Goal: Transaction & Acquisition: Purchase product/service

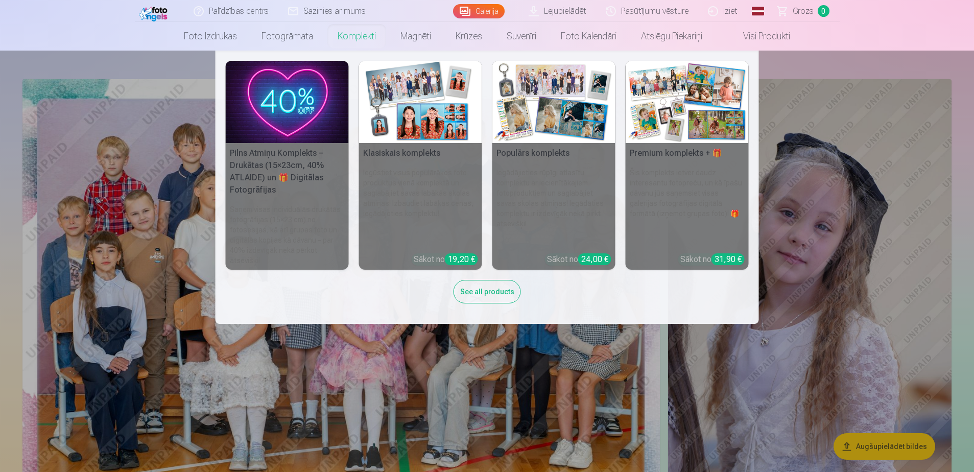
scroll to position [51, 0]
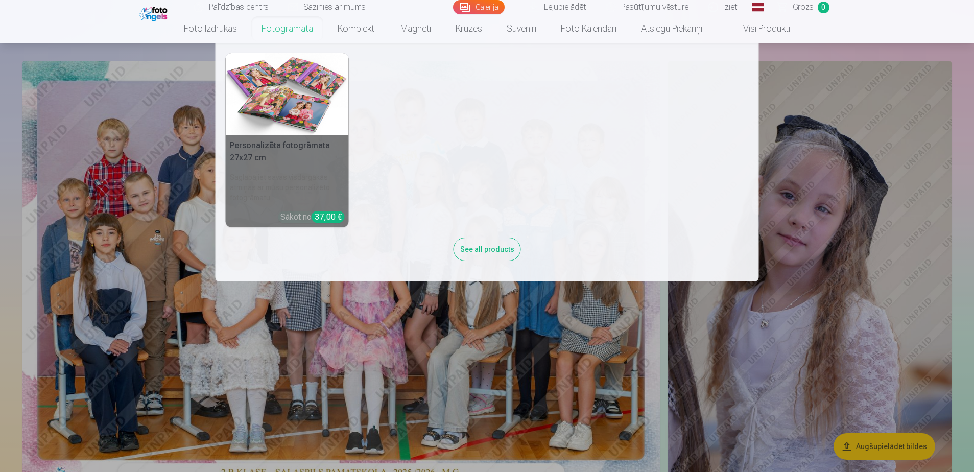
click at [325, 28] on link "Fotogrāmata" at bounding box center [287, 28] width 76 height 29
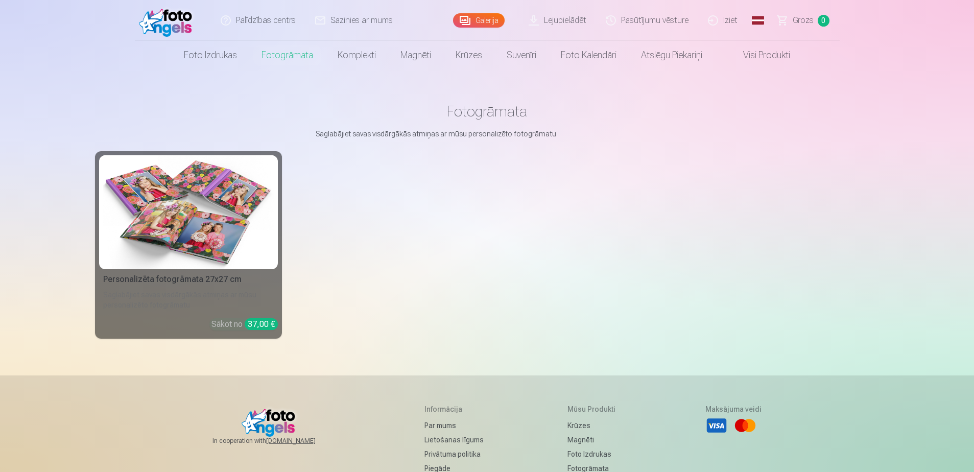
click at [225, 231] on img at bounding box center [188, 212] width 171 height 114
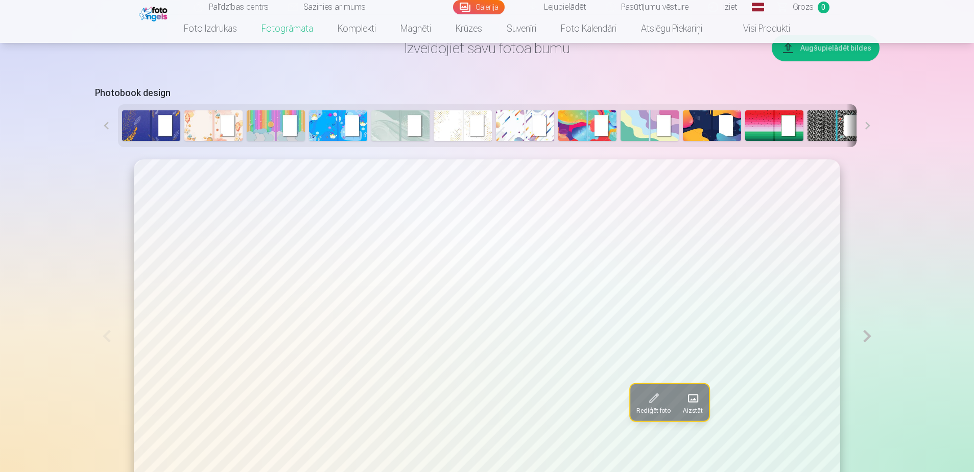
scroll to position [511, 0]
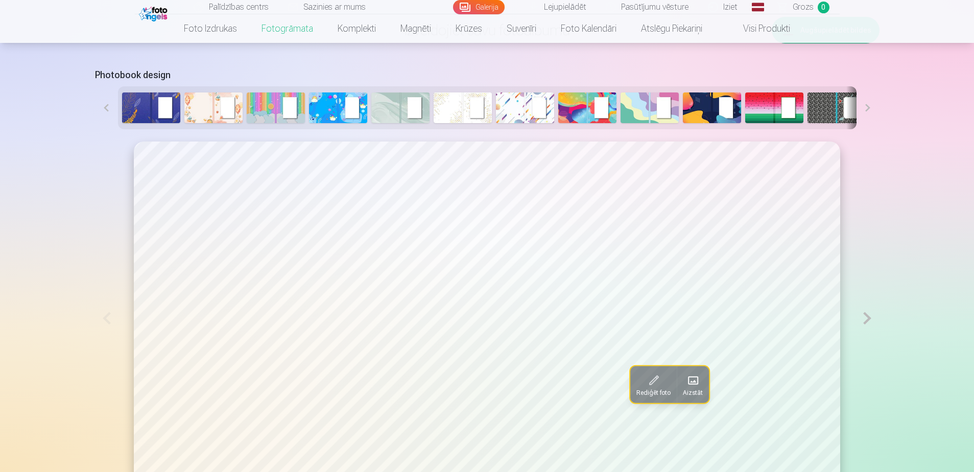
click at [686, 372] on span at bounding box center [693, 380] width 16 height 16
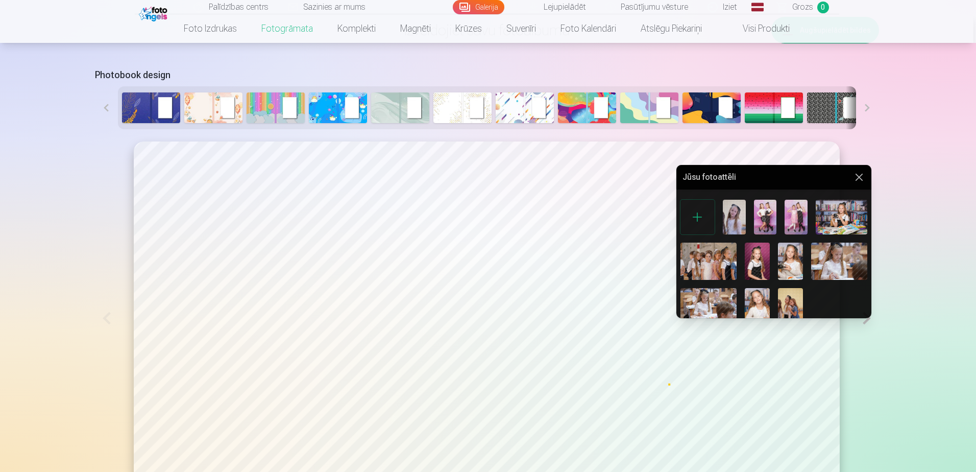
click at [754, 204] on img at bounding box center [765, 217] width 23 height 34
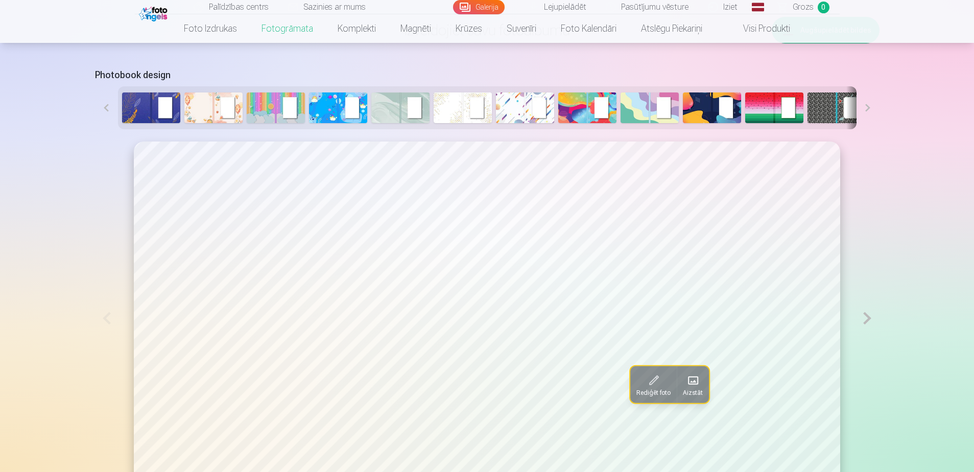
click at [865, 86] on button at bounding box center [867, 107] width 23 height 43
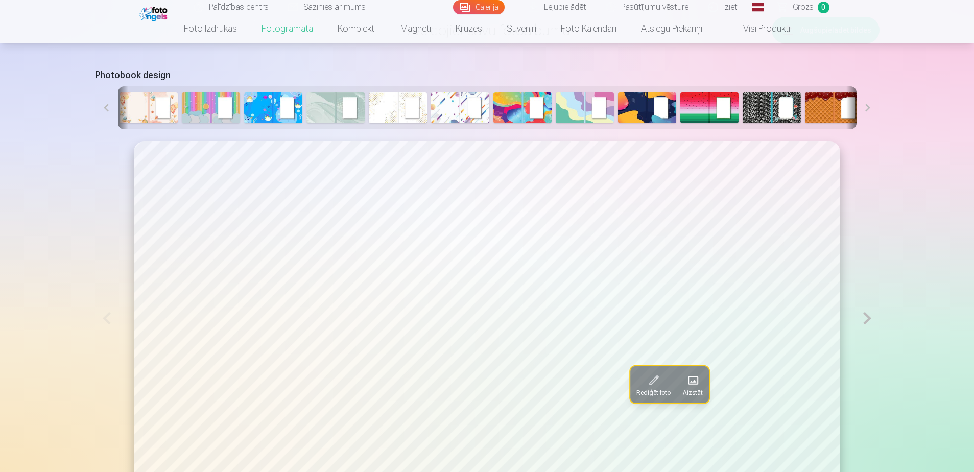
scroll to position [0, 123]
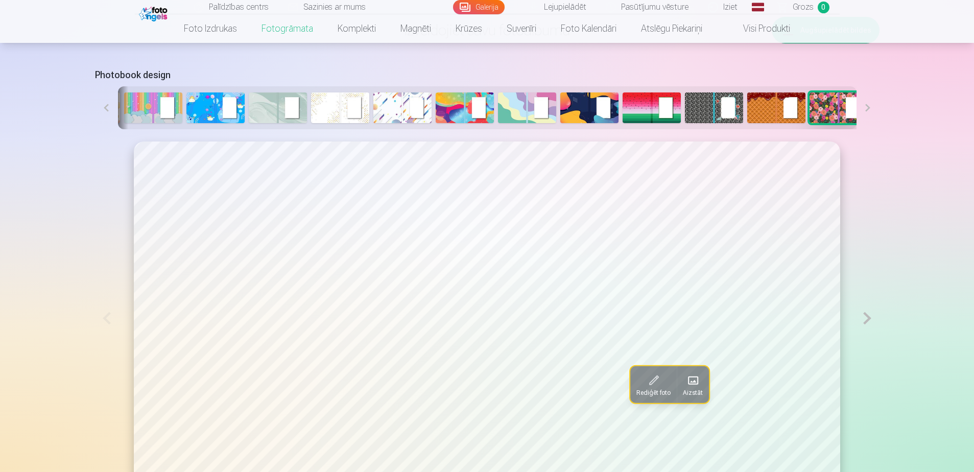
click at [865, 86] on button at bounding box center [867, 107] width 23 height 43
click at [704, 92] on img at bounding box center [714, 107] width 58 height 31
click at [809, 92] on img at bounding box center [838, 107] width 58 height 31
click at [632, 92] on img at bounding box center [651, 107] width 58 height 31
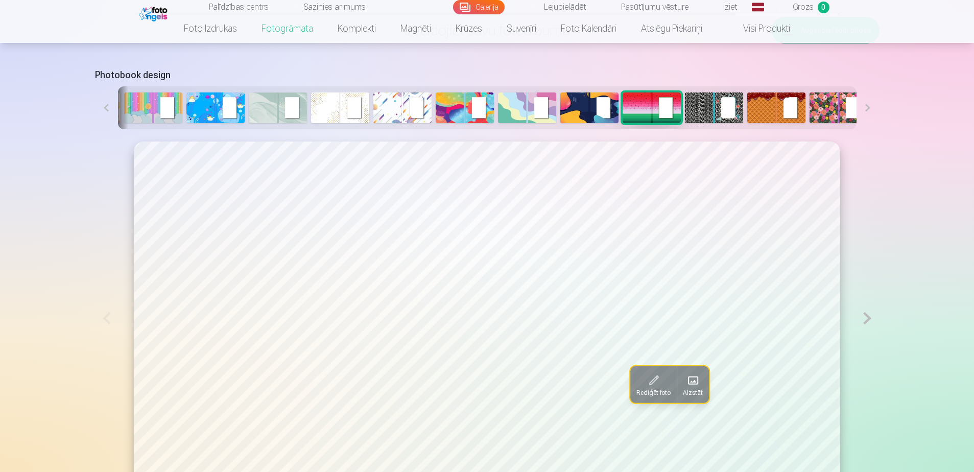
click at [817, 92] on img at bounding box center [838, 107] width 58 height 31
click at [108, 86] on button at bounding box center [106, 107] width 23 height 43
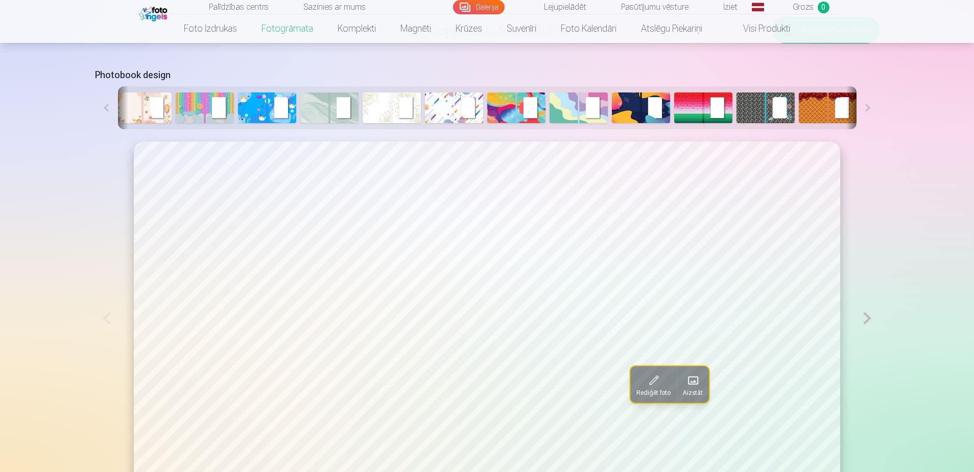
scroll to position [0, 0]
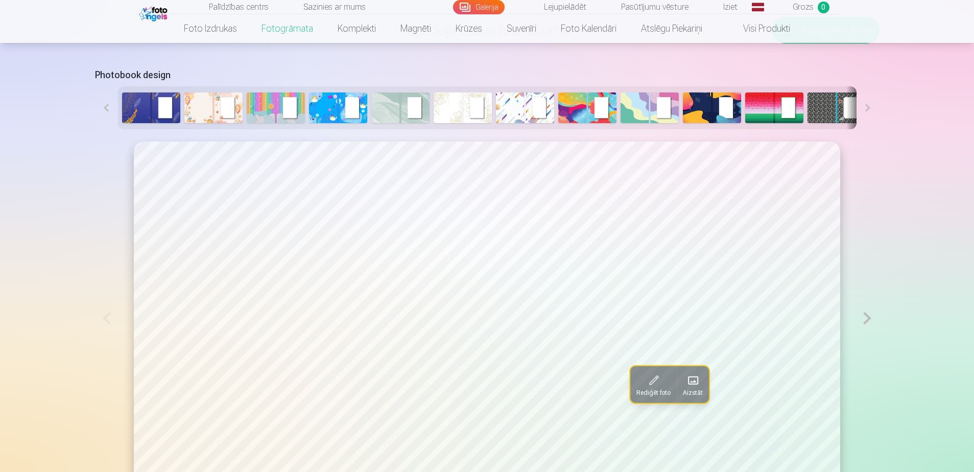
click at [108, 86] on button at bounding box center [106, 107] width 23 height 43
click at [568, 92] on img at bounding box center [587, 107] width 58 height 31
click at [506, 92] on img at bounding box center [525, 107] width 58 height 31
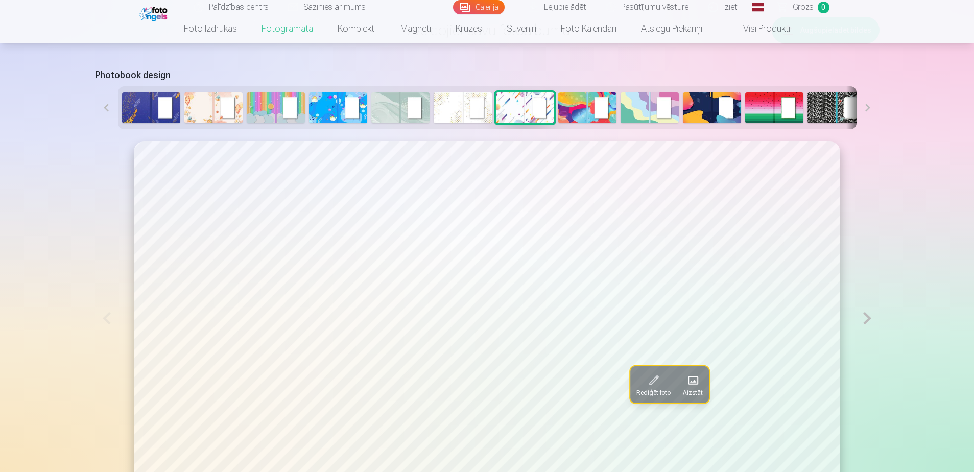
click at [868, 86] on button at bounding box center [867, 107] width 23 height 43
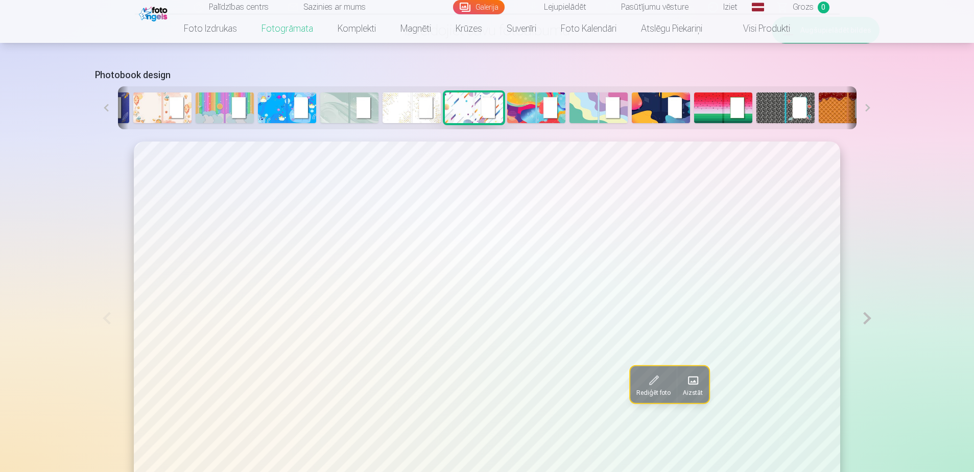
click at [868, 86] on button at bounding box center [867, 107] width 23 height 43
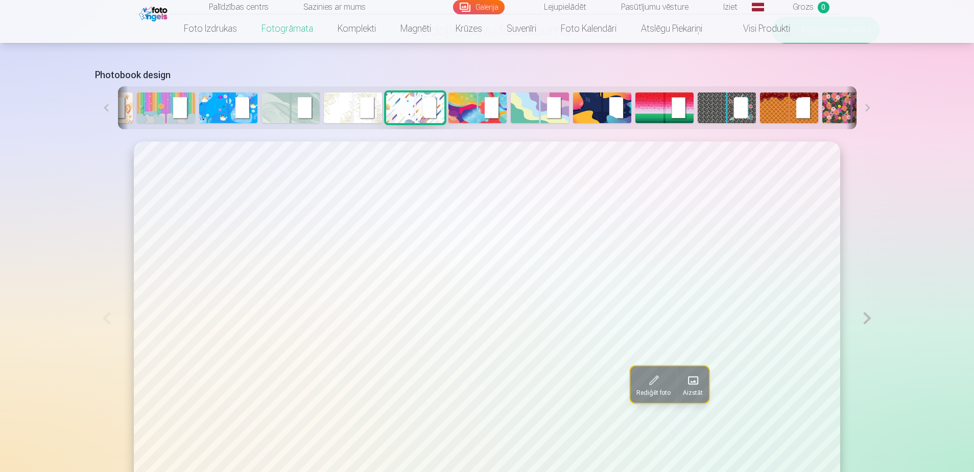
scroll to position [0, 123]
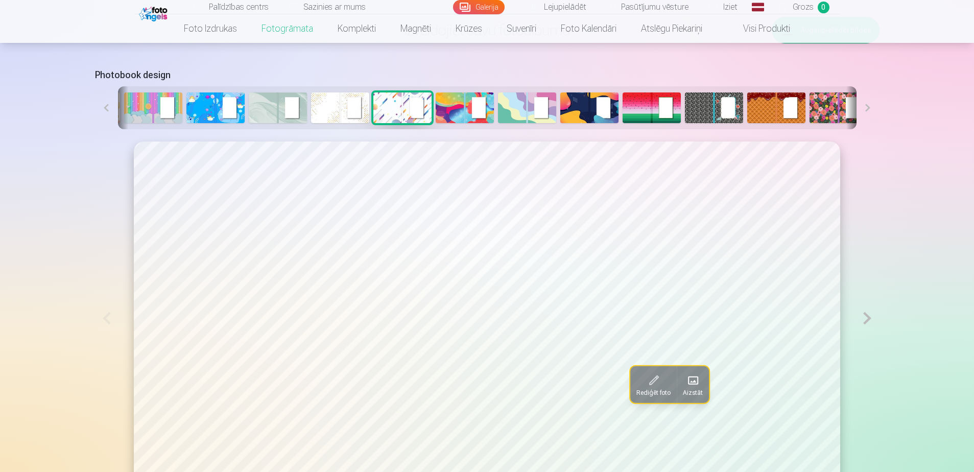
click at [868, 86] on button at bounding box center [867, 107] width 23 height 43
click at [103, 86] on button at bounding box center [106, 107] width 23 height 43
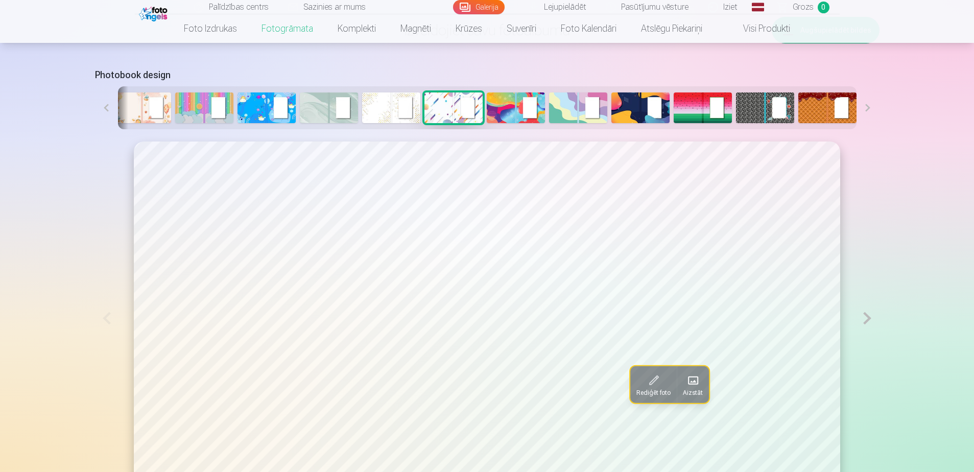
click at [103, 86] on button at bounding box center [106, 107] width 23 height 43
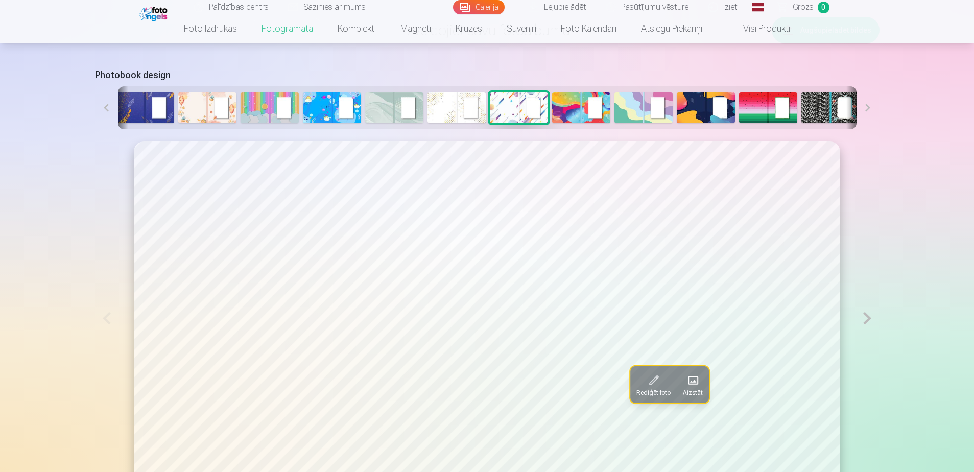
scroll to position [0, 0]
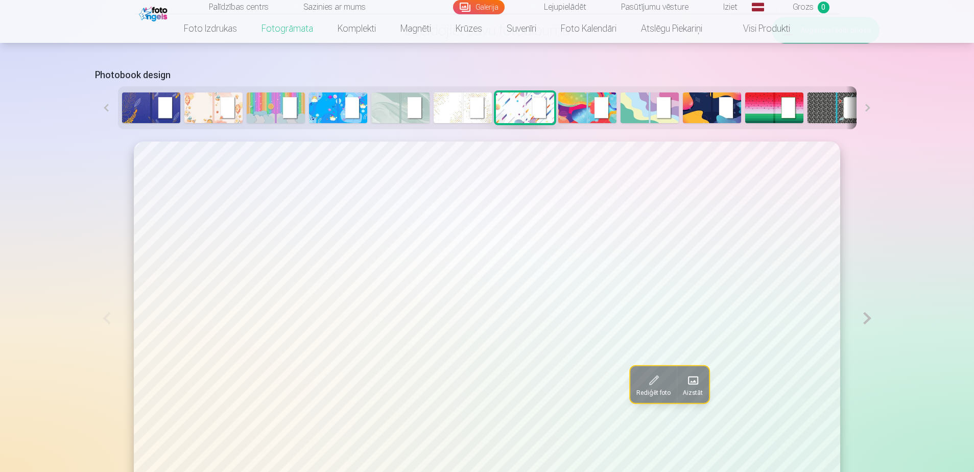
click at [148, 92] on img at bounding box center [151, 107] width 58 height 31
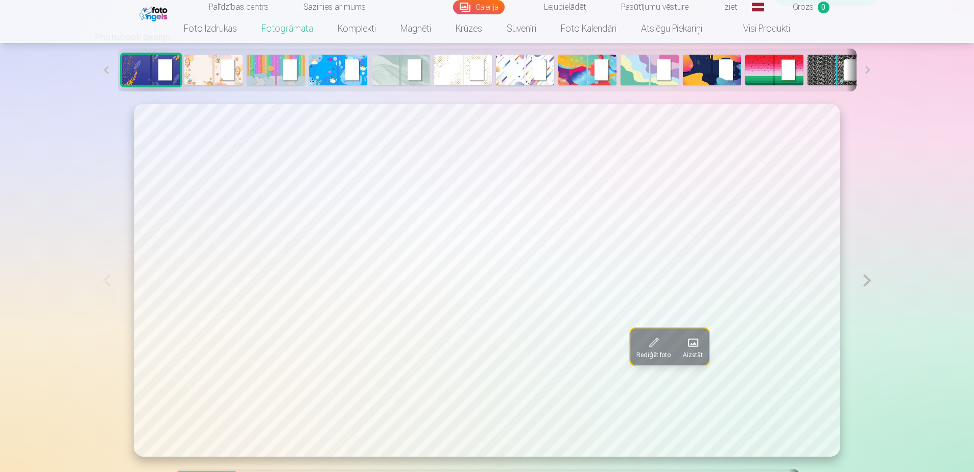
scroll to position [459, 0]
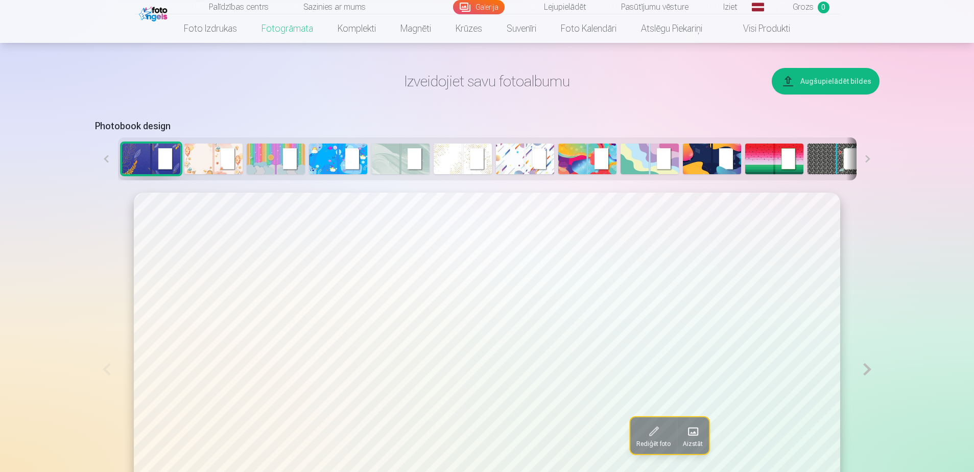
click at [868, 137] on button at bounding box center [867, 158] width 23 height 43
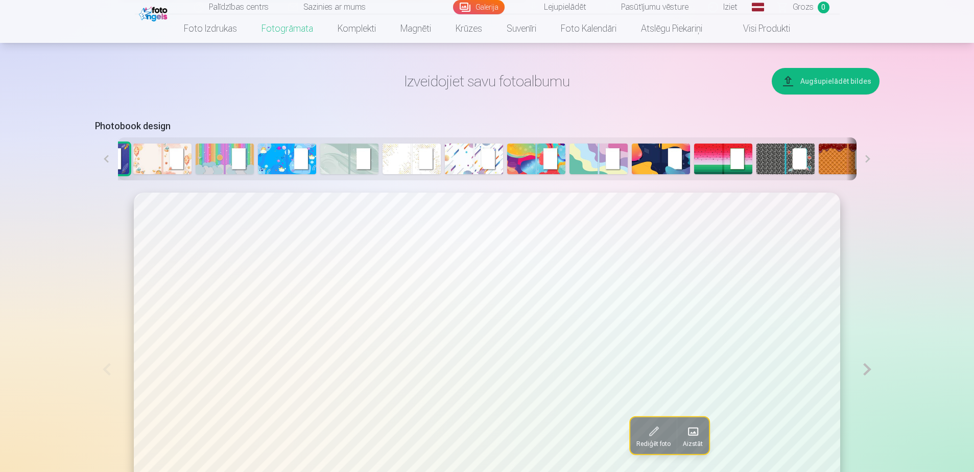
click at [868, 137] on button at bounding box center [867, 158] width 23 height 43
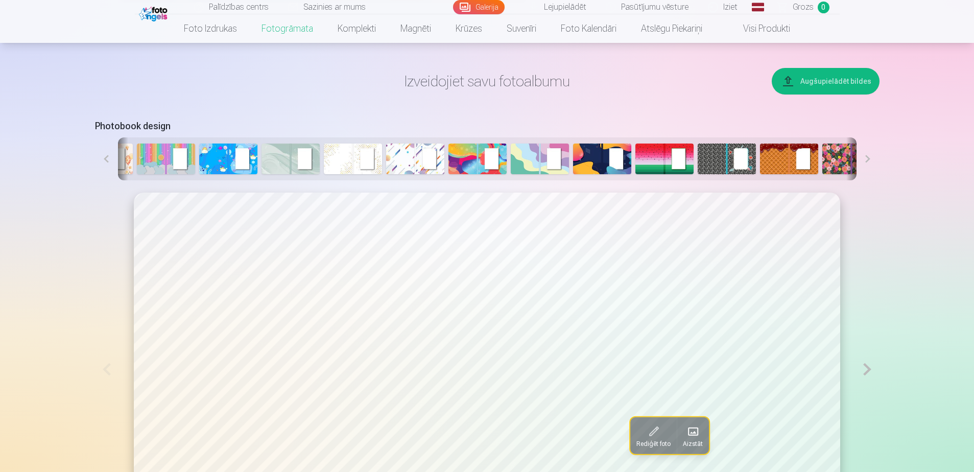
scroll to position [0, 123]
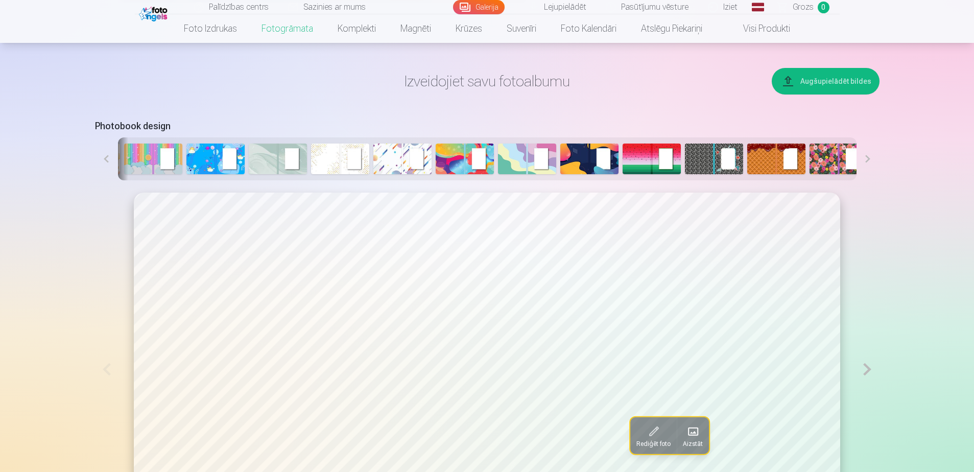
click at [820, 143] on img at bounding box center [838, 158] width 58 height 31
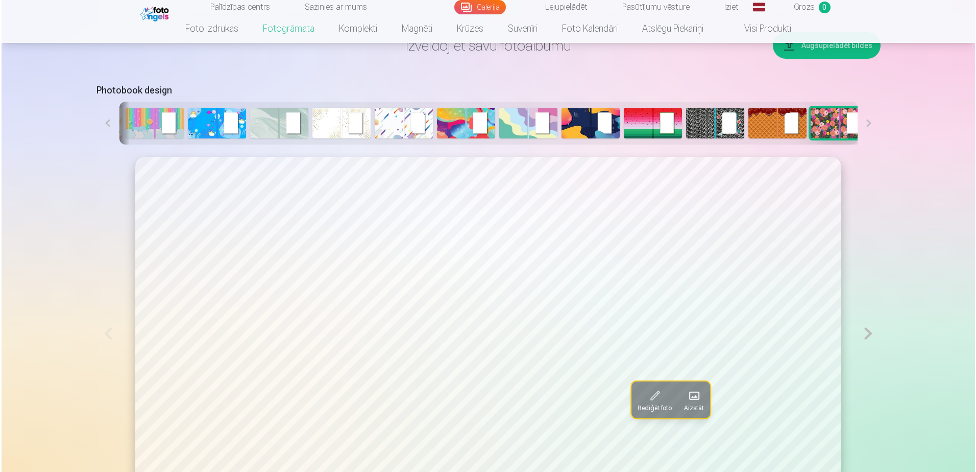
scroll to position [562, 0]
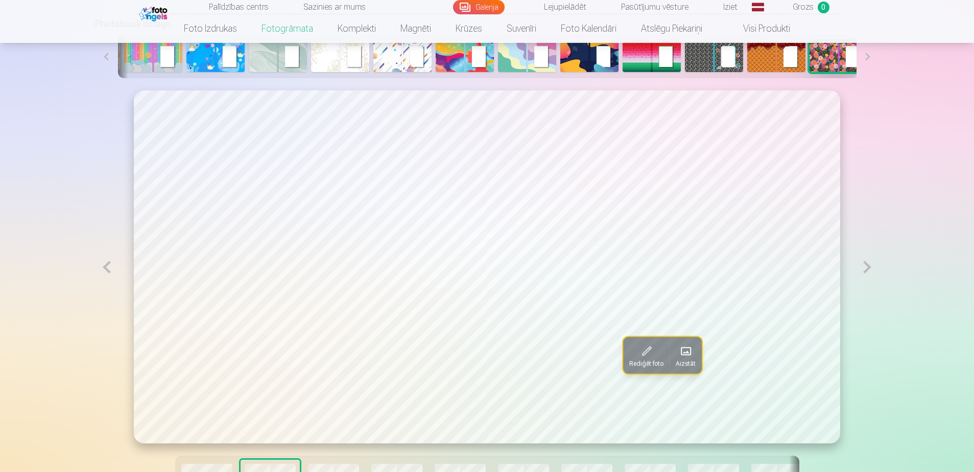
click at [681, 359] on span "Aizstāt" at bounding box center [686, 363] width 20 height 8
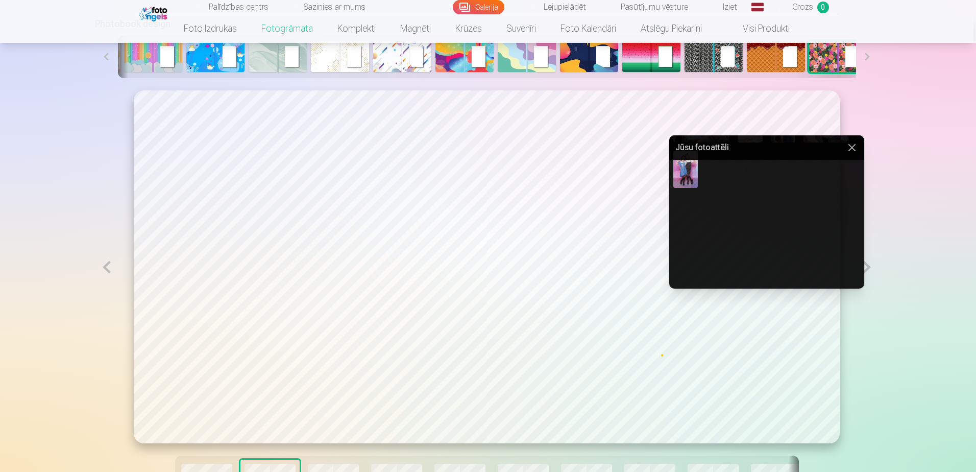
scroll to position [204, 0]
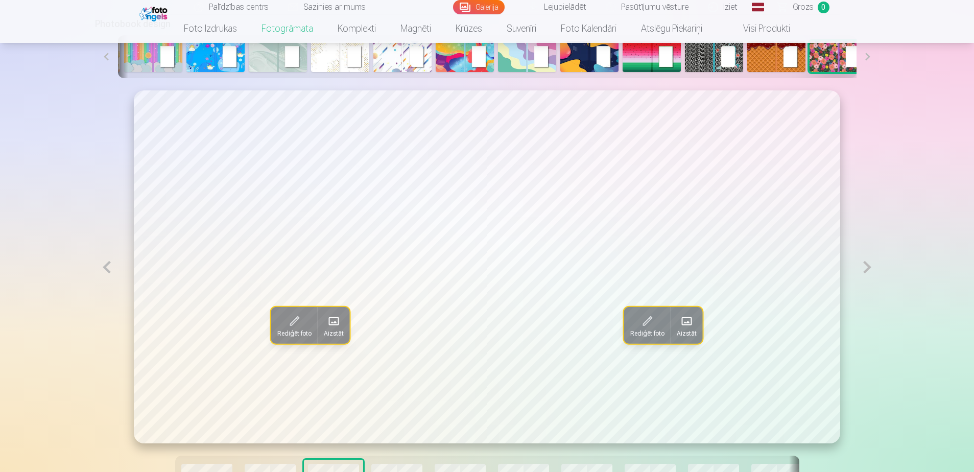
click at [685, 313] on span at bounding box center [687, 321] width 16 height 16
click at [682, 313] on span at bounding box center [687, 321] width 16 height 16
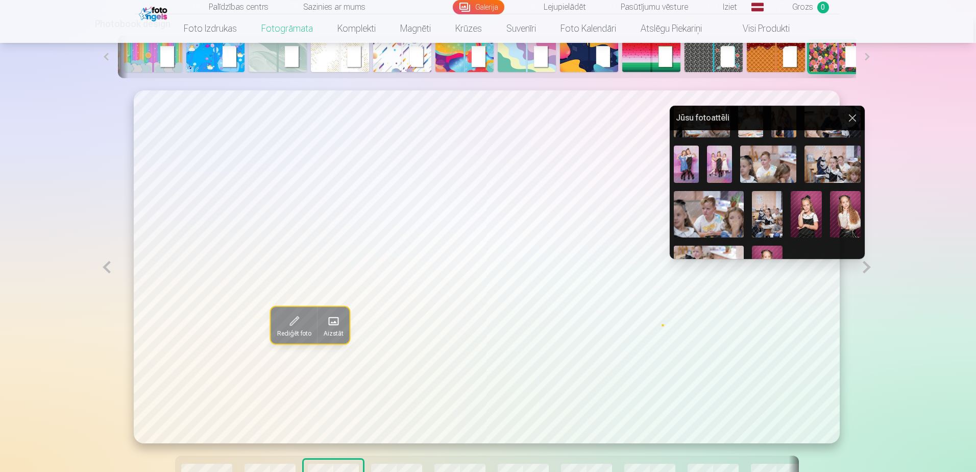
scroll to position [153, 0]
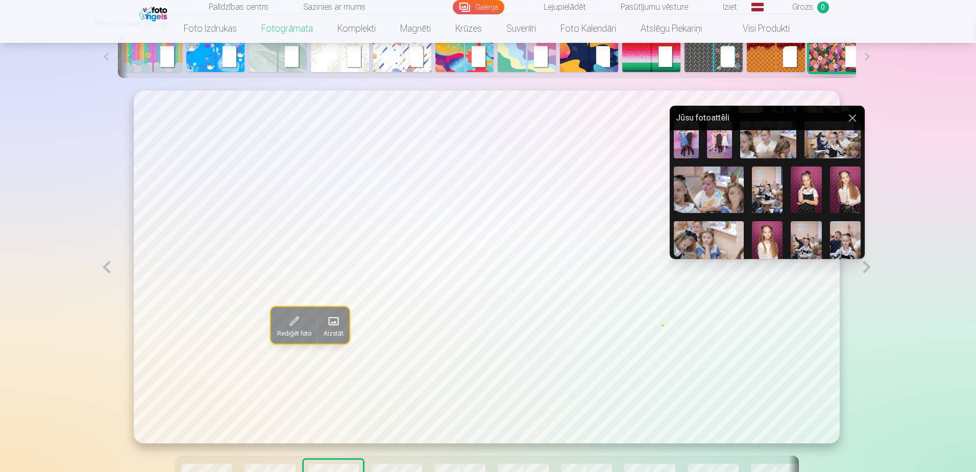
click at [730, 422] on img at bounding box center [702, 440] width 56 height 37
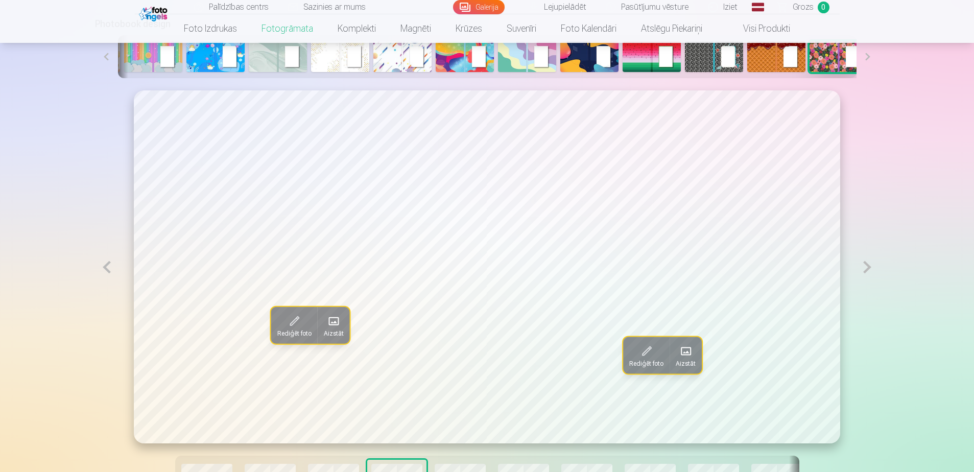
click at [325, 313] on span at bounding box center [333, 321] width 16 height 16
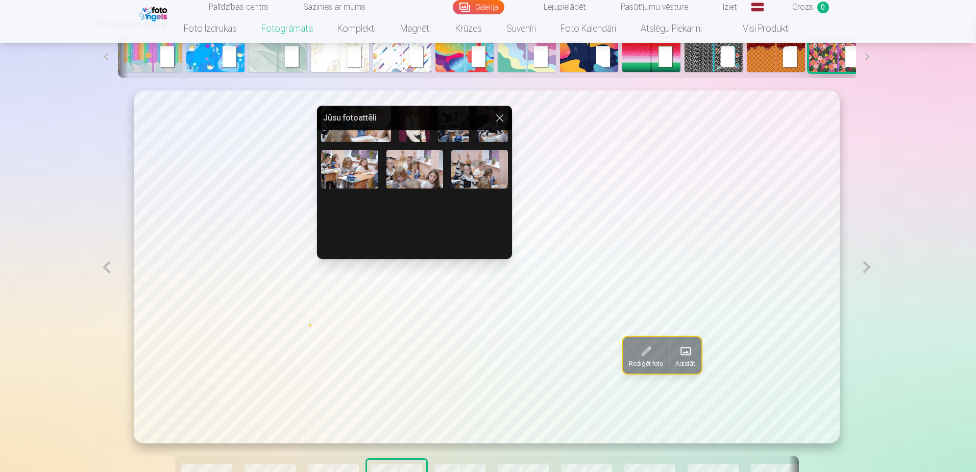
scroll to position [228, 0]
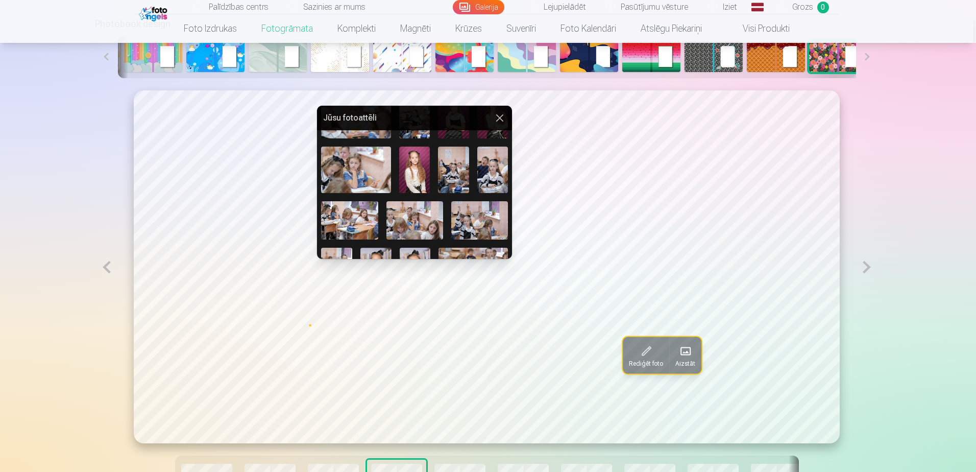
click at [494, 394] on img at bounding box center [495, 412] width 25 height 37
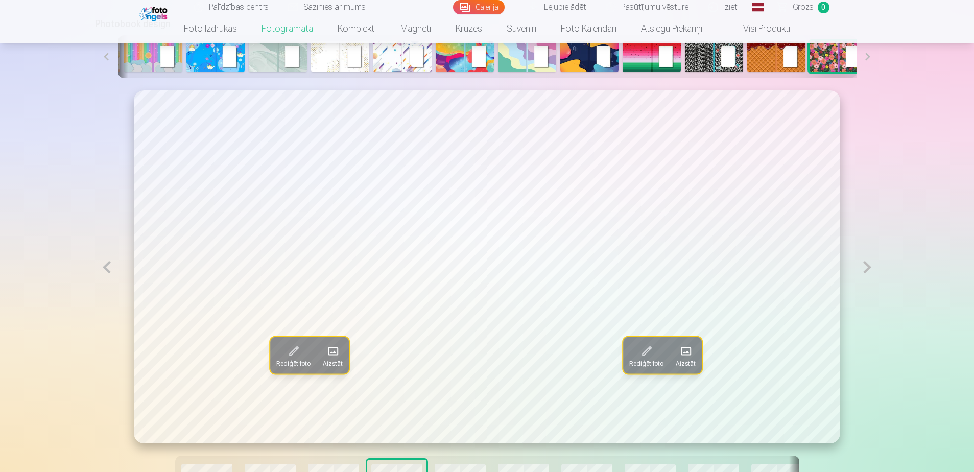
click at [679, 343] on span at bounding box center [685, 351] width 16 height 16
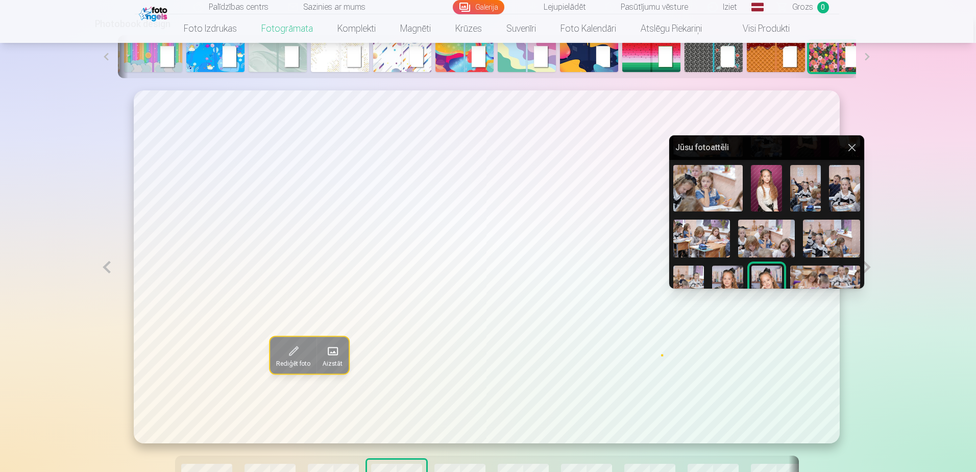
scroll to position [255, 0]
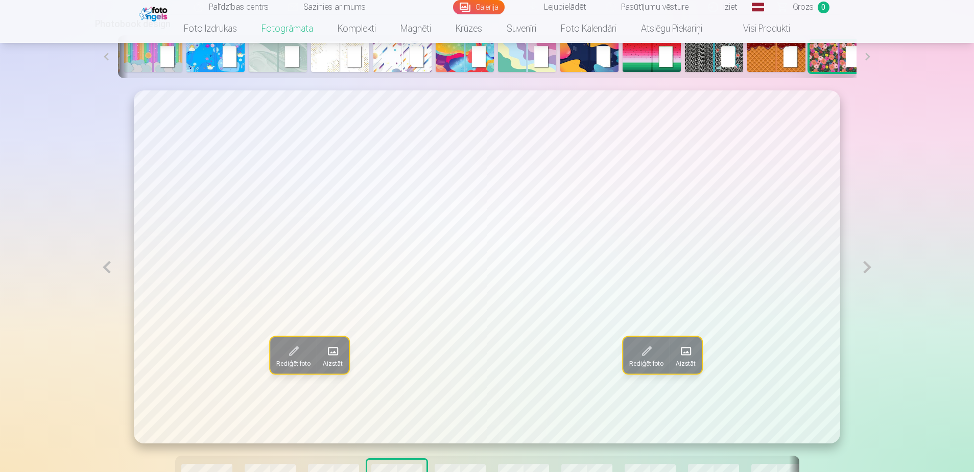
click at [682, 359] on span "Aizstāt" at bounding box center [686, 363] width 20 height 8
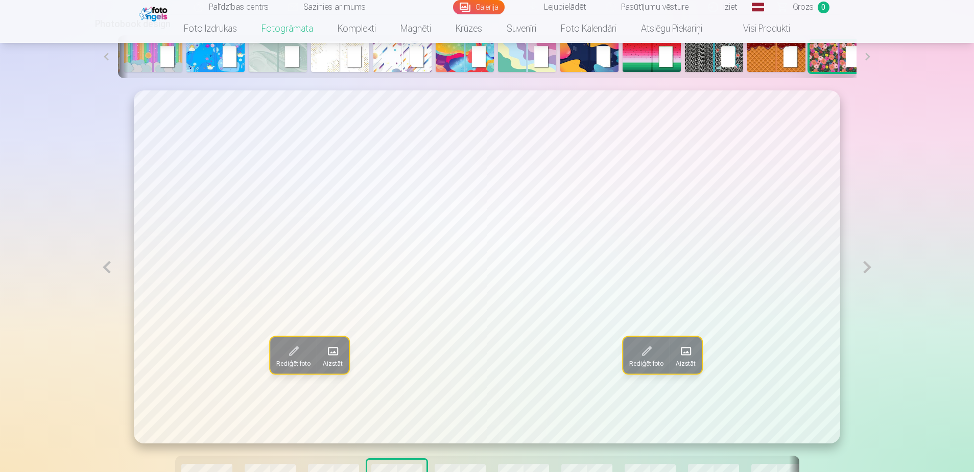
click at [862, 220] on button at bounding box center [866, 266] width 23 height 353
click at [329, 359] on span "Aizstāt" at bounding box center [333, 363] width 20 height 8
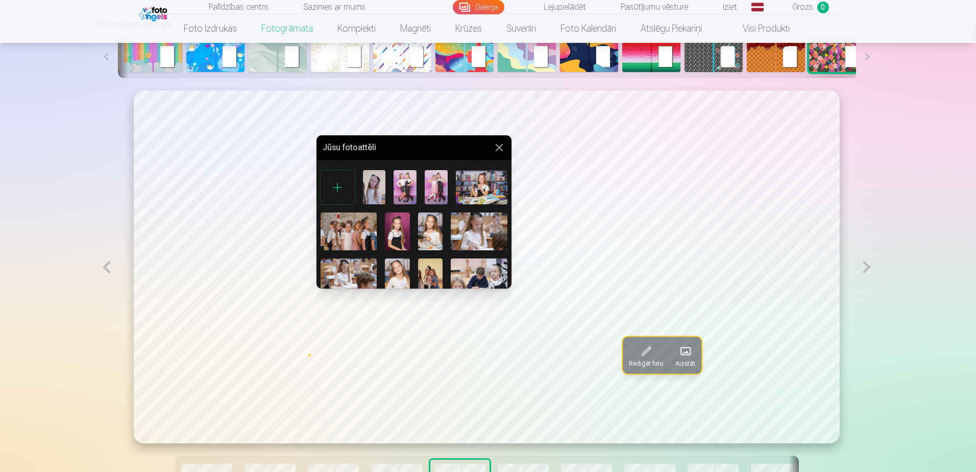
click at [425, 174] on img at bounding box center [436, 187] width 23 height 34
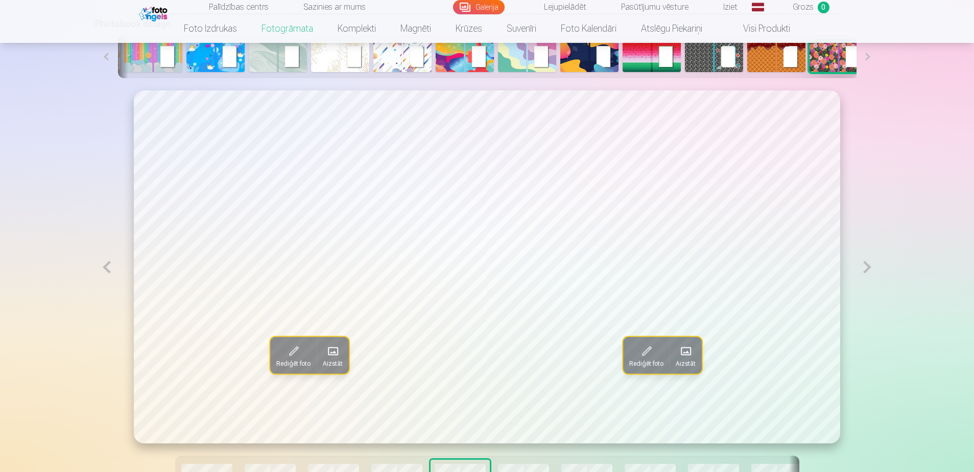
click at [682, 343] on span at bounding box center [685, 351] width 16 height 16
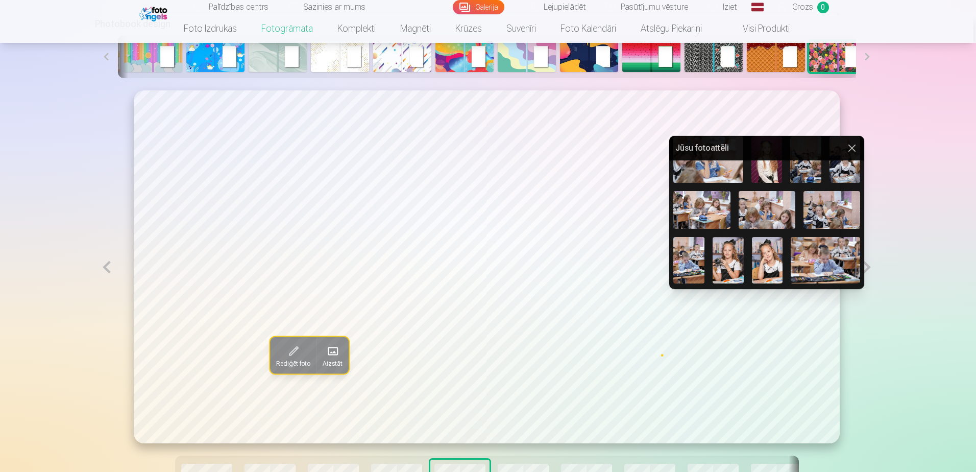
scroll to position [278, 0]
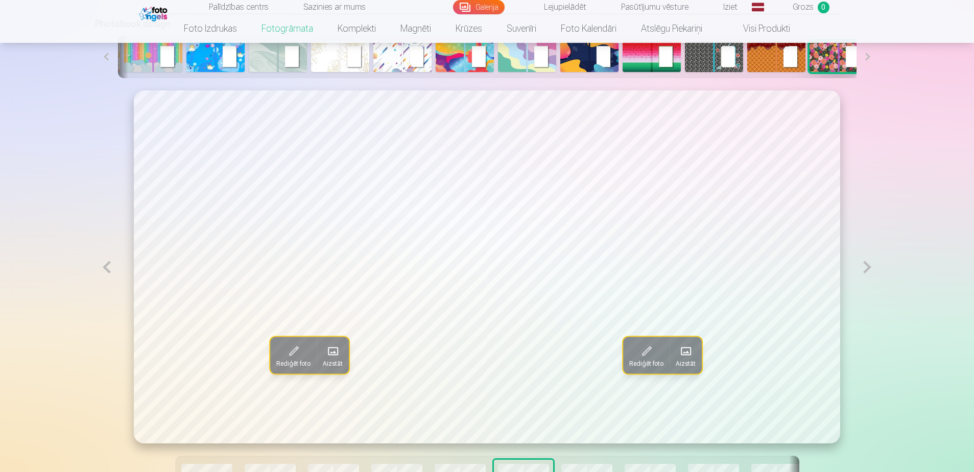
click at [328, 343] on span at bounding box center [333, 351] width 16 height 16
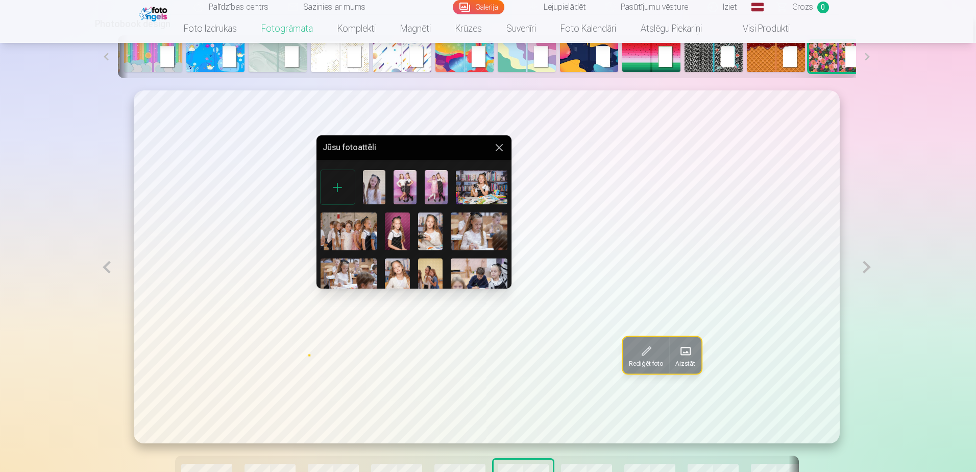
click at [456, 173] on img at bounding box center [482, 187] width 52 height 34
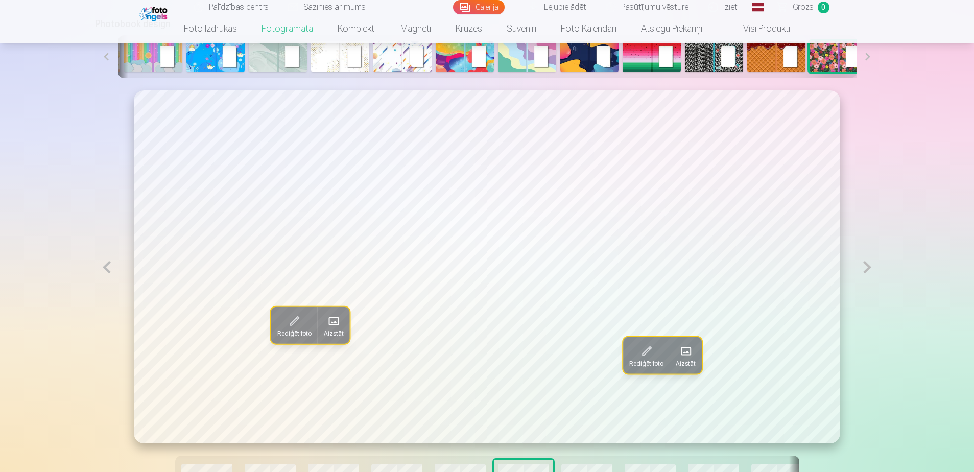
click at [680, 343] on span at bounding box center [685, 351] width 16 height 16
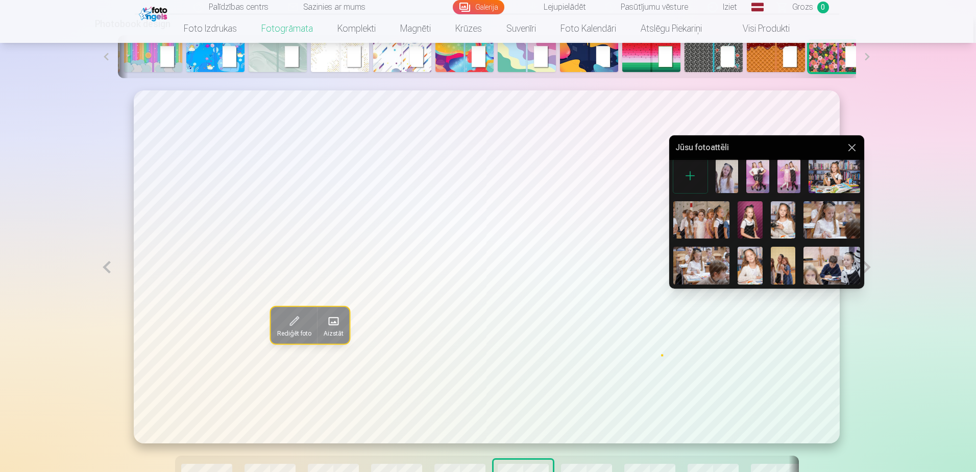
scroll to position [0, 0]
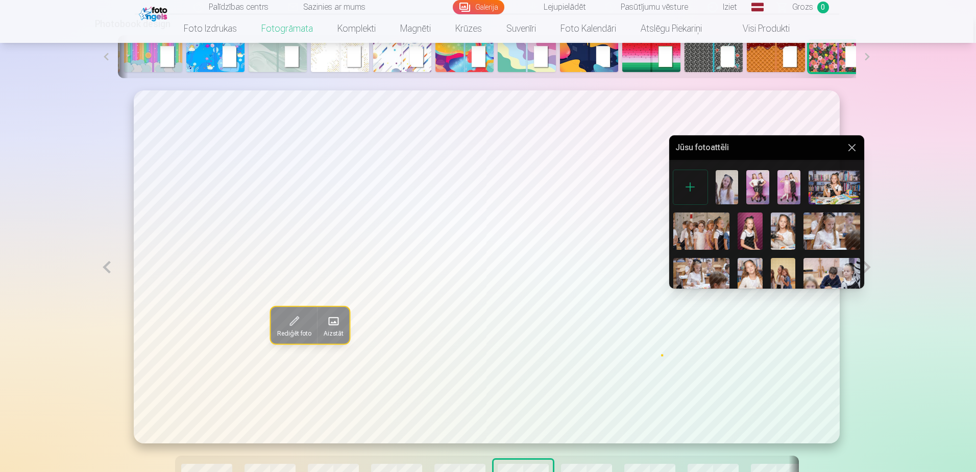
click at [771, 212] on img at bounding box center [783, 230] width 25 height 37
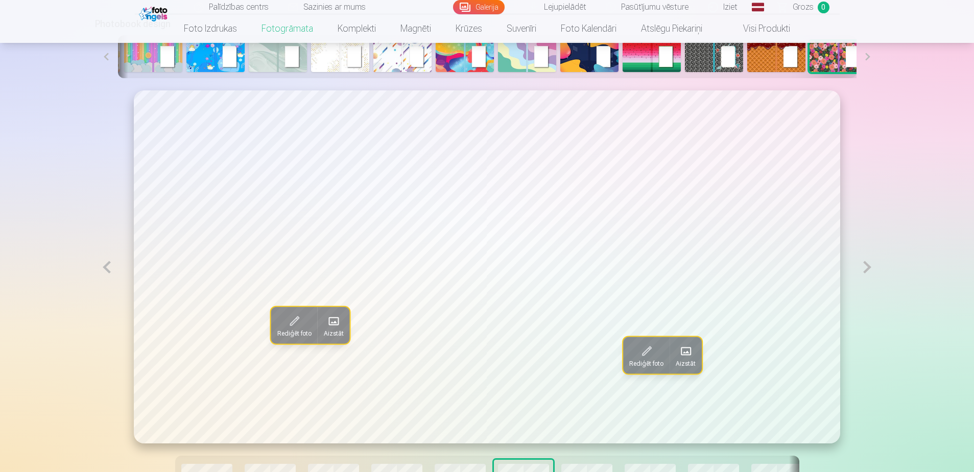
click at [865, 217] on button at bounding box center [866, 266] width 23 height 353
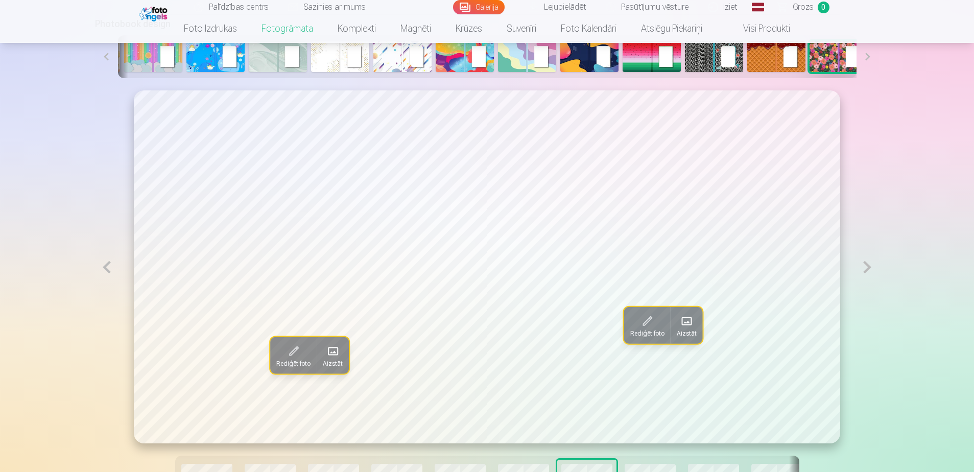
click at [330, 343] on span at bounding box center [333, 351] width 16 height 16
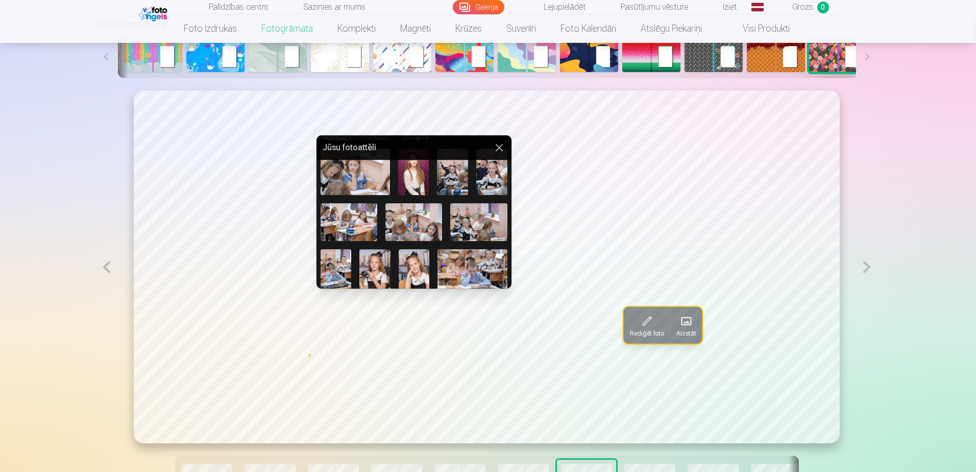
scroll to position [279, 0]
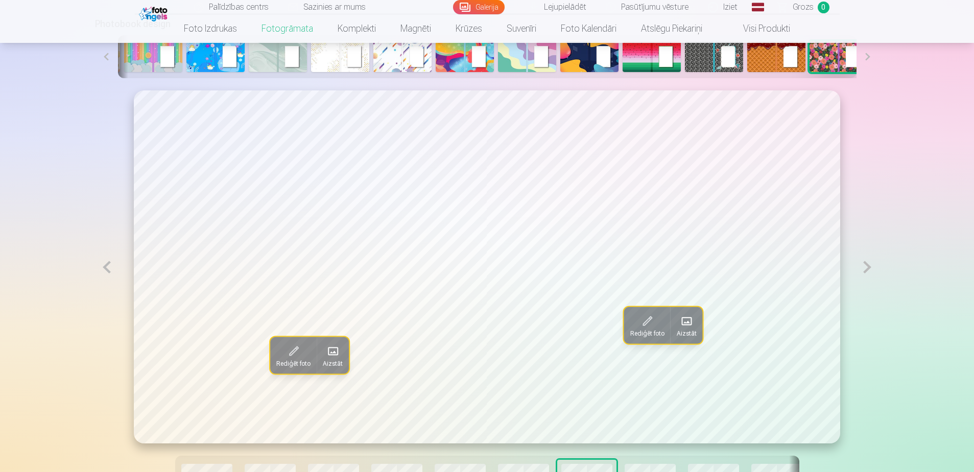
click at [679, 313] on span at bounding box center [687, 321] width 16 height 16
click at [681, 313] on span at bounding box center [687, 321] width 16 height 16
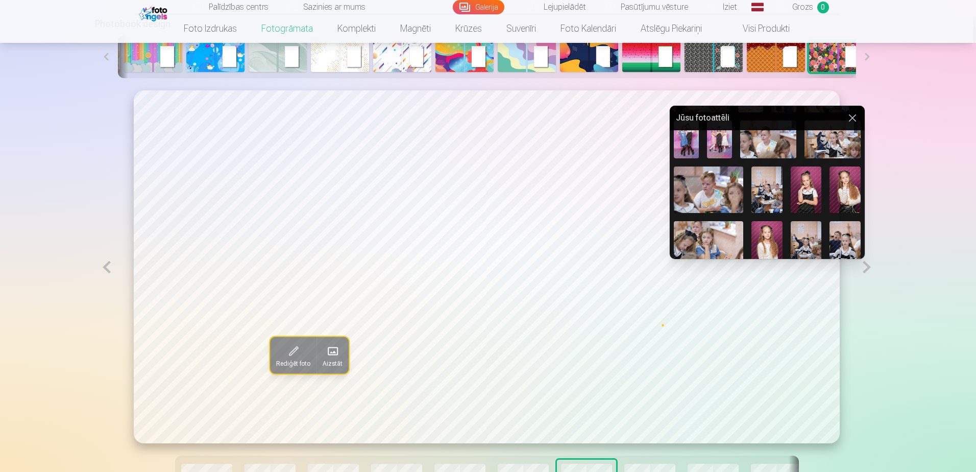
scroll to position [204, 0]
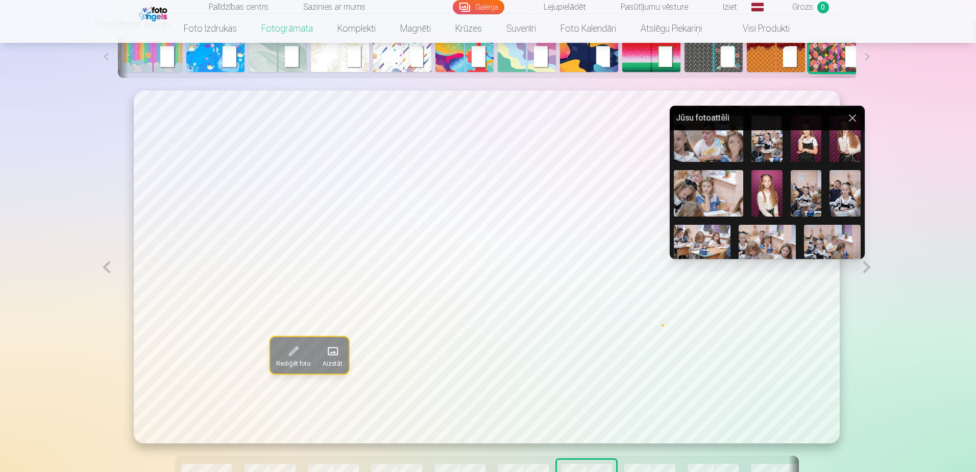
click at [731, 417] on img at bounding box center [719, 435] width 25 height 37
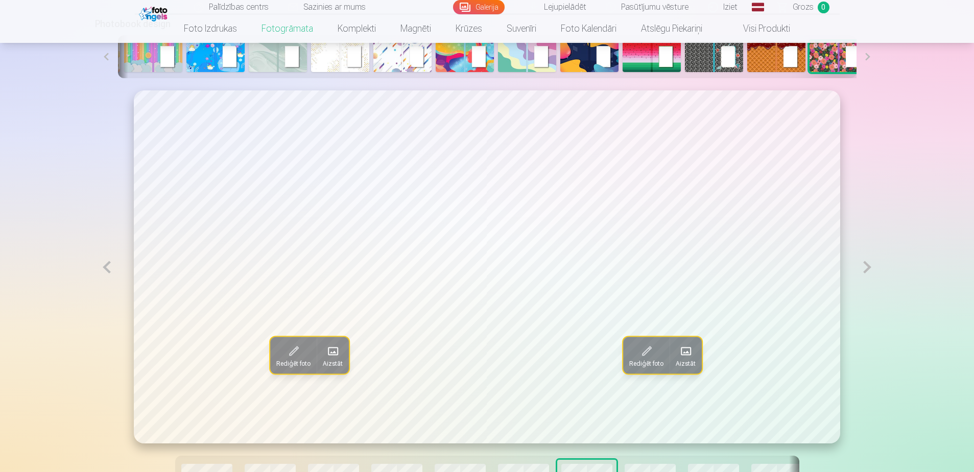
click at [655, 343] on span at bounding box center [646, 351] width 16 height 16
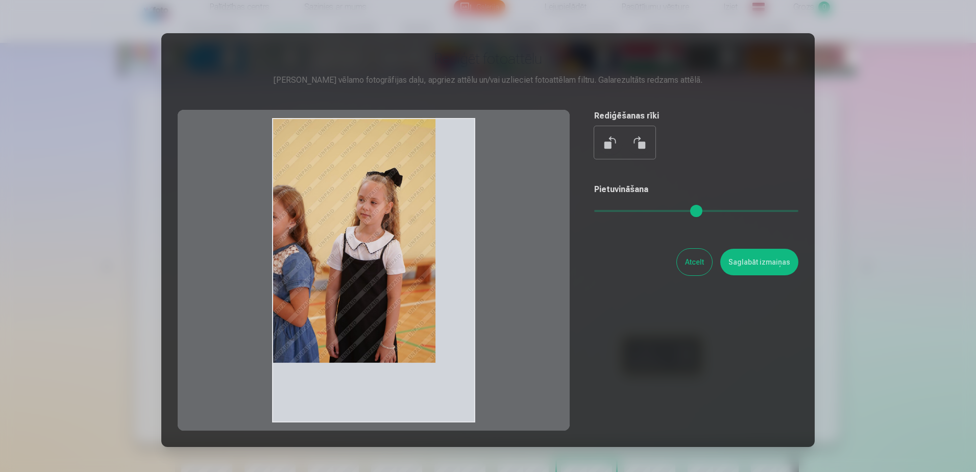
drag, startPoint x: 426, startPoint y: 175, endPoint x: 440, endPoint y: 176, distance: 13.9
click at [439, 175] on div at bounding box center [374, 270] width 392 height 321
drag, startPoint x: 406, startPoint y: 205, endPoint x: 436, endPoint y: 214, distance: 30.9
click at [436, 214] on div at bounding box center [374, 270] width 392 height 321
drag, startPoint x: 448, startPoint y: 252, endPoint x: 468, endPoint y: 256, distance: 20.3
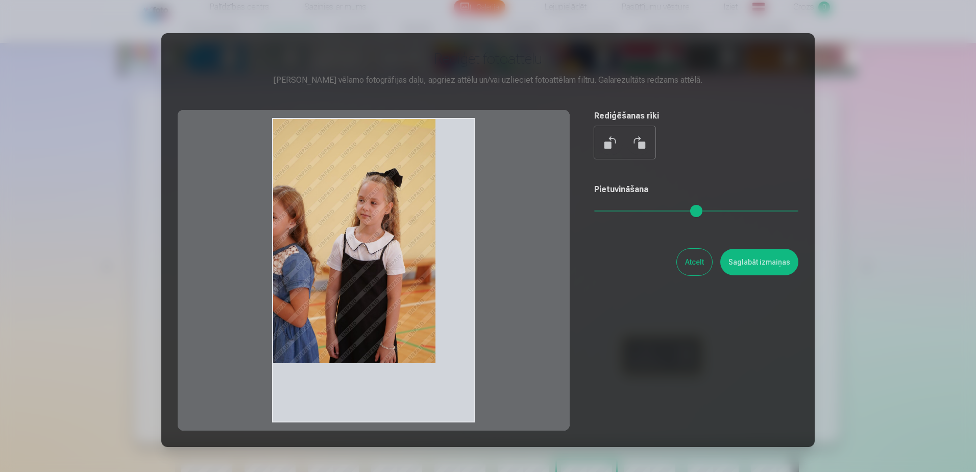
click at [468, 256] on div at bounding box center [374, 270] width 392 height 321
drag, startPoint x: 429, startPoint y: 157, endPoint x: 466, endPoint y: 164, distance: 37.9
click at [466, 163] on div at bounding box center [374, 270] width 392 height 321
click at [405, 270] on div at bounding box center [374, 270] width 392 height 321
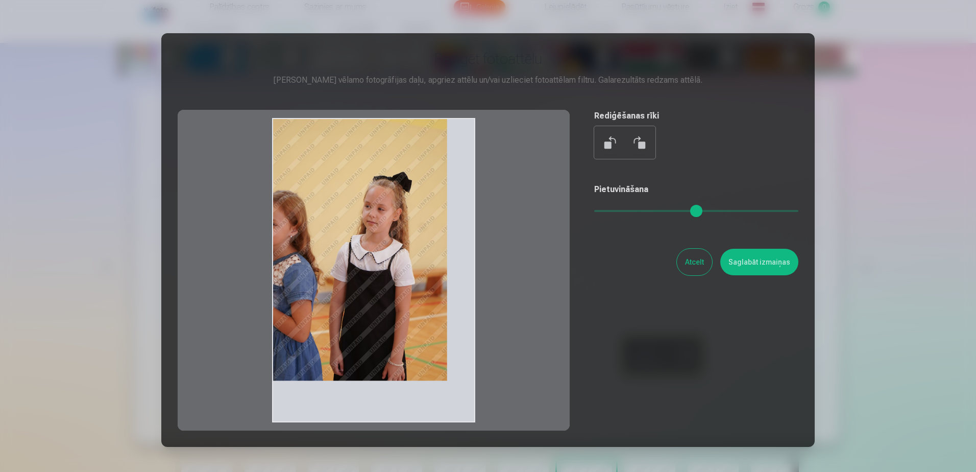
drag, startPoint x: 520, startPoint y: 209, endPoint x: 542, endPoint y: 209, distance: 22.0
click at [594, 210] on input "range" at bounding box center [696, 211] width 204 height 2
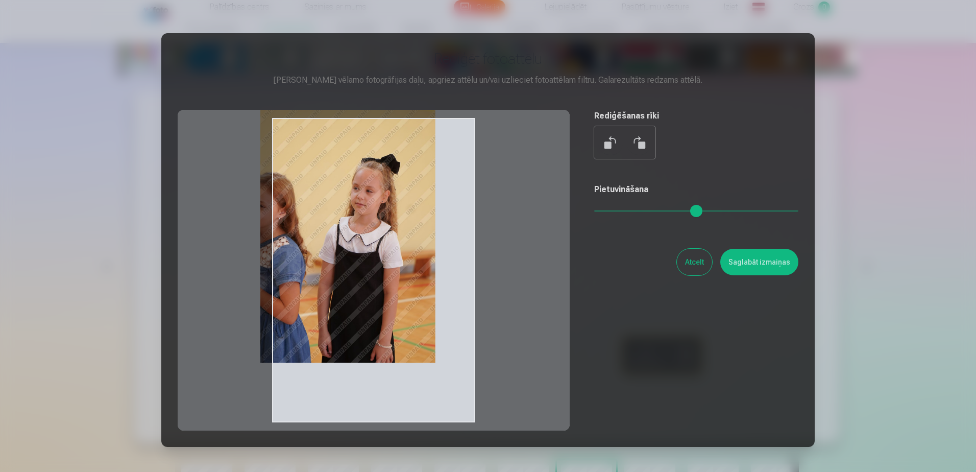
drag, startPoint x: 403, startPoint y: 248, endPoint x: 345, endPoint y: 213, distance: 67.3
click at [345, 213] on div at bounding box center [374, 270] width 392 height 321
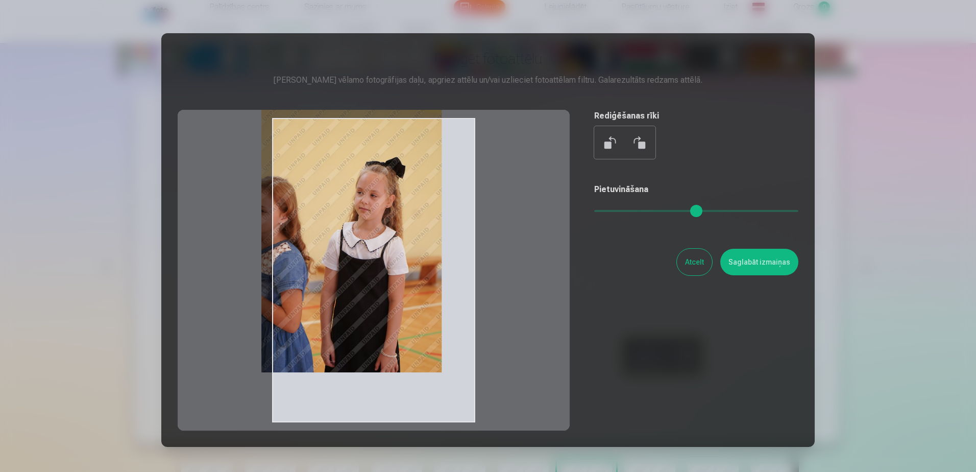
drag, startPoint x: 540, startPoint y: 211, endPoint x: 551, endPoint y: 211, distance: 11.7
click at [594, 211] on input "range" at bounding box center [696, 211] width 204 height 2
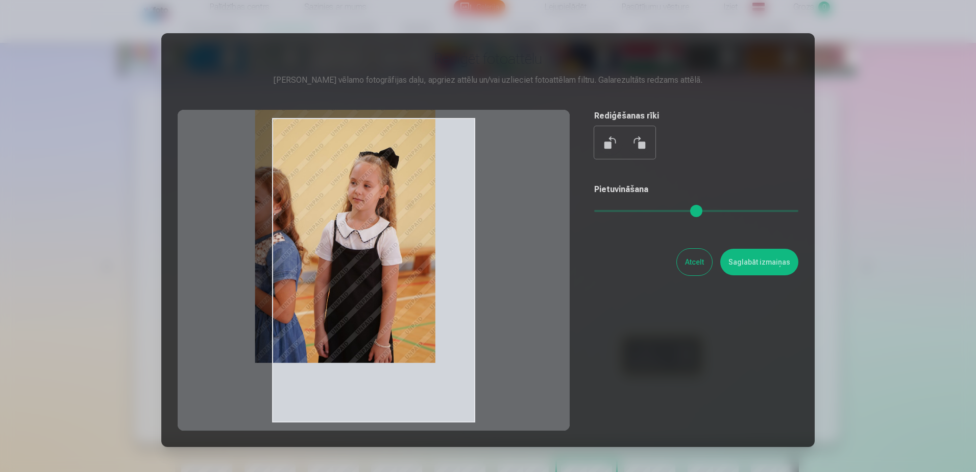
drag, startPoint x: 397, startPoint y: 251, endPoint x: 320, endPoint y: 201, distance: 91.9
click at [320, 201] on div at bounding box center [374, 270] width 392 height 321
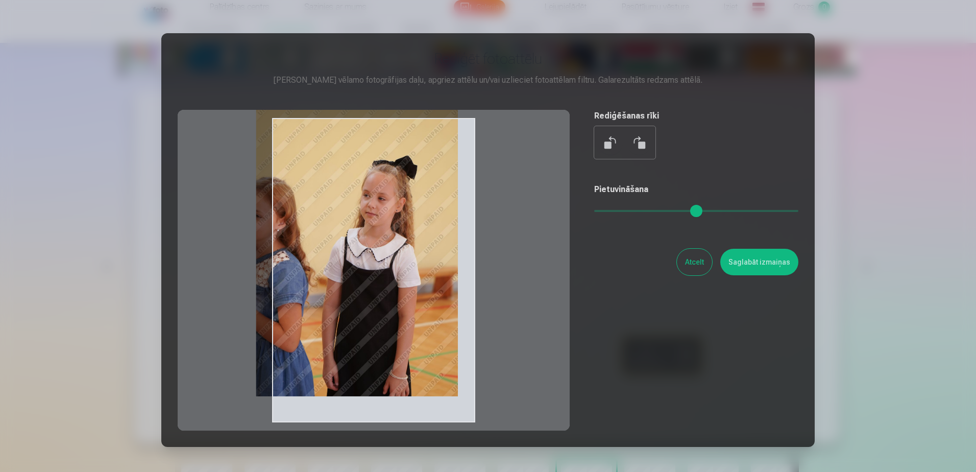
drag, startPoint x: 565, startPoint y: 209, endPoint x: 590, endPoint y: 208, distance: 25.0
click at [594, 210] on input "range" at bounding box center [696, 211] width 204 height 2
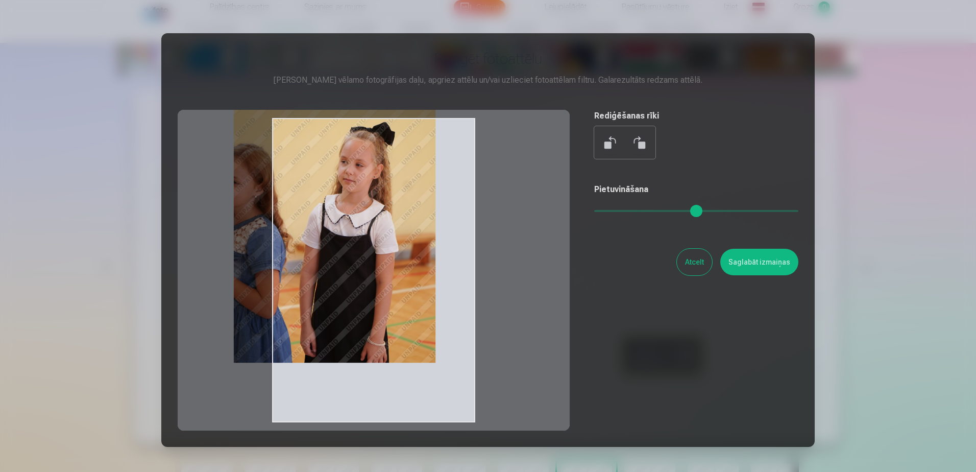
drag, startPoint x: 348, startPoint y: 267, endPoint x: 307, endPoint y: 212, distance: 68.2
click at [307, 212] on div at bounding box center [374, 270] width 392 height 321
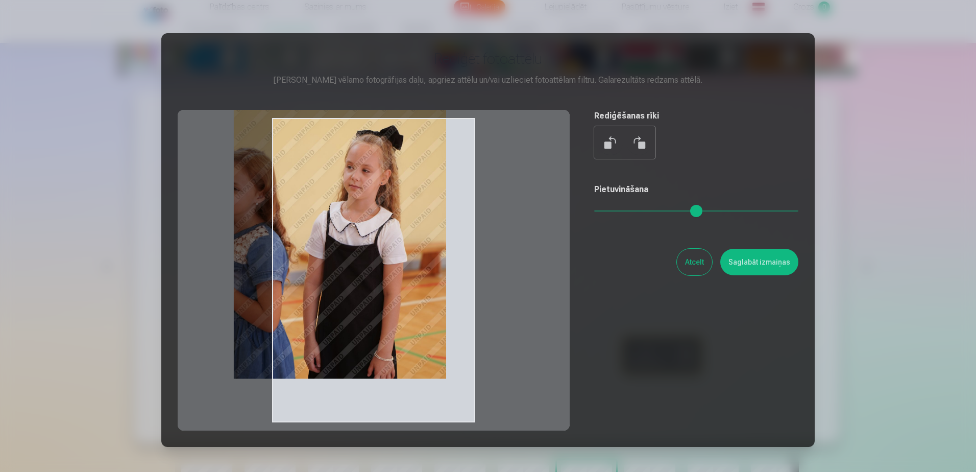
drag, startPoint x: 592, startPoint y: 213, endPoint x: 609, endPoint y: 211, distance: 17.5
click at [609, 211] on input "range" at bounding box center [696, 211] width 204 height 2
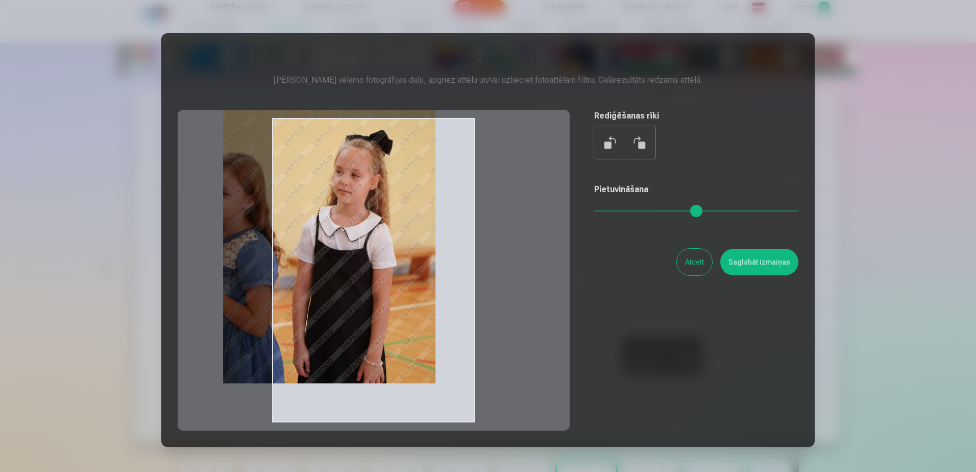
drag, startPoint x: 409, startPoint y: 256, endPoint x: 380, endPoint y: 269, distance: 31.8
click at [380, 269] on div at bounding box center [374, 270] width 392 height 321
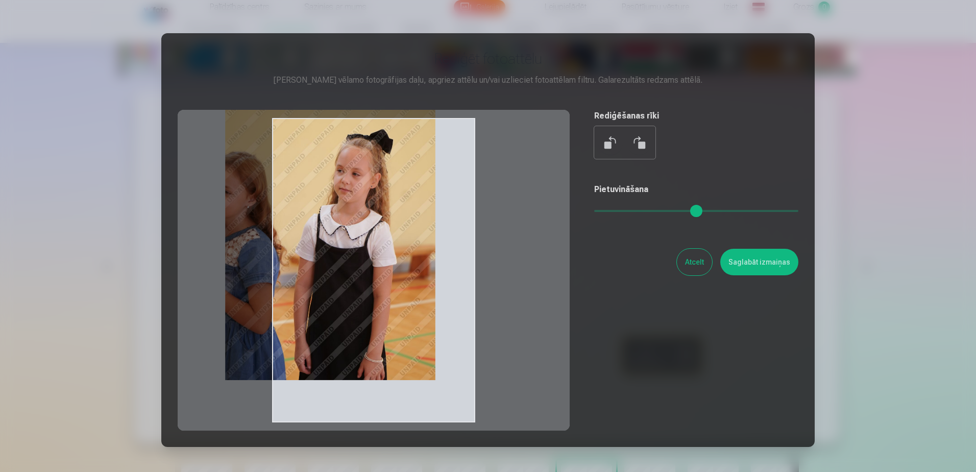
type input "****"
click at [605, 210] on input "range" at bounding box center [696, 211] width 204 height 2
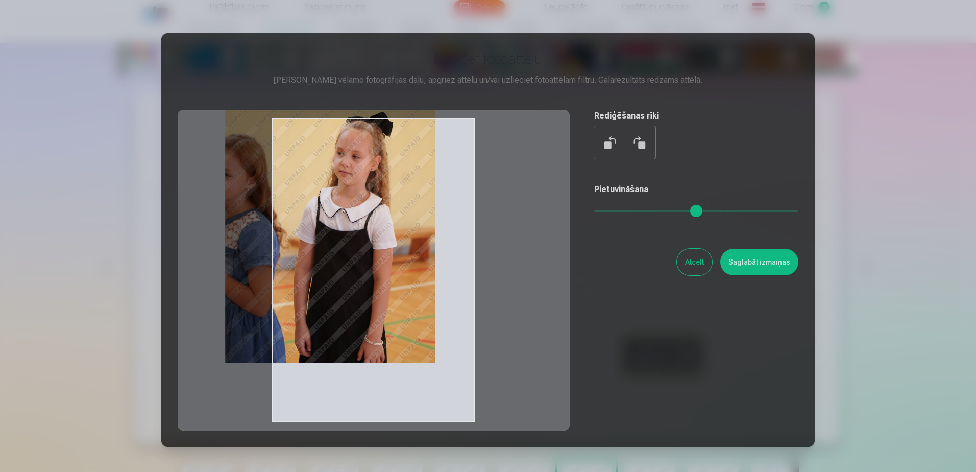
drag, startPoint x: 432, startPoint y: 241, endPoint x: 416, endPoint y: 189, distance: 54.7
click at [416, 189] on div at bounding box center [374, 270] width 392 height 321
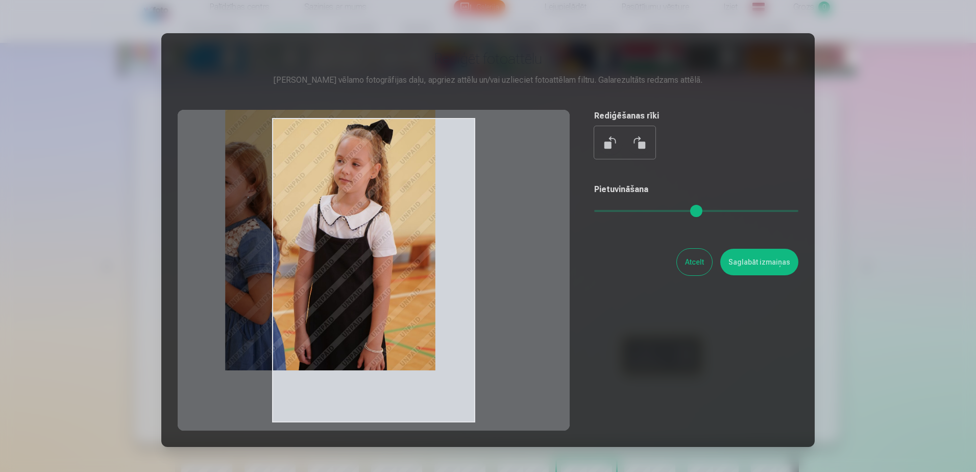
drag, startPoint x: 416, startPoint y: 189, endPoint x: 412, endPoint y: 197, distance: 8.5
click at [412, 197] on div at bounding box center [374, 270] width 392 height 321
click at [720, 249] on button "Saglabāt izmaiņas" at bounding box center [759, 262] width 78 height 27
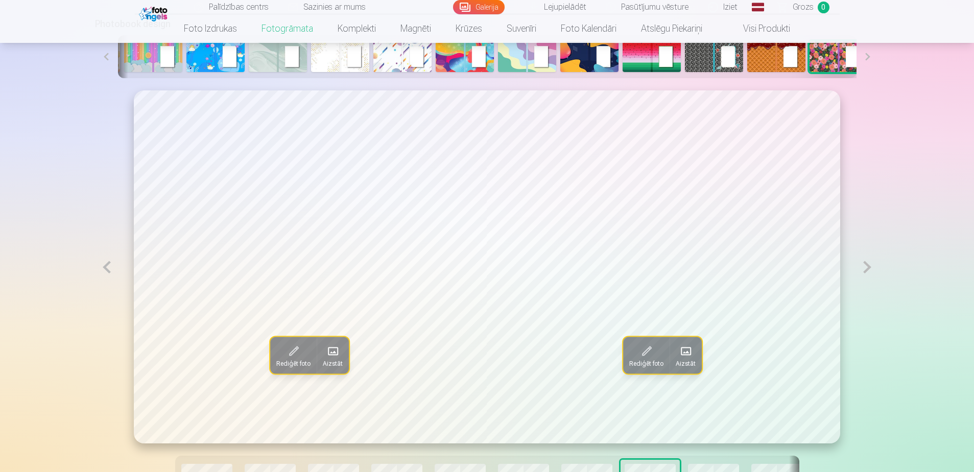
click at [330, 343] on span at bounding box center [333, 351] width 16 height 16
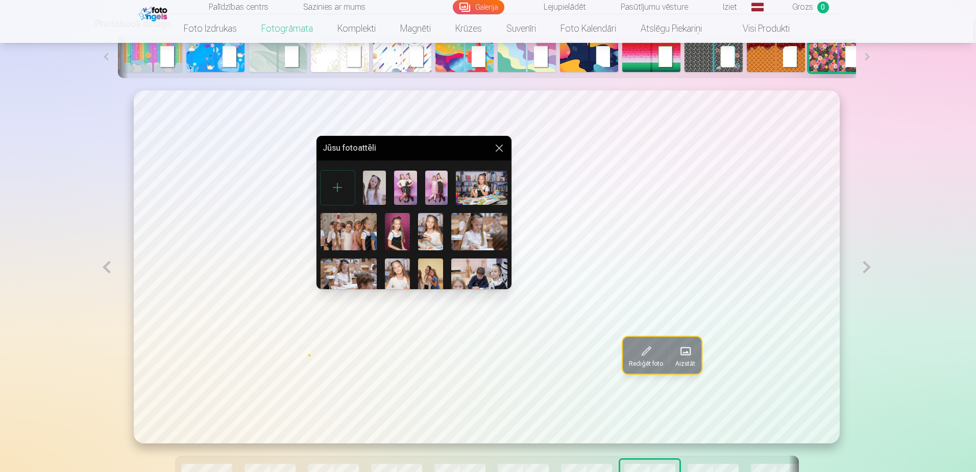
click at [346, 304] on img at bounding box center [333, 322] width 25 height 37
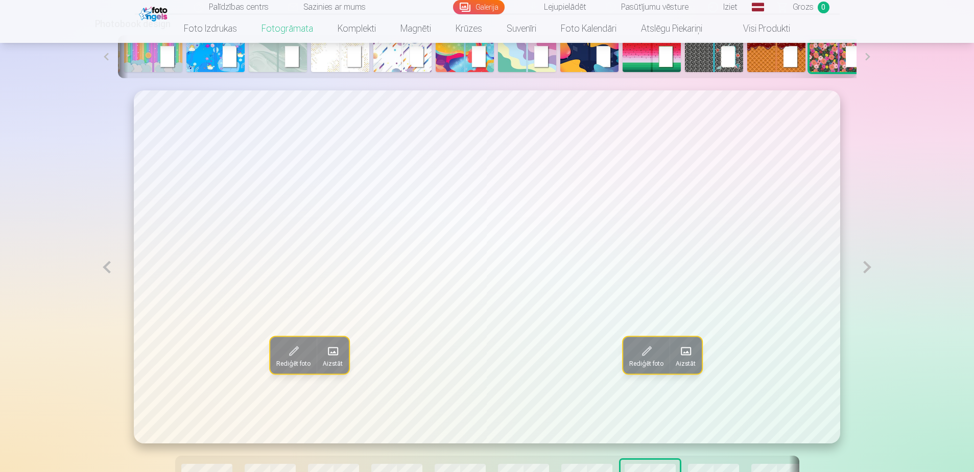
click at [650, 343] on span at bounding box center [646, 351] width 16 height 16
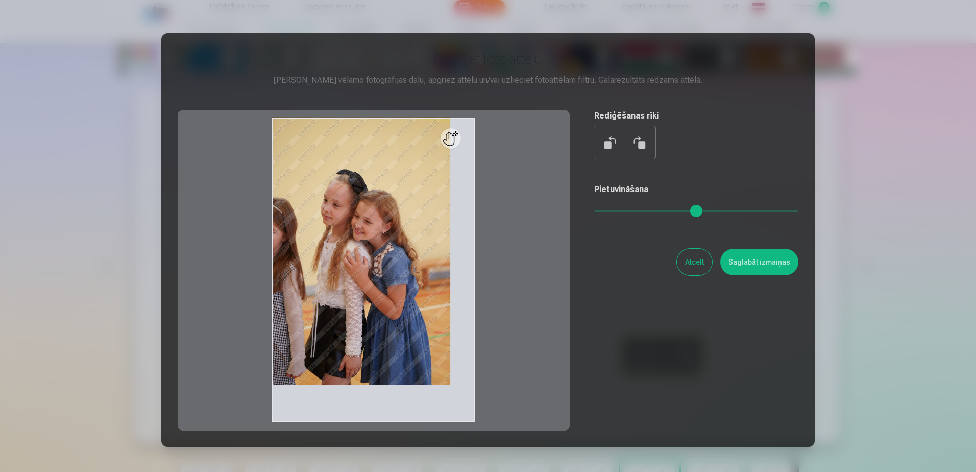
drag, startPoint x: 520, startPoint y: 211, endPoint x: 549, endPoint y: 213, distance: 28.7
click at [594, 212] on input "range" at bounding box center [696, 211] width 204 height 2
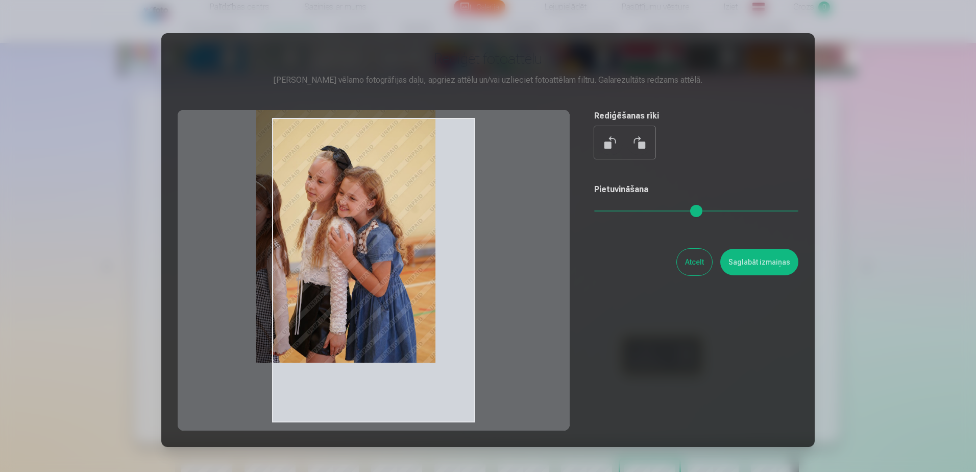
drag, startPoint x: 374, startPoint y: 280, endPoint x: 322, endPoint y: 224, distance: 77.3
click at [322, 224] on div at bounding box center [374, 270] width 392 height 321
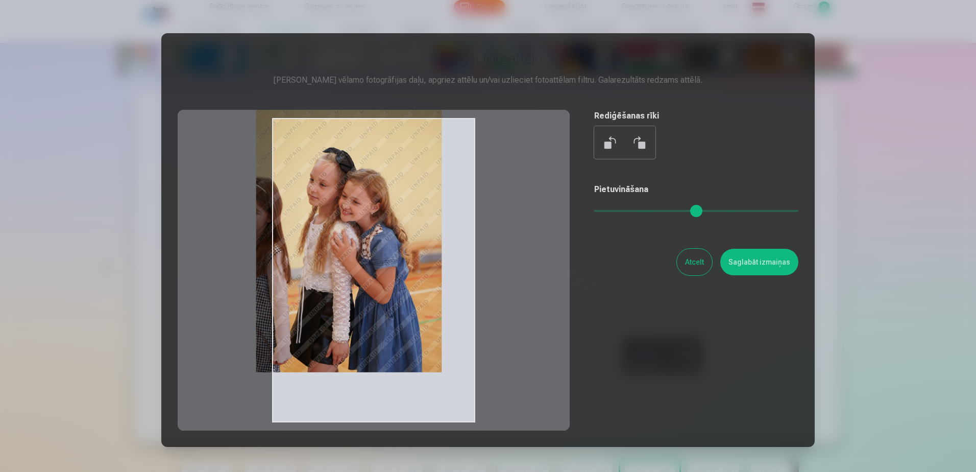
drag, startPoint x: 551, startPoint y: 208, endPoint x: 564, endPoint y: 207, distance: 12.8
click at [594, 210] on input "range" at bounding box center [696, 211] width 204 height 2
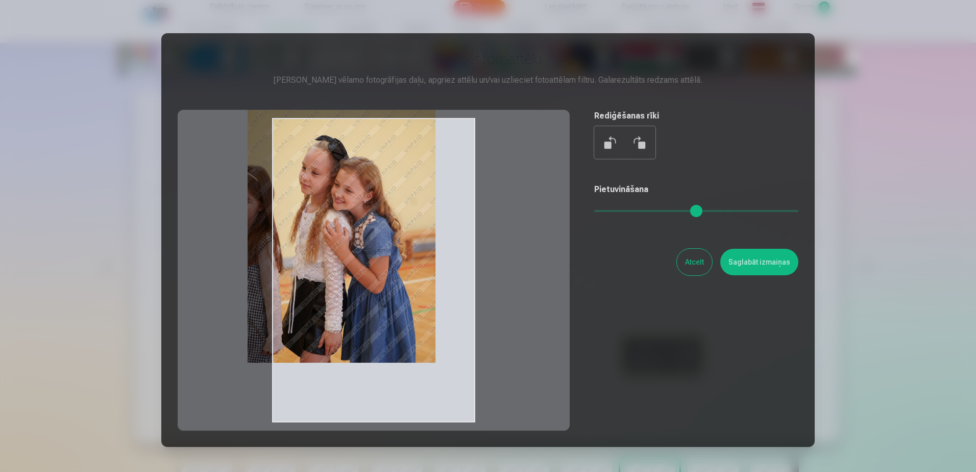
drag, startPoint x: 376, startPoint y: 280, endPoint x: 306, endPoint y: 228, distance: 87.2
click at [306, 228] on div at bounding box center [374, 270] width 392 height 321
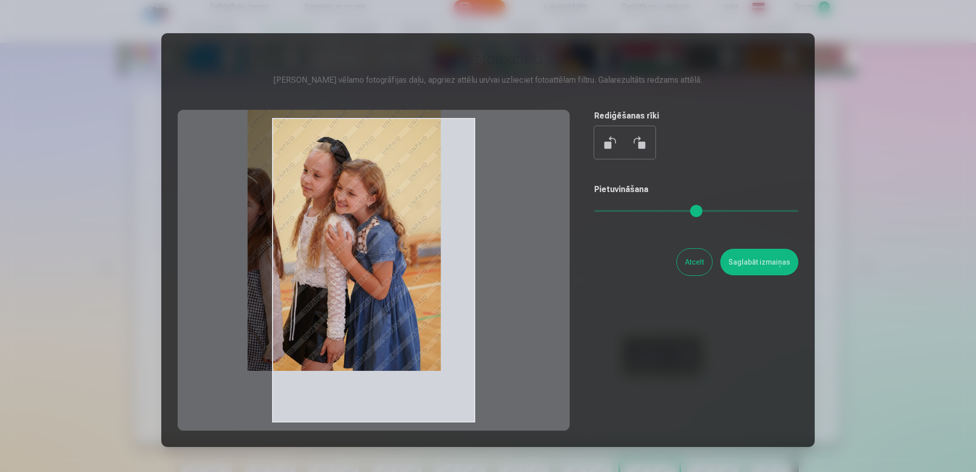
drag, startPoint x: 566, startPoint y: 210, endPoint x: 576, endPoint y: 212, distance: 10.3
click at [594, 212] on input "range" at bounding box center [696, 211] width 204 height 2
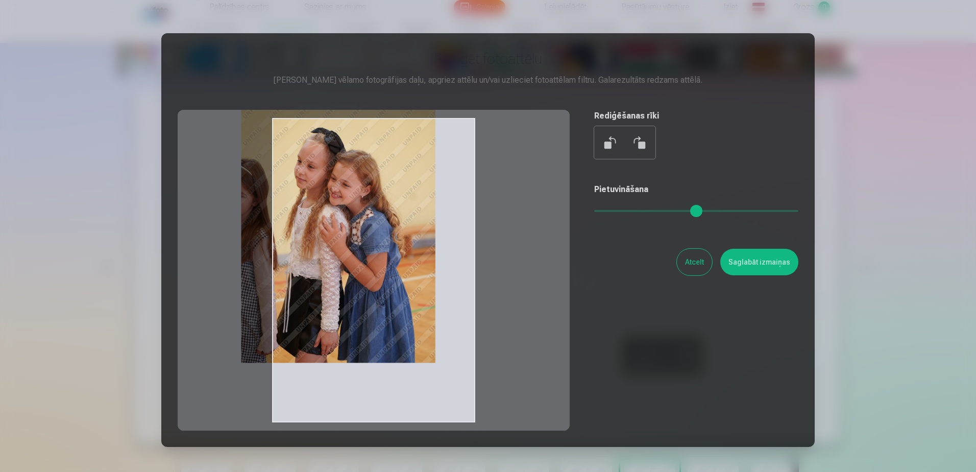
type input "****"
drag, startPoint x: 393, startPoint y: 287, endPoint x: 369, endPoint y: 250, distance: 44.6
click at [369, 250] on div at bounding box center [374, 270] width 392 height 321
click at [720, 249] on button "Saglabāt izmaiņas" at bounding box center [759, 262] width 78 height 27
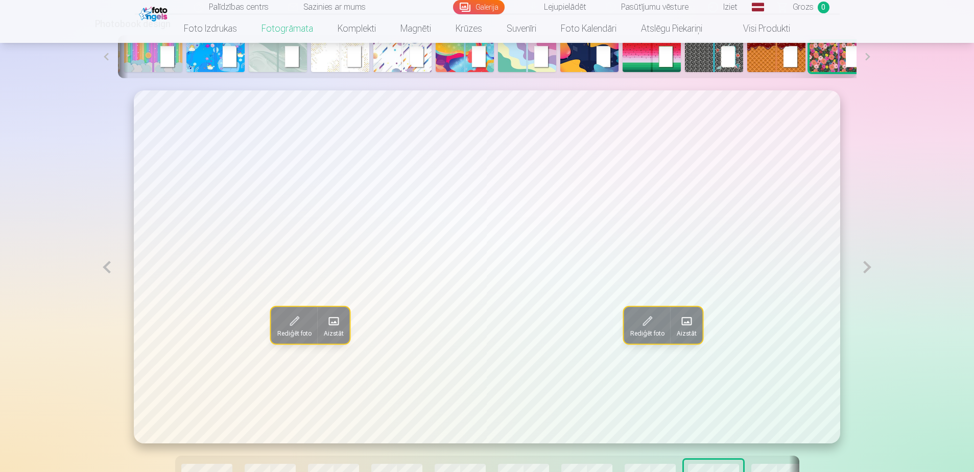
click at [332, 313] on span at bounding box center [333, 321] width 16 height 16
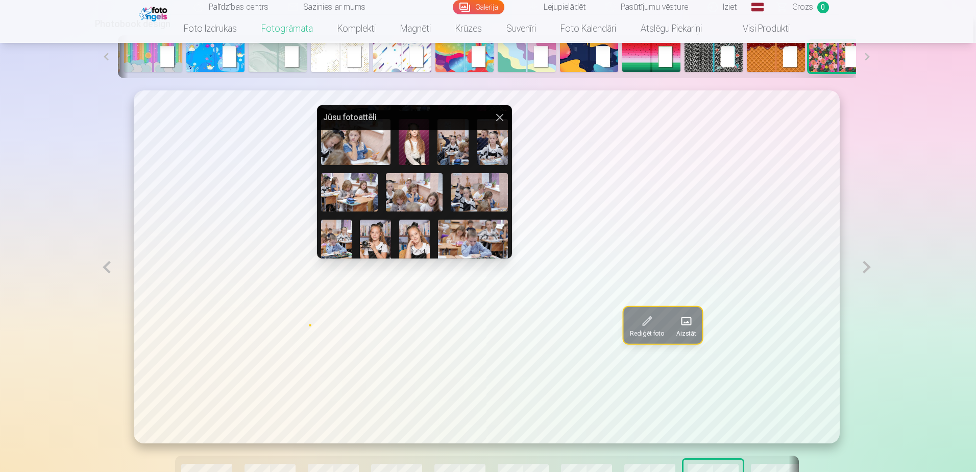
scroll to position [279, 0]
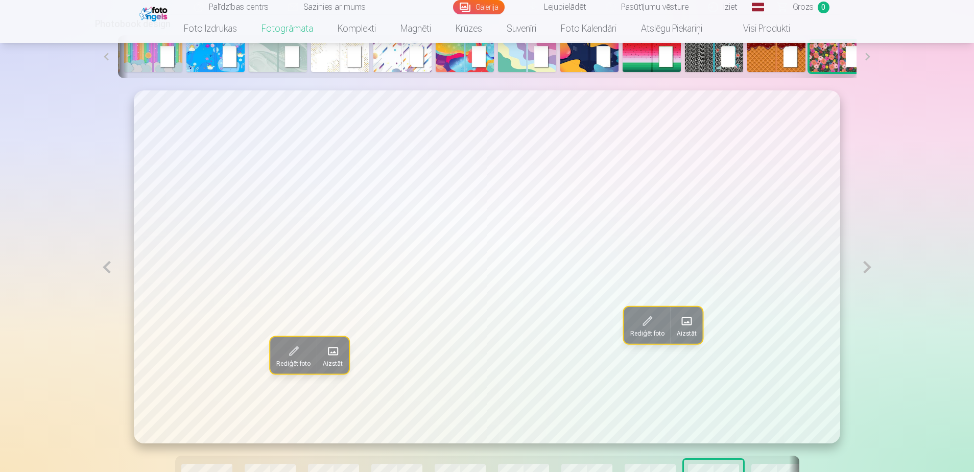
click at [682, 313] on span at bounding box center [687, 321] width 16 height 16
click at [681, 313] on span at bounding box center [687, 321] width 16 height 16
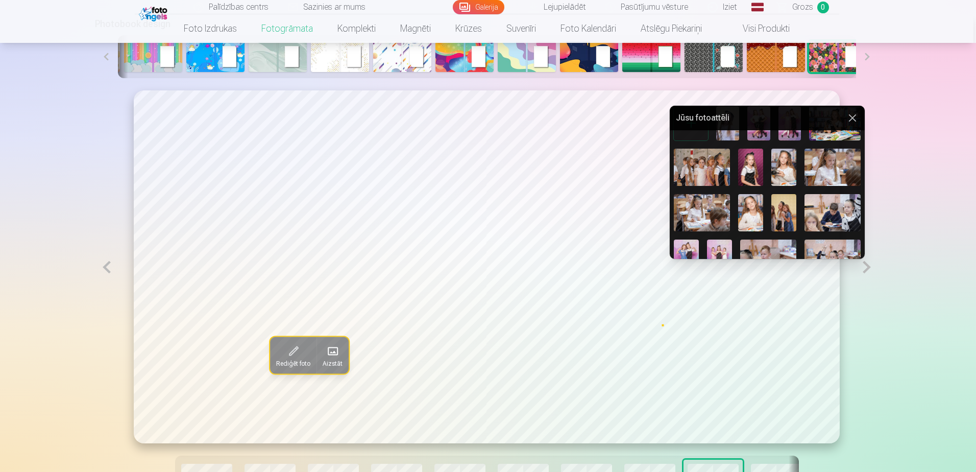
scroll to position [51, 0]
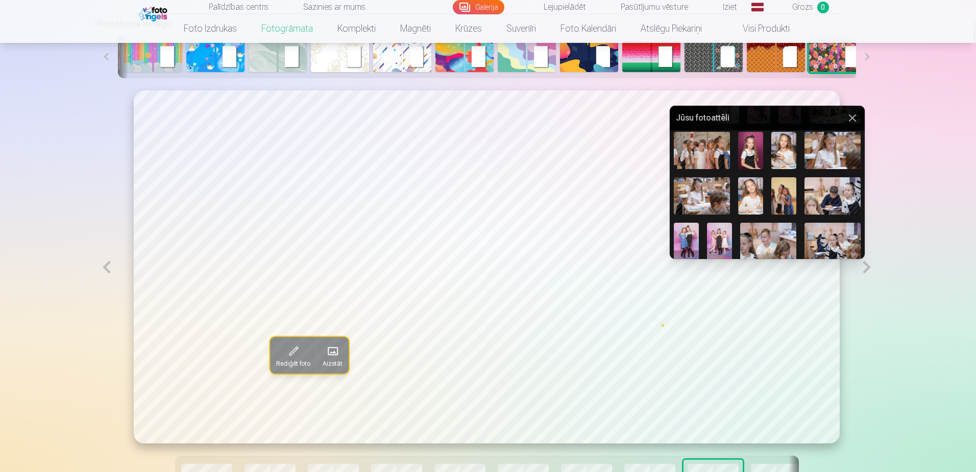
click at [830, 269] on img at bounding box center [845, 292] width 31 height 46
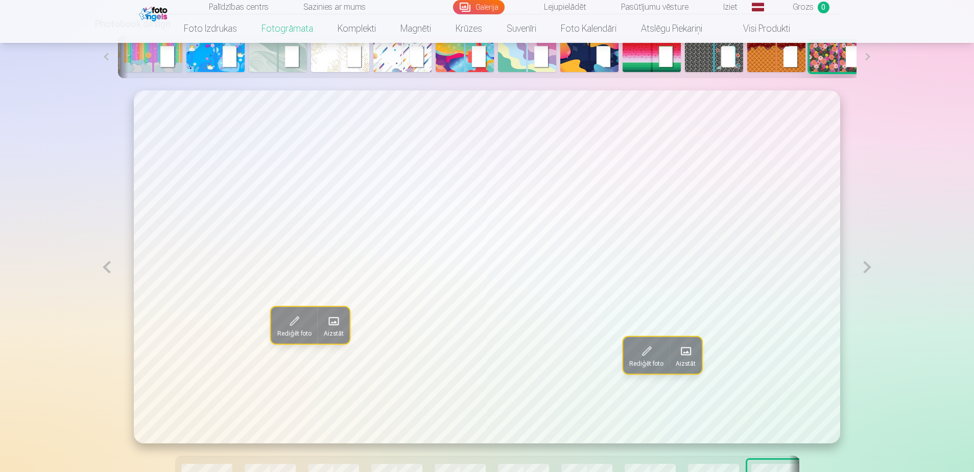
click at [333, 313] on span at bounding box center [333, 321] width 16 height 16
click at [328, 313] on span at bounding box center [333, 321] width 16 height 16
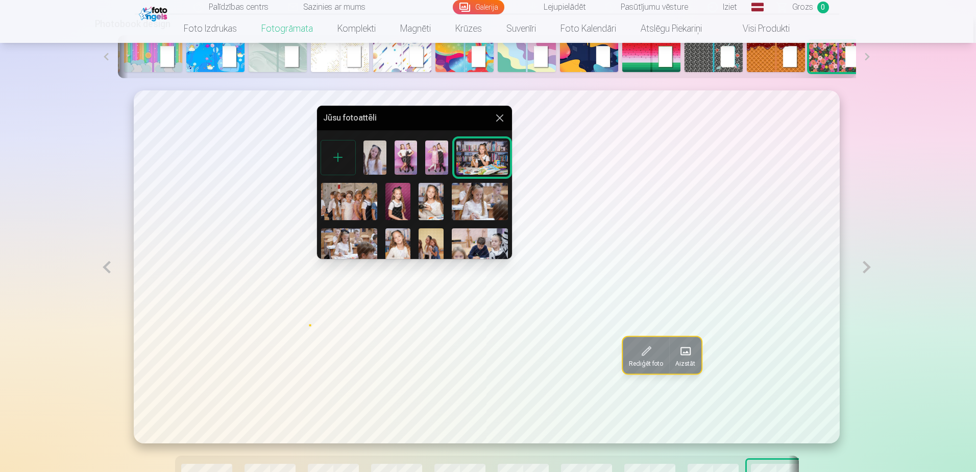
click at [477, 274] on img at bounding box center [480, 292] width 56 height 37
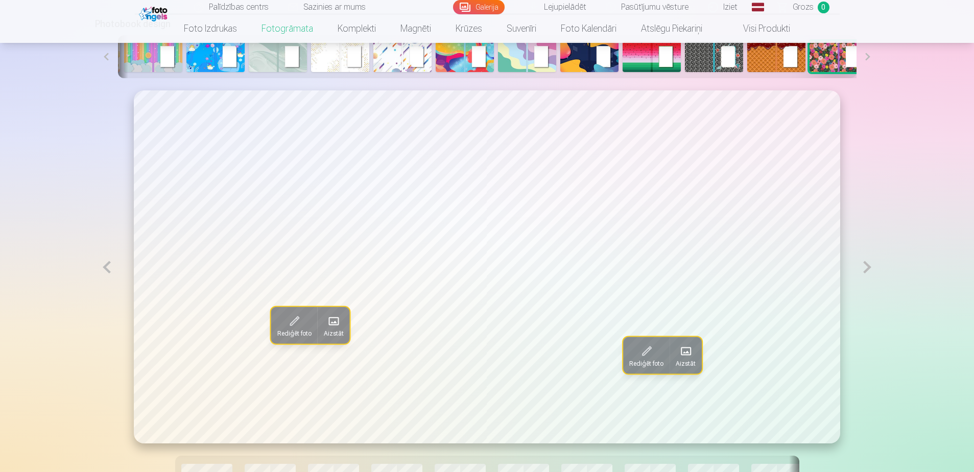
click at [328, 313] on span at bounding box center [333, 321] width 16 height 16
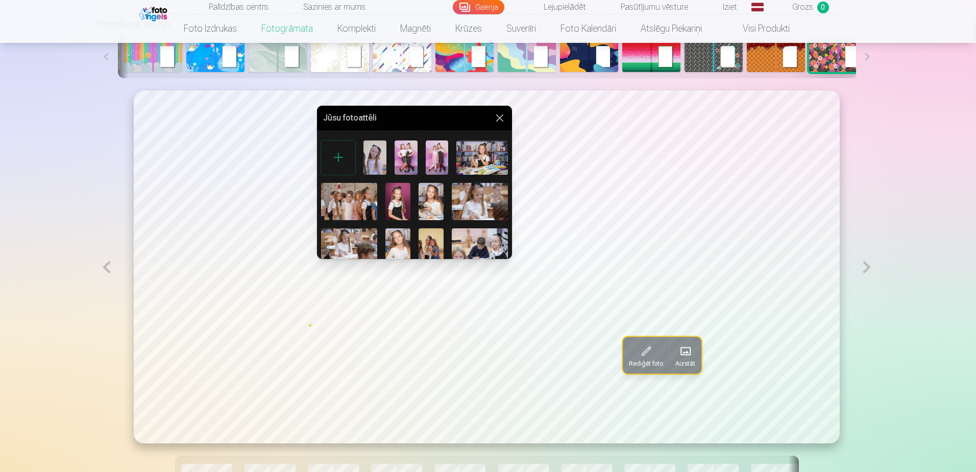
click at [379, 274] on img at bounding box center [366, 292] width 25 height 37
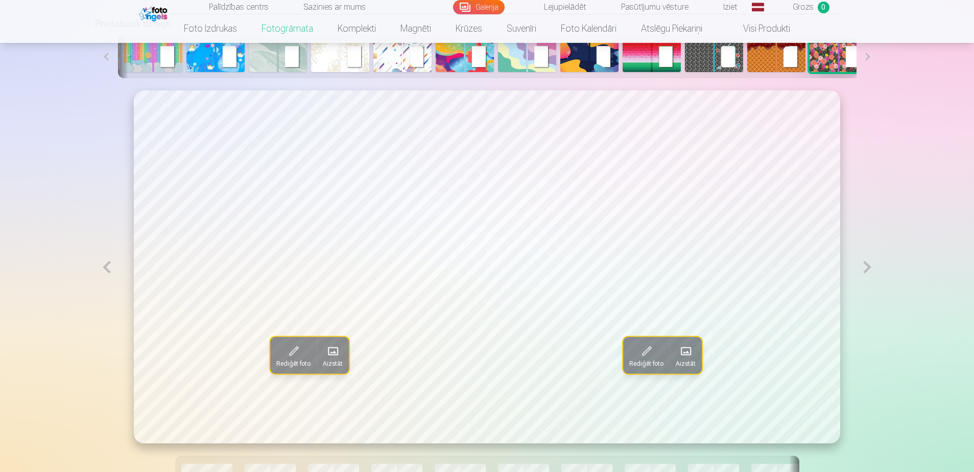
click at [680, 343] on span at bounding box center [685, 351] width 16 height 16
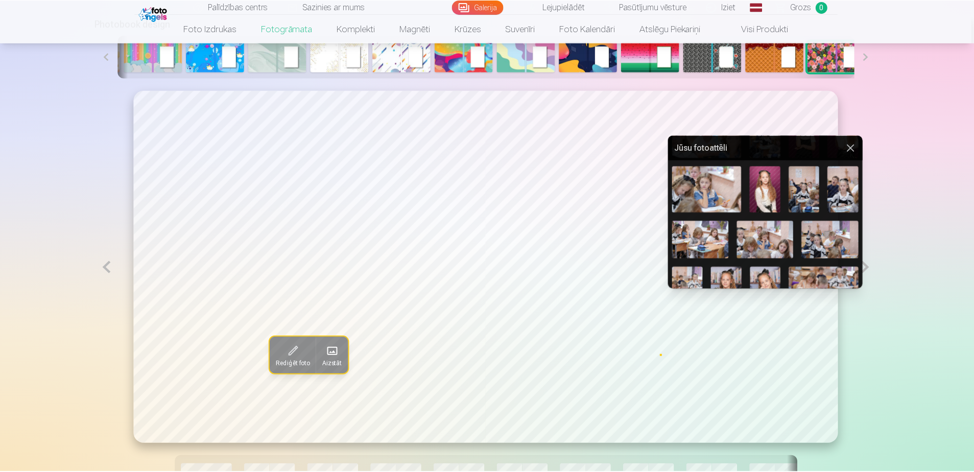
scroll to position [255, 0]
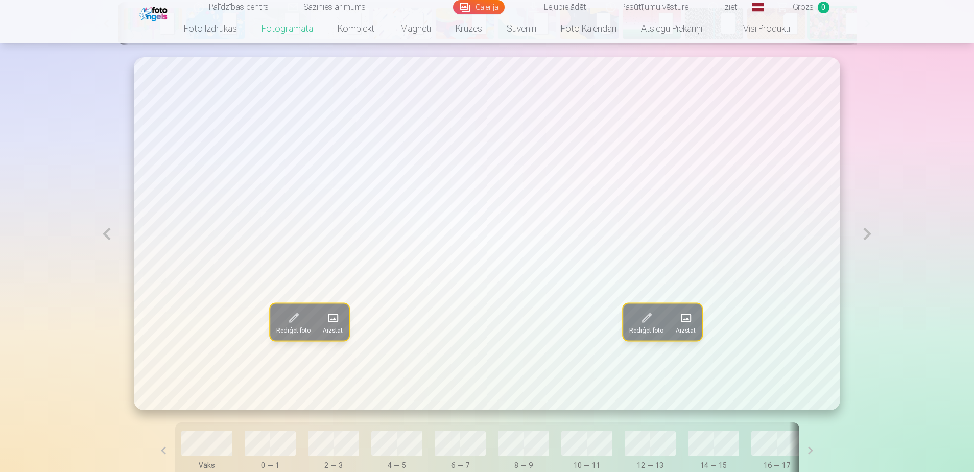
scroll to position [613, 0]
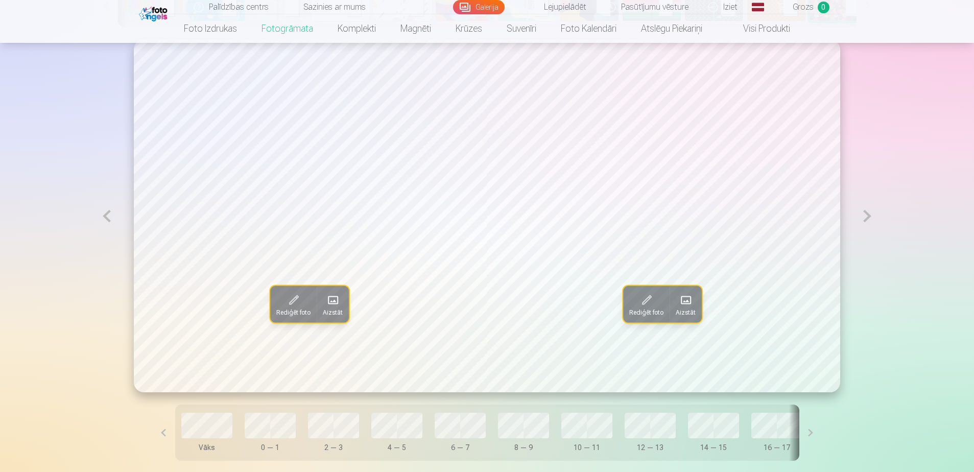
click at [822, 404] on button at bounding box center [810, 432] width 23 height 56
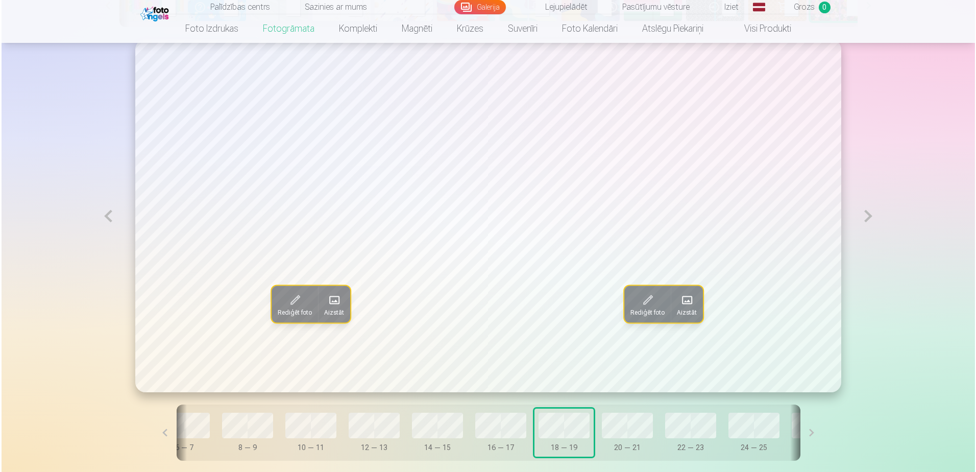
scroll to position [0, 311]
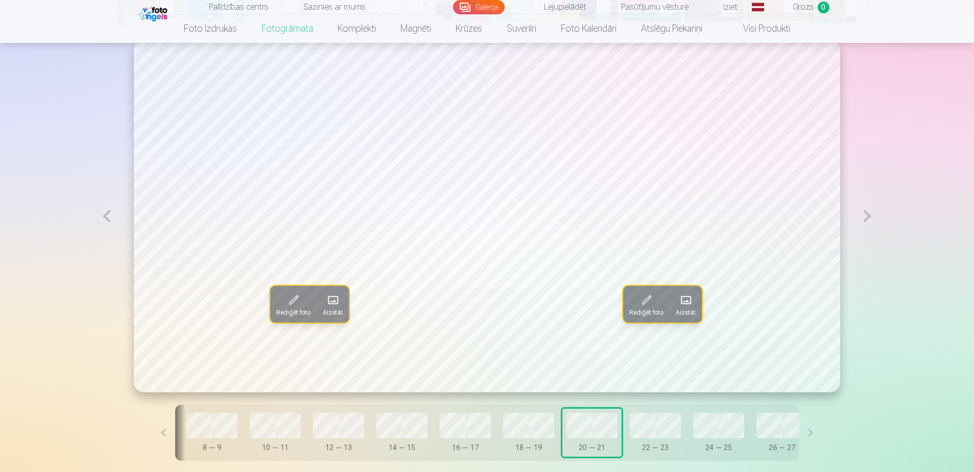
click at [329, 292] on span at bounding box center [333, 300] width 16 height 16
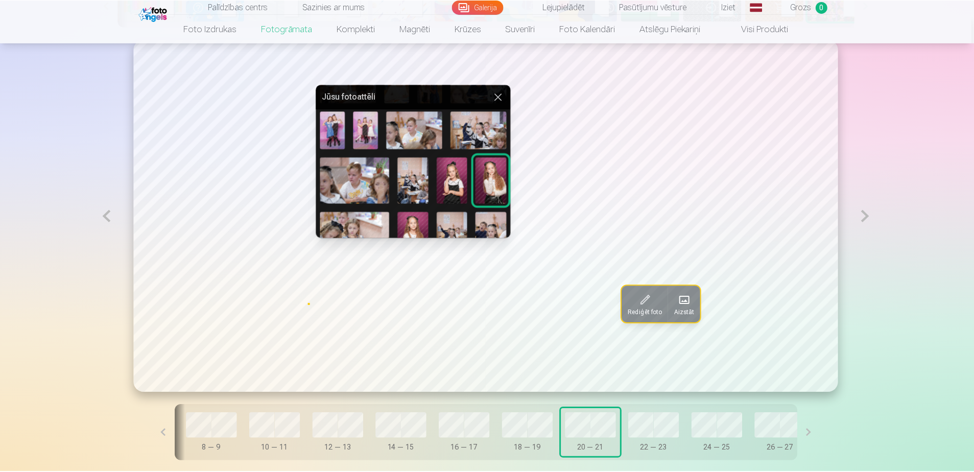
scroll to position [153, 0]
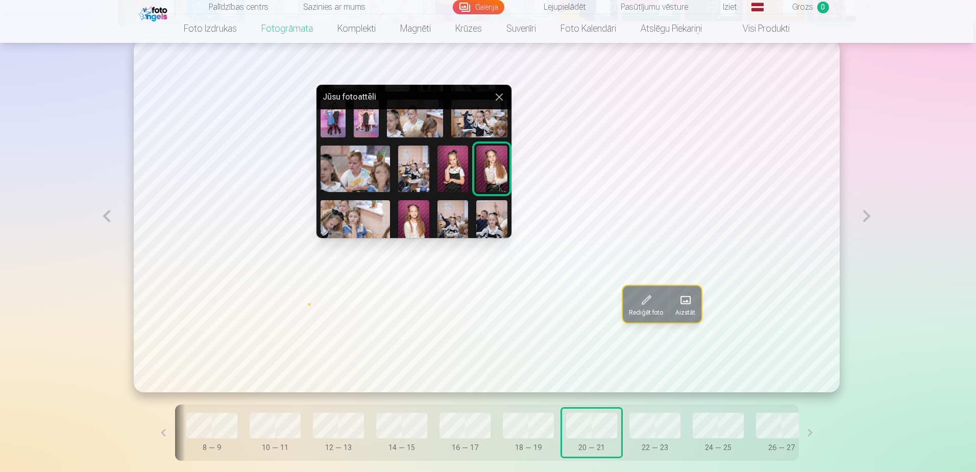
click at [399, 301] on img at bounding box center [414, 324] width 31 height 46
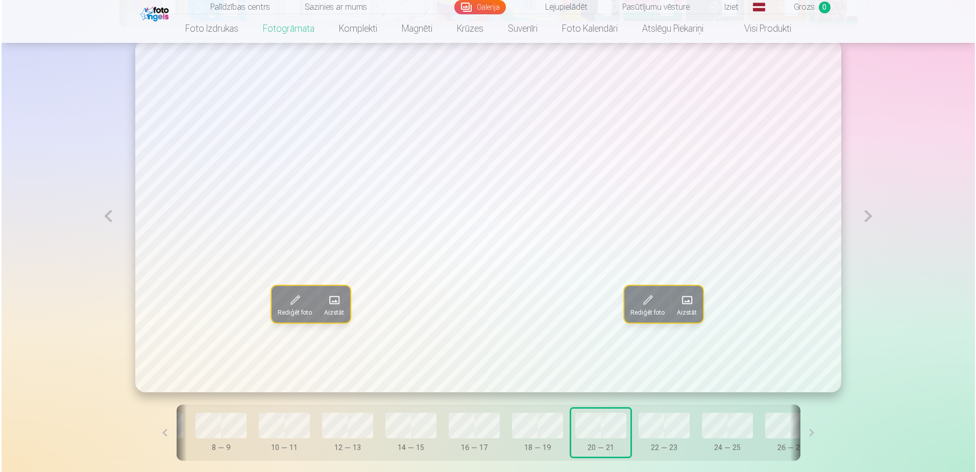
scroll to position [0, 305]
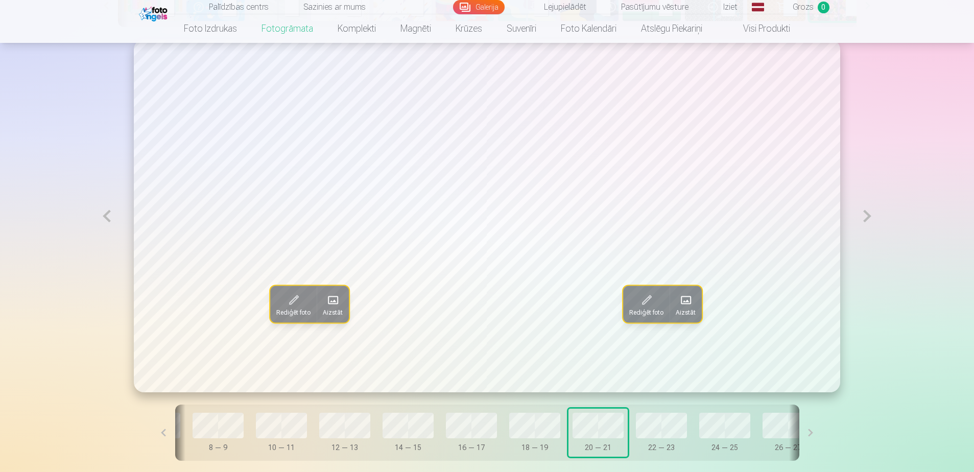
click at [686, 292] on span at bounding box center [685, 300] width 16 height 16
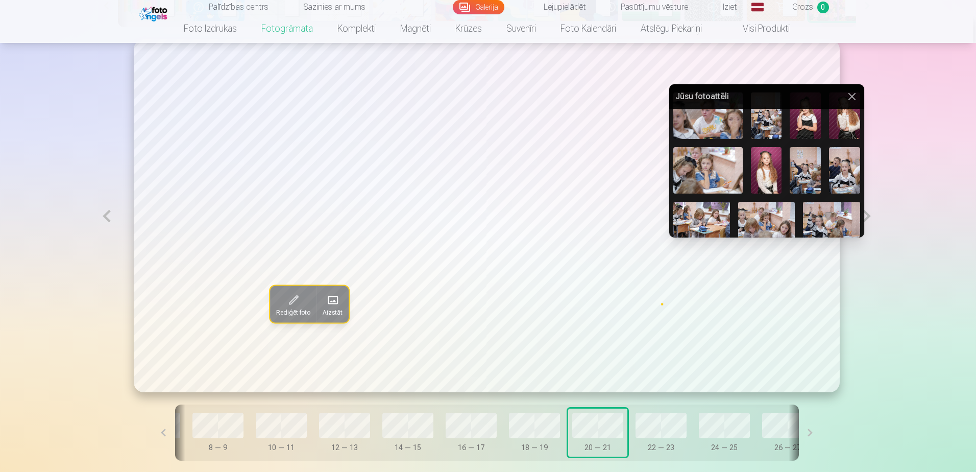
scroll to position [255, 0]
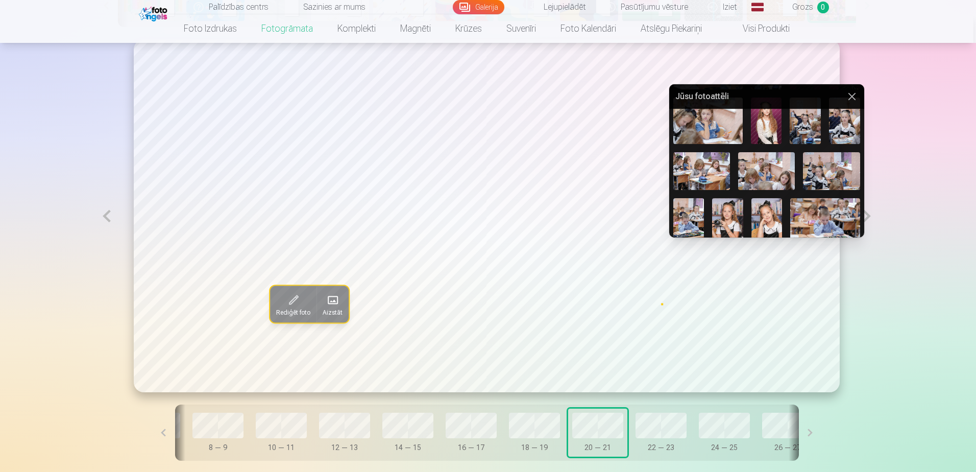
click at [803, 390] on img at bounding box center [815, 408] width 25 height 37
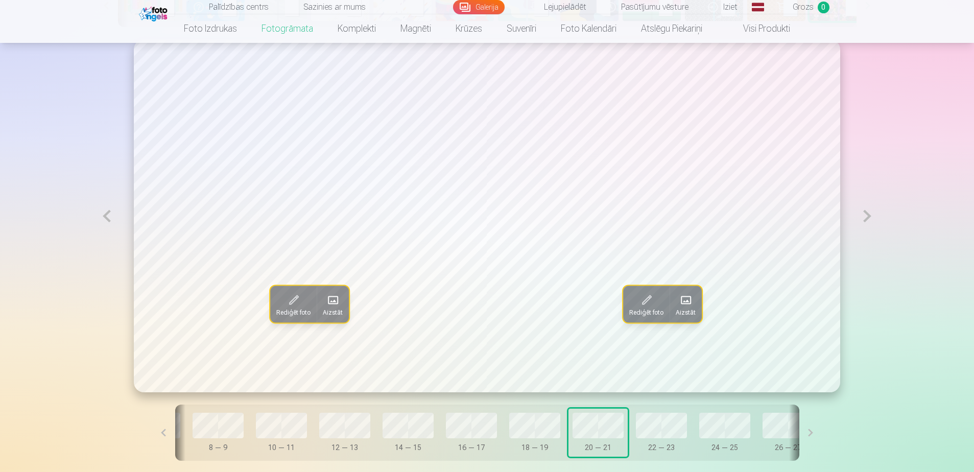
click at [677, 292] on span at bounding box center [685, 300] width 16 height 16
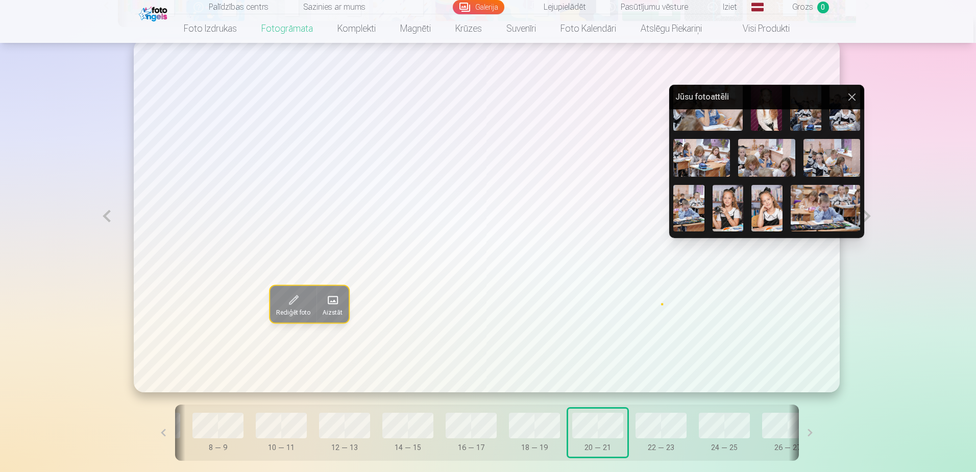
scroll to position [278, 0]
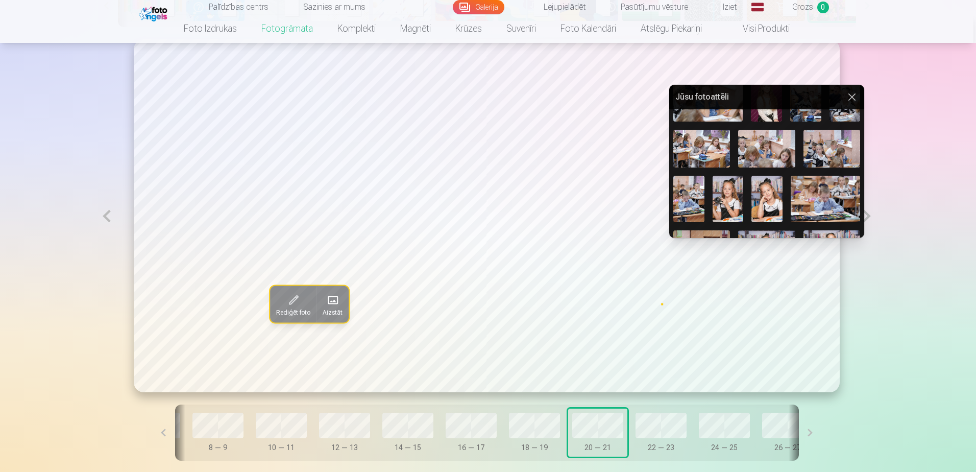
click at [804, 411] on img at bounding box center [816, 429] width 25 height 37
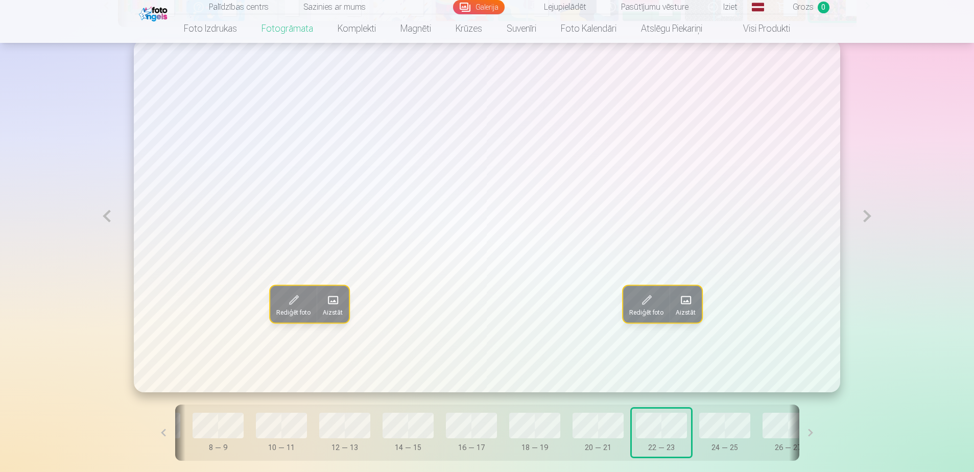
click at [681, 292] on span at bounding box center [685, 300] width 16 height 16
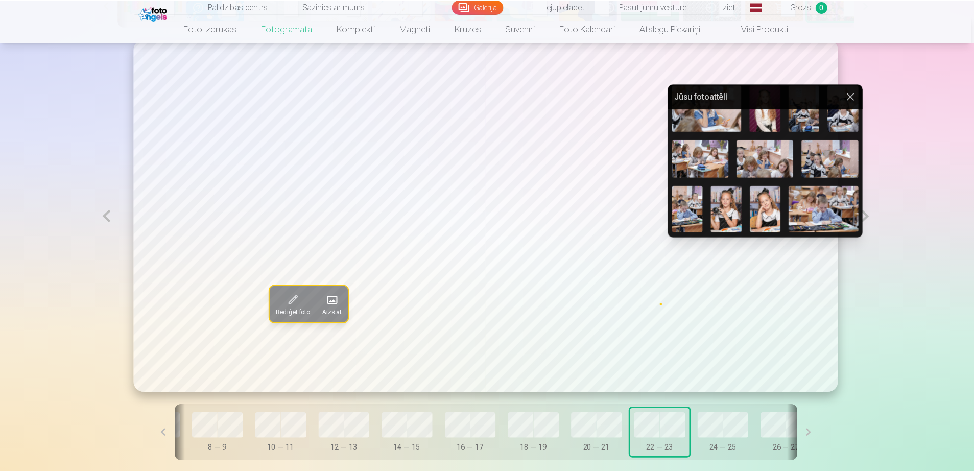
scroll to position [279, 0]
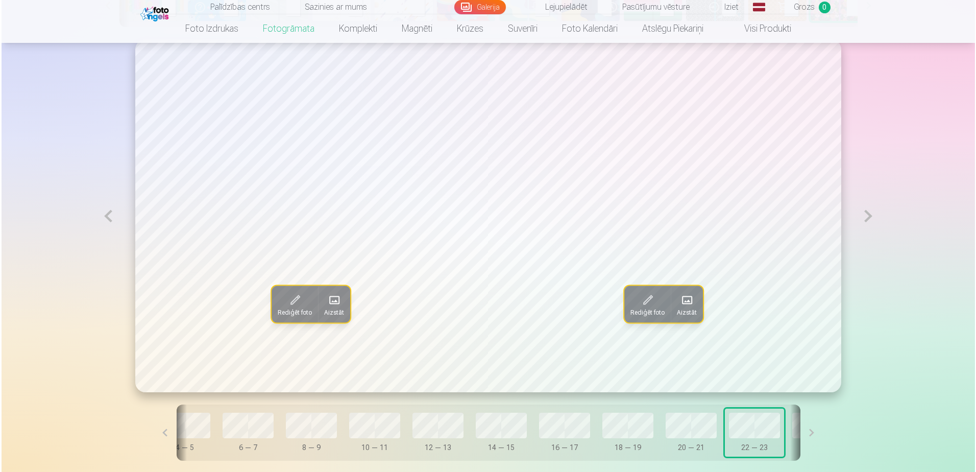
scroll to position [0, 242]
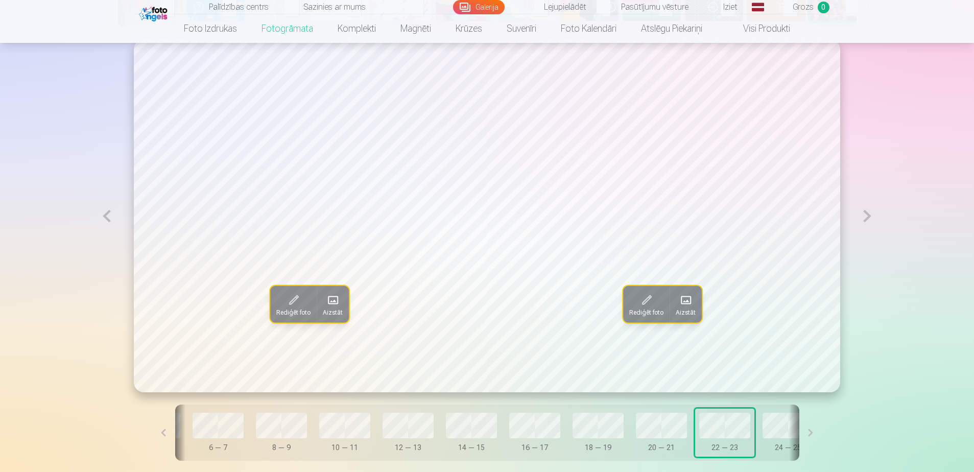
click at [680, 292] on span at bounding box center [685, 300] width 16 height 16
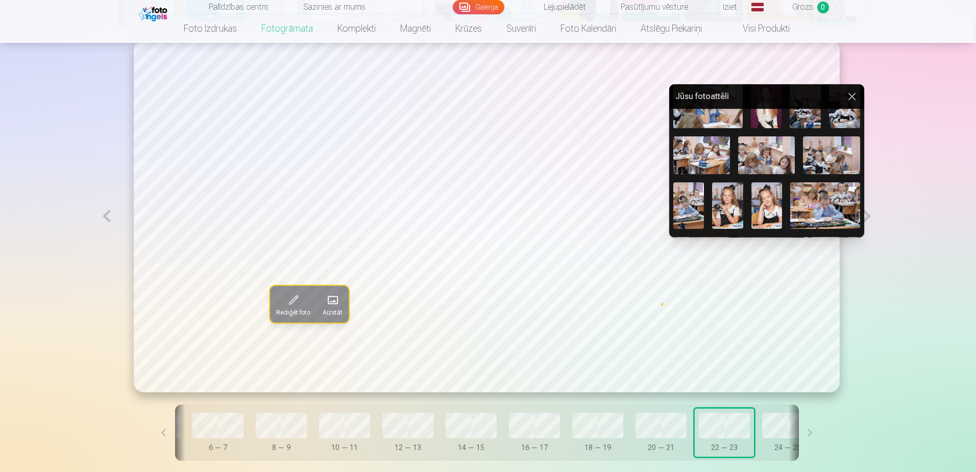
scroll to position [278, 0]
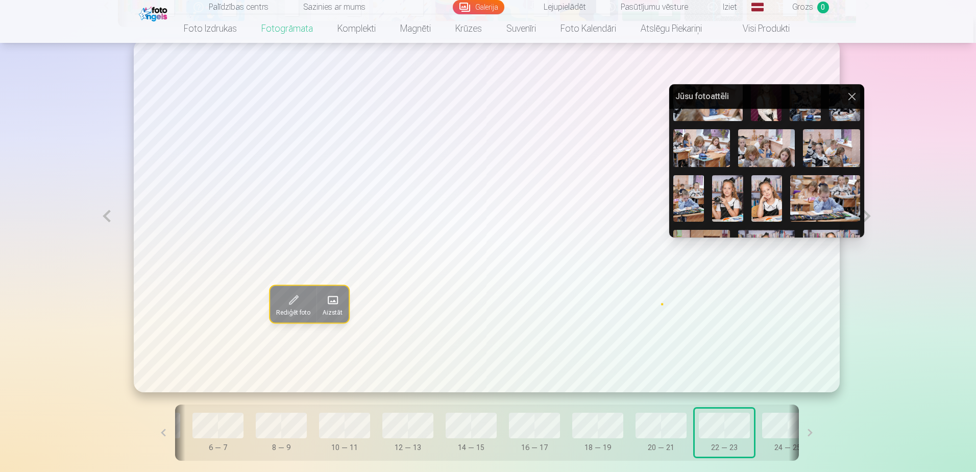
click at [738, 411] on img at bounding box center [750, 429] width 25 height 37
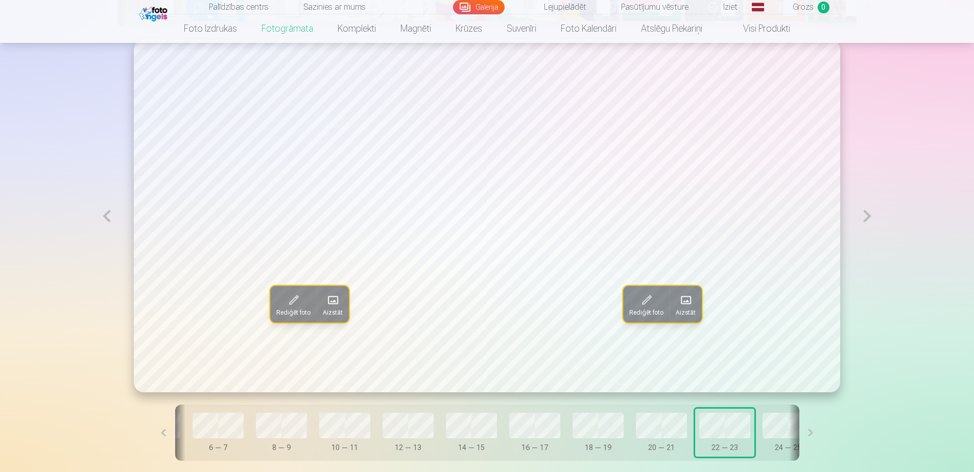
click at [672, 286] on button "Aizstāt" at bounding box center [686, 304] width 32 height 37
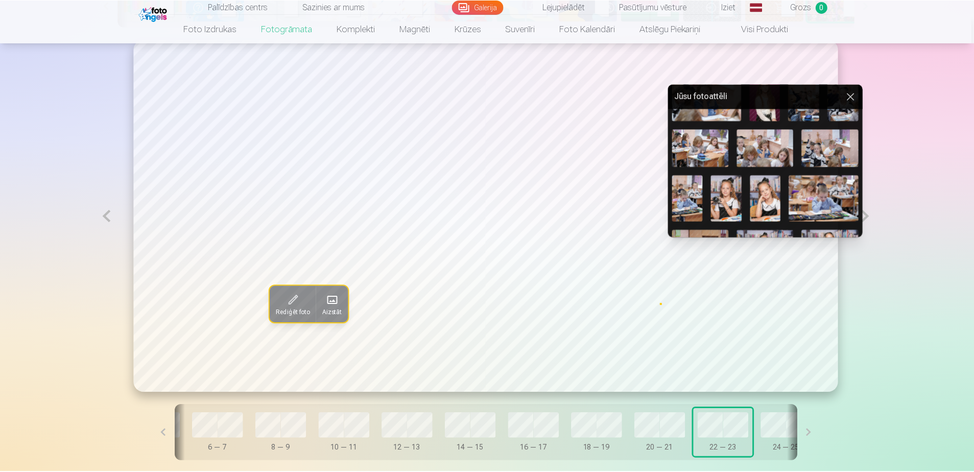
scroll to position [227, 0]
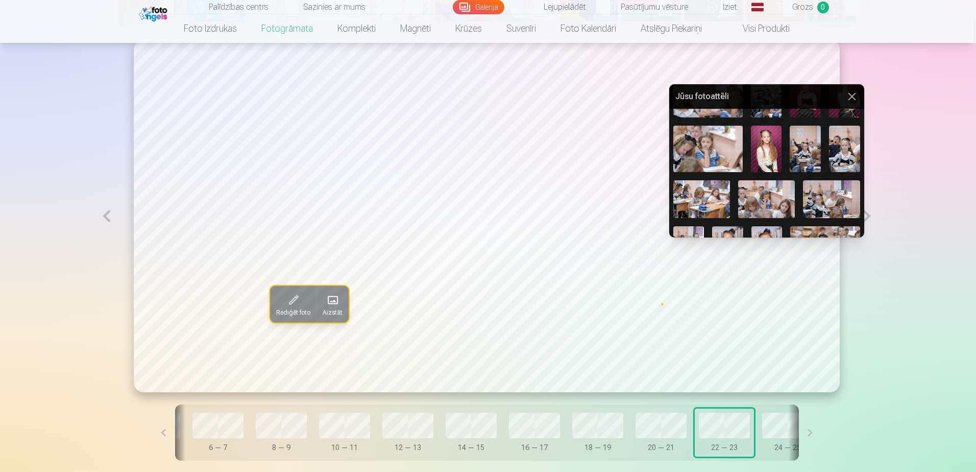
click at [802, 327] on img at bounding box center [814, 345] width 25 height 37
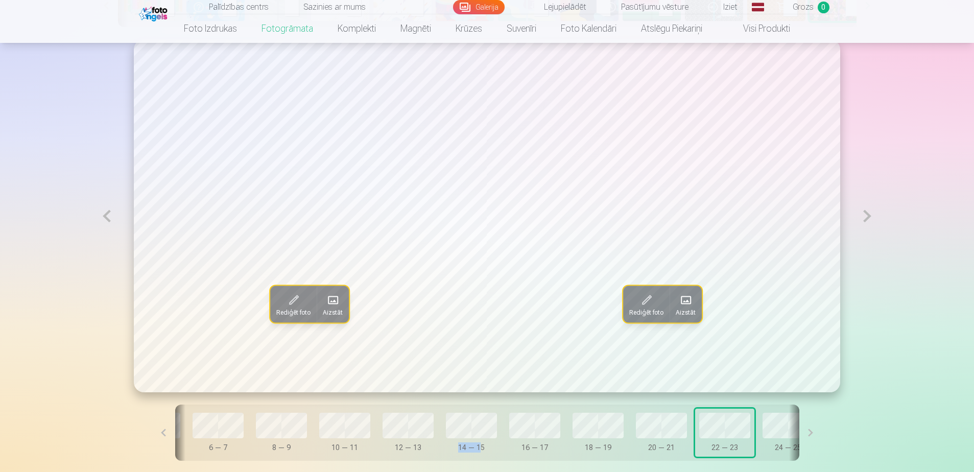
drag, startPoint x: 439, startPoint y: 400, endPoint x: 421, endPoint y: 397, distance: 18.7
click at [421, 404] on div "Vāks 0 — 1 2 — 3 4 — 5 6 — 7 8 — 9 10 — 11 12 — 13 14 — 15 16 — 17 18 — 19 20 —…" at bounding box center [487, 432] width 624 height 56
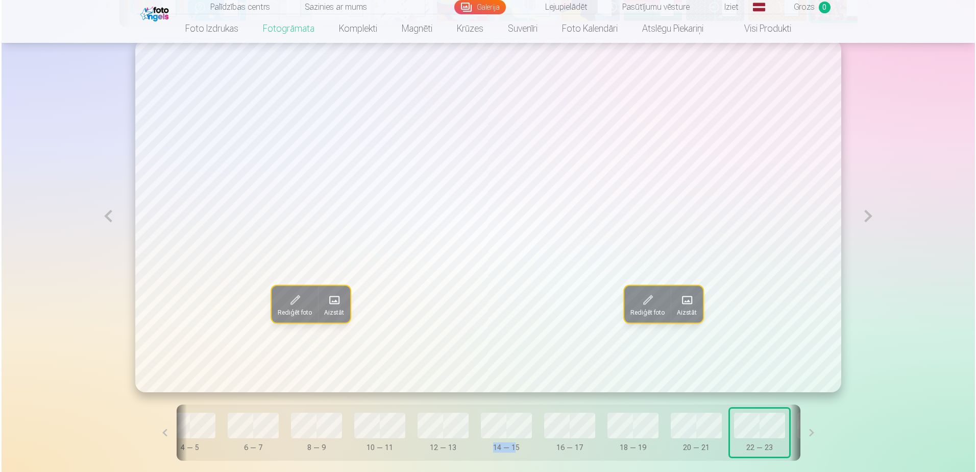
scroll to position [0, 221]
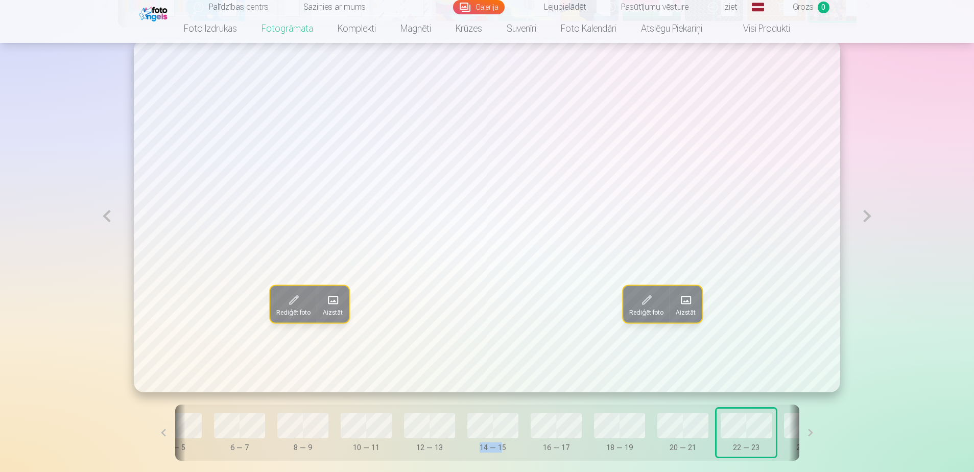
click at [329, 292] on span at bounding box center [333, 300] width 16 height 16
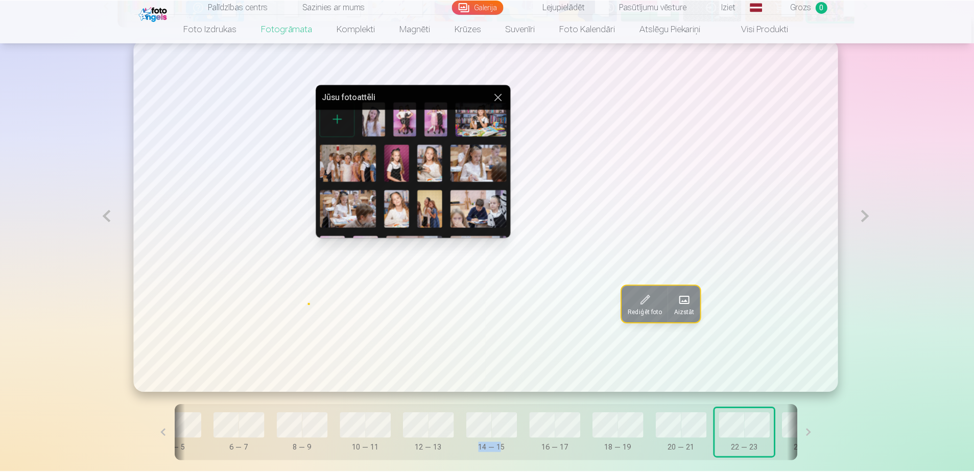
scroll to position [0, 0]
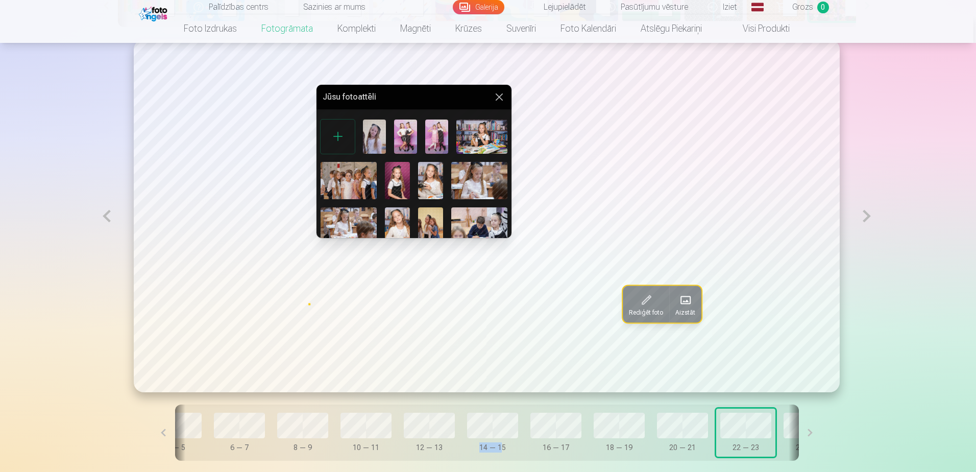
click at [438, 299] on img at bounding box center [453, 322] width 31 height 46
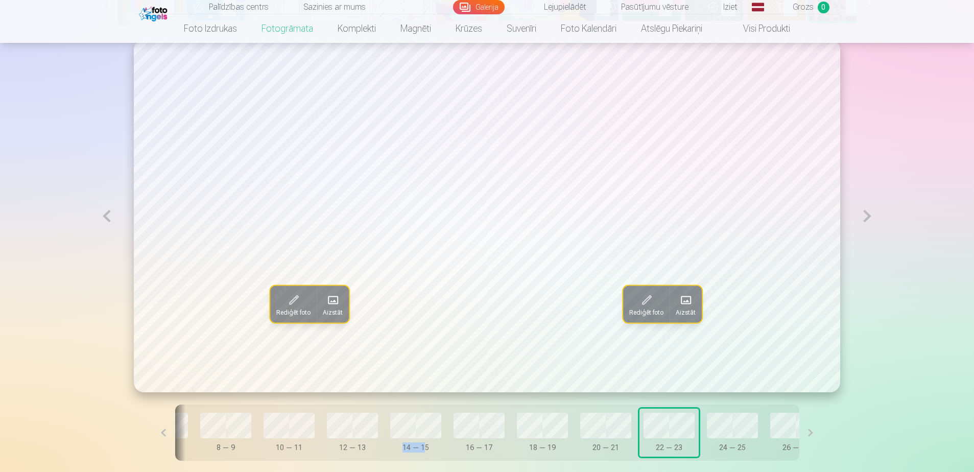
scroll to position [0, 311]
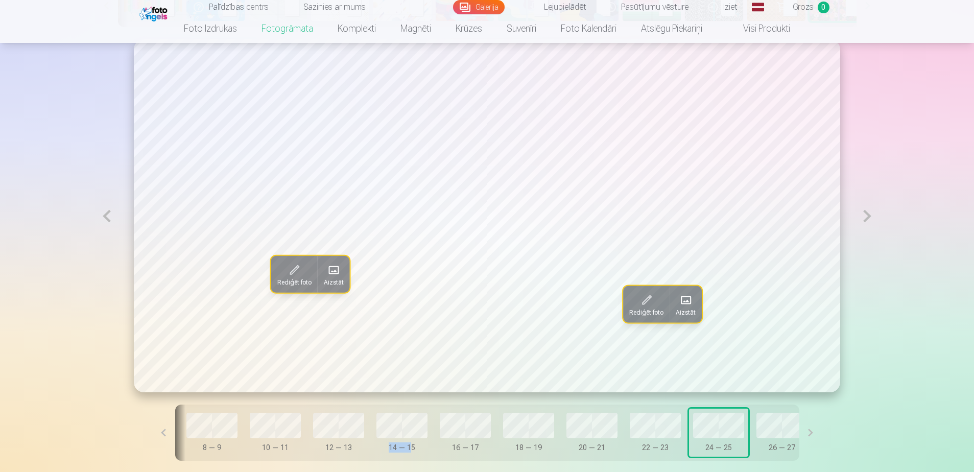
click at [328, 262] on span at bounding box center [333, 270] width 16 height 16
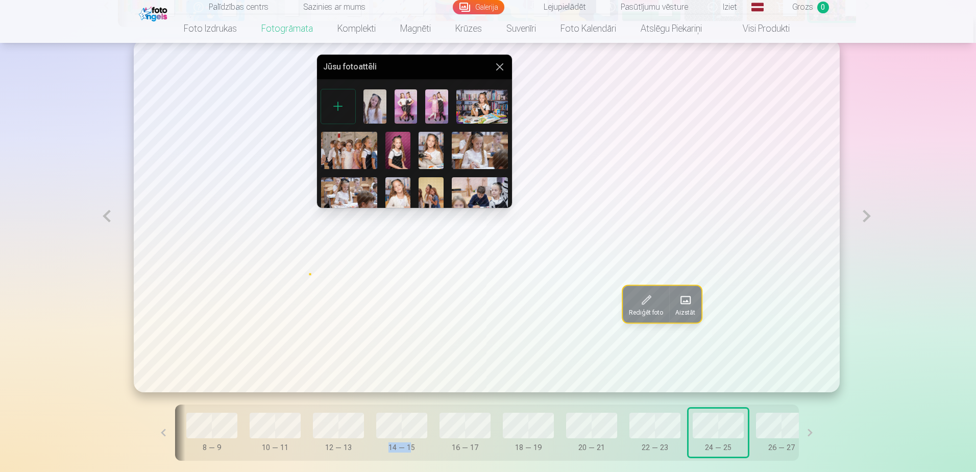
click at [410, 177] on img at bounding box center [397, 195] width 25 height 37
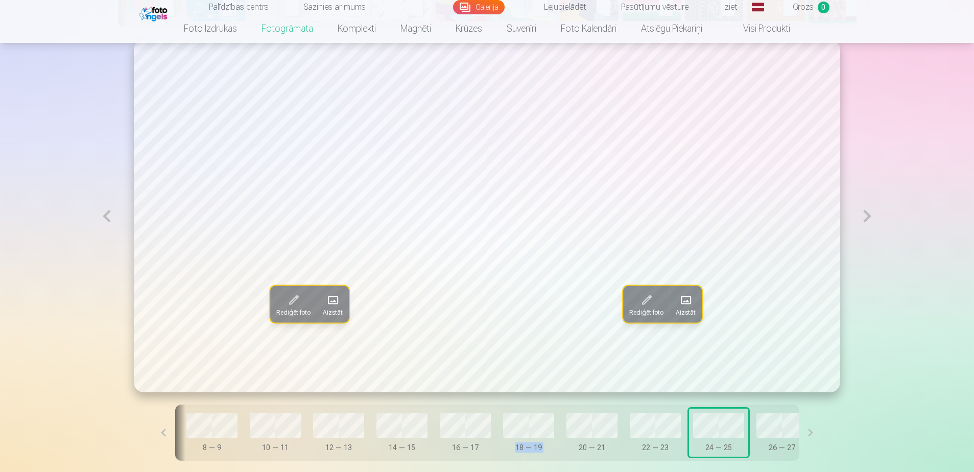
drag, startPoint x: 515, startPoint y: 401, endPoint x: 454, endPoint y: 401, distance: 60.2
click at [454, 404] on div "Vāks 0 — 1 2 — 3 4 — 5 6 — 7 8 — 9 10 — 11 12 — 13 14 — 15 16 — 17 18 — 19 20 —…" at bounding box center [487, 432] width 624 height 56
click at [682, 292] on span at bounding box center [685, 300] width 16 height 16
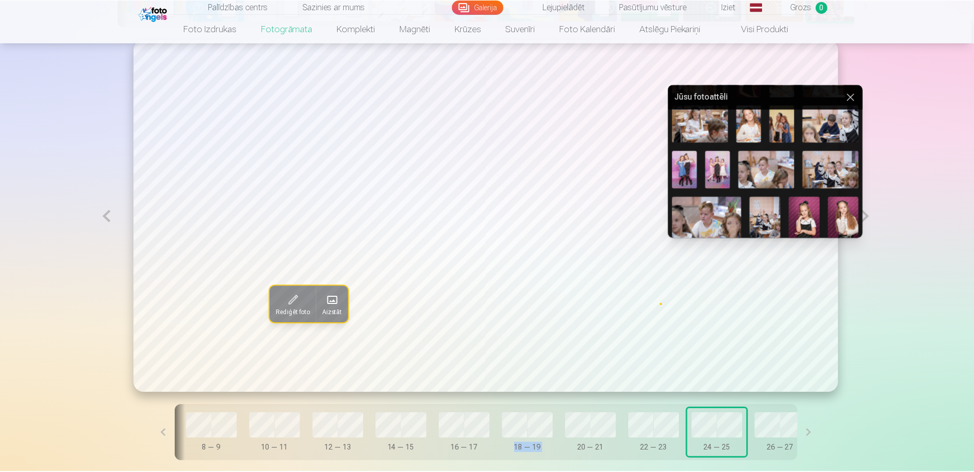
scroll to position [153, 0]
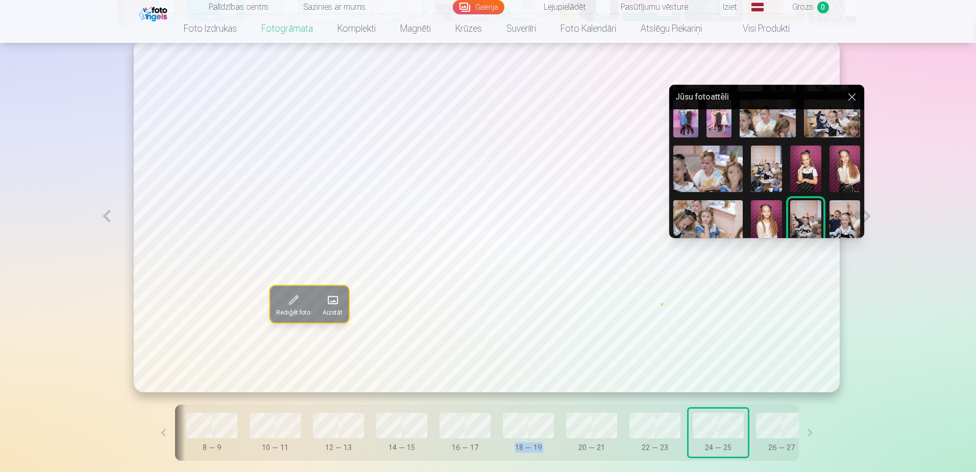
click at [752, 301] on img at bounding box center [767, 324] width 31 height 46
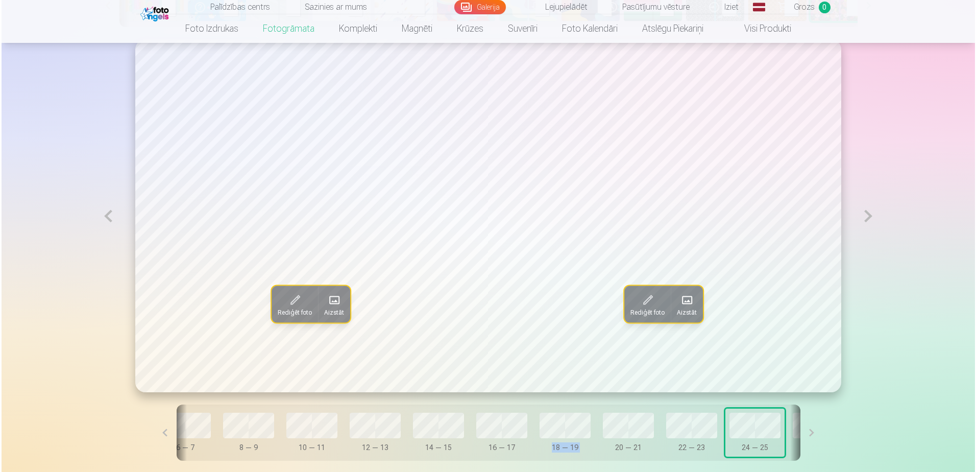
scroll to position [0, 311]
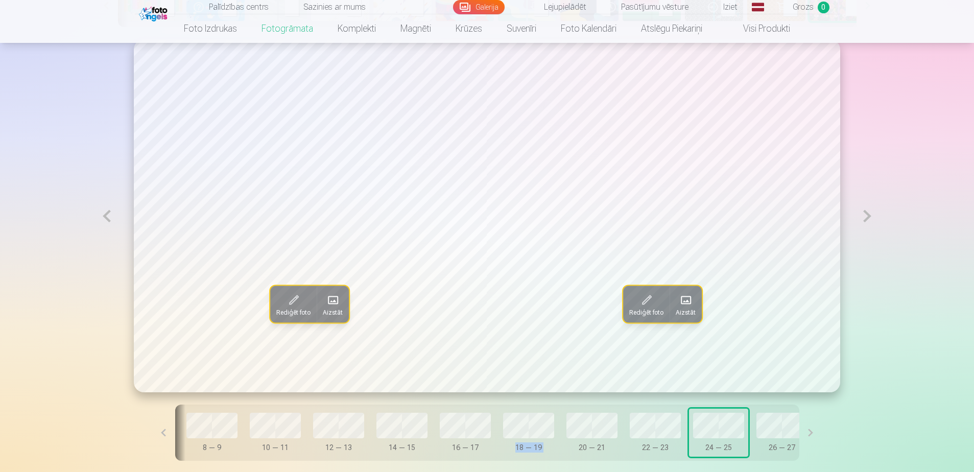
click at [685, 292] on span at bounding box center [685, 300] width 16 height 16
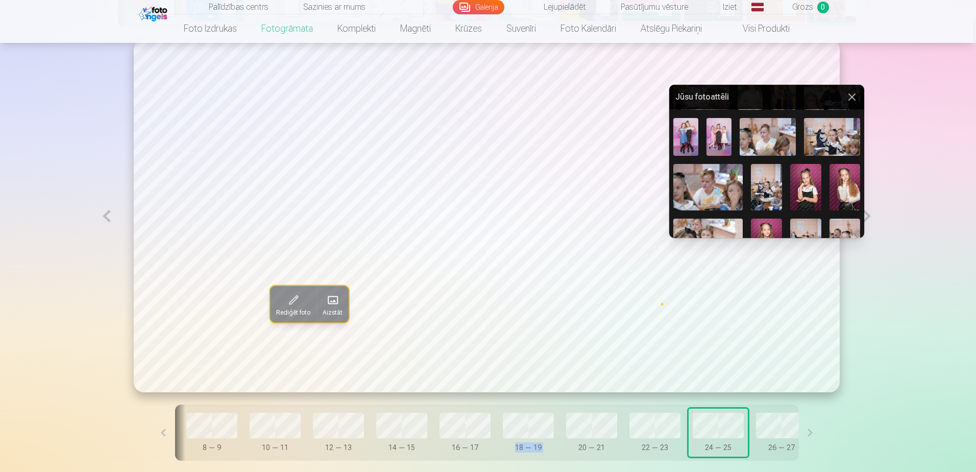
scroll to position [153, 0]
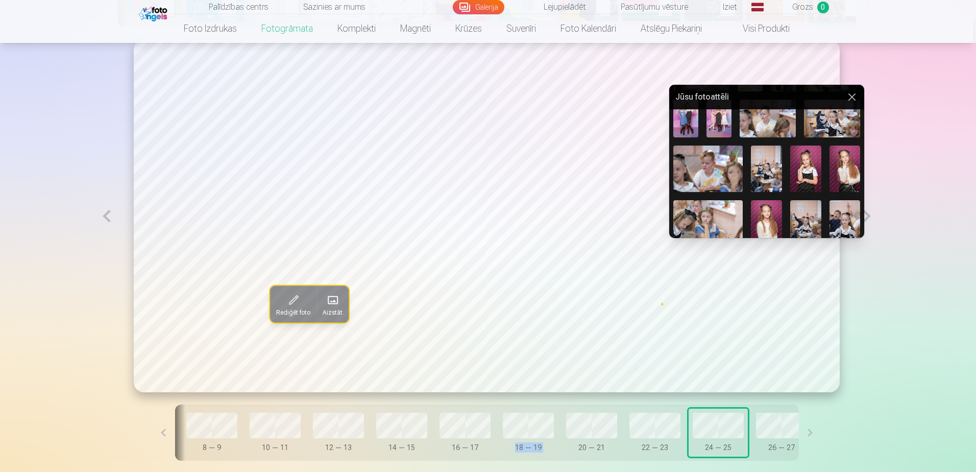
click at [738, 355] on img at bounding box center [766, 374] width 57 height 38
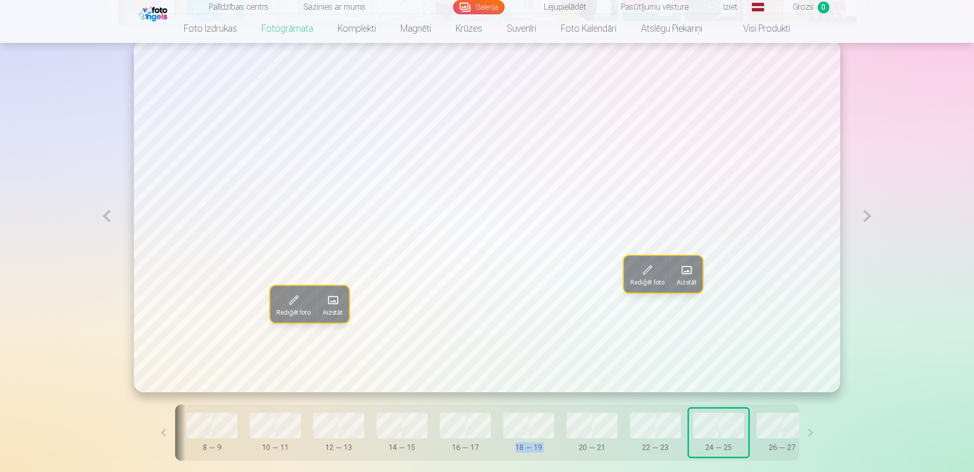
click at [332, 292] on span at bounding box center [333, 300] width 16 height 16
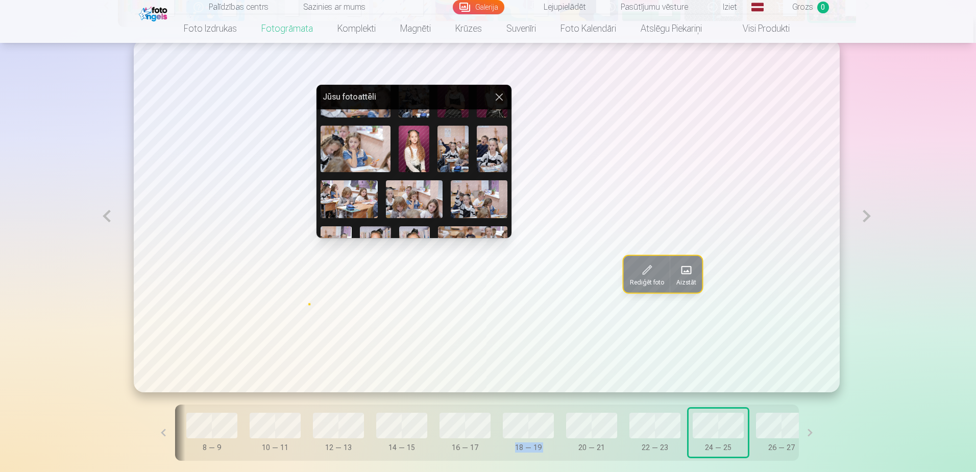
scroll to position [177, 0]
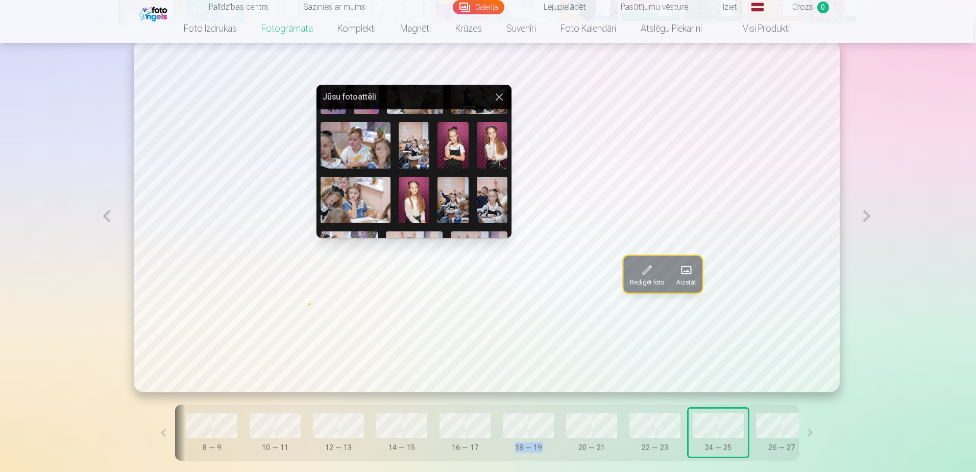
click at [377, 378] on img at bounding box center [349, 396] width 56 height 37
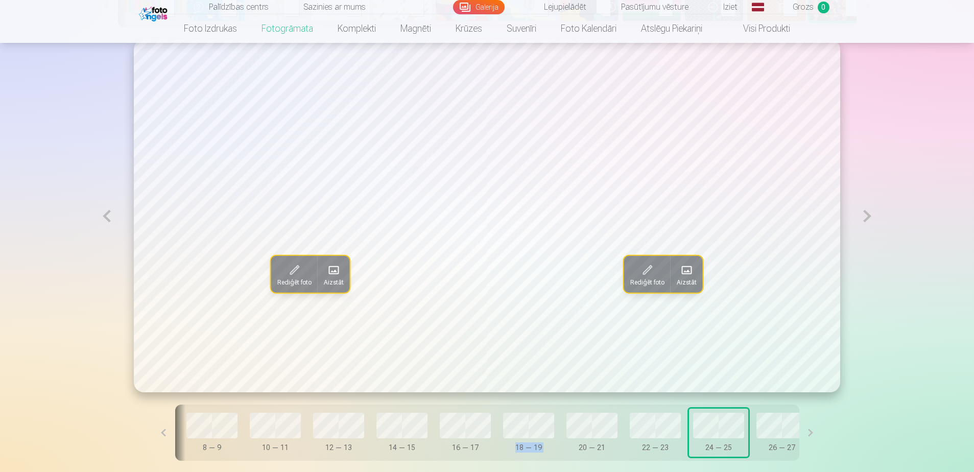
click at [685, 262] on span at bounding box center [687, 270] width 16 height 16
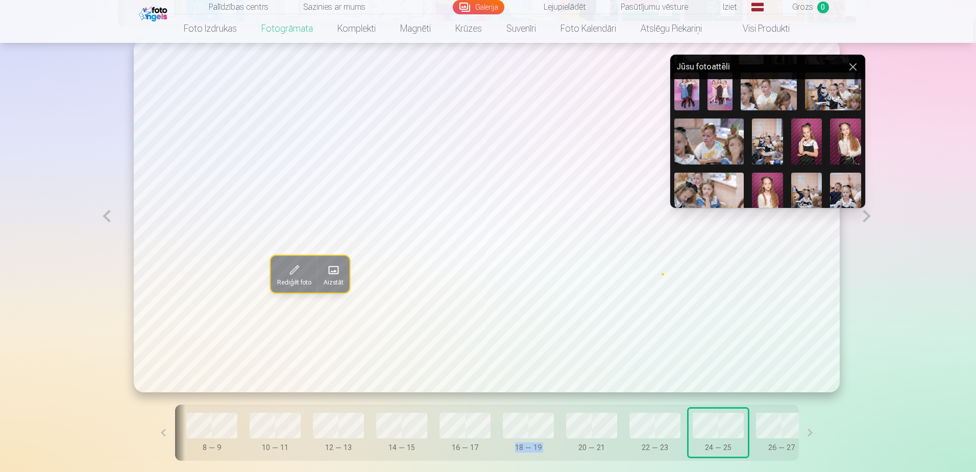
scroll to position [153, 0]
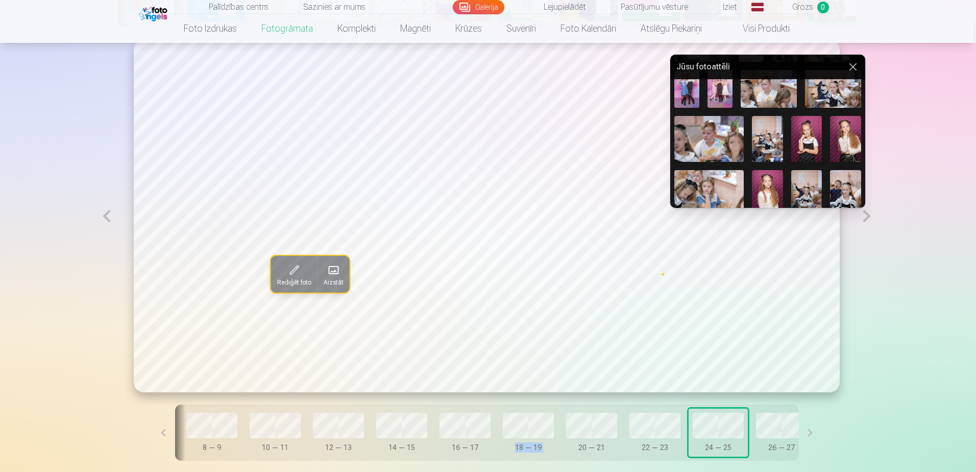
click at [795, 372] on img at bounding box center [767, 390] width 56 height 37
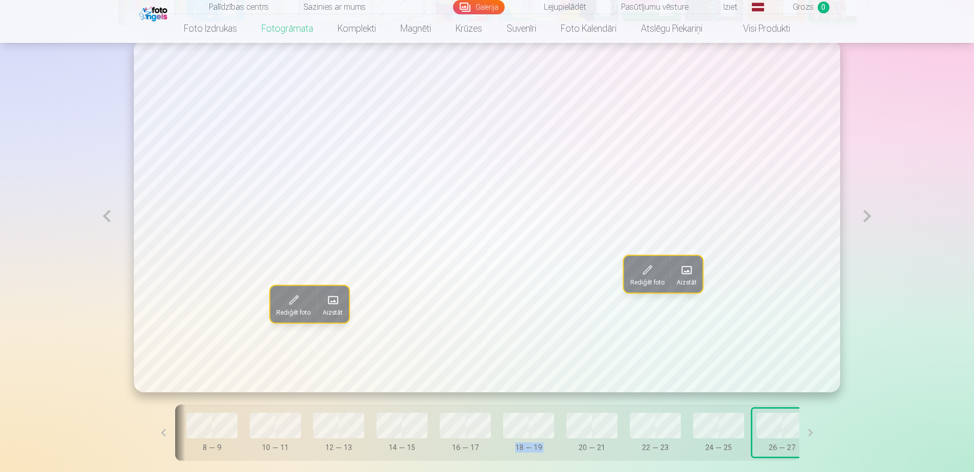
click at [680, 262] on span at bounding box center [687, 270] width 16 height 16
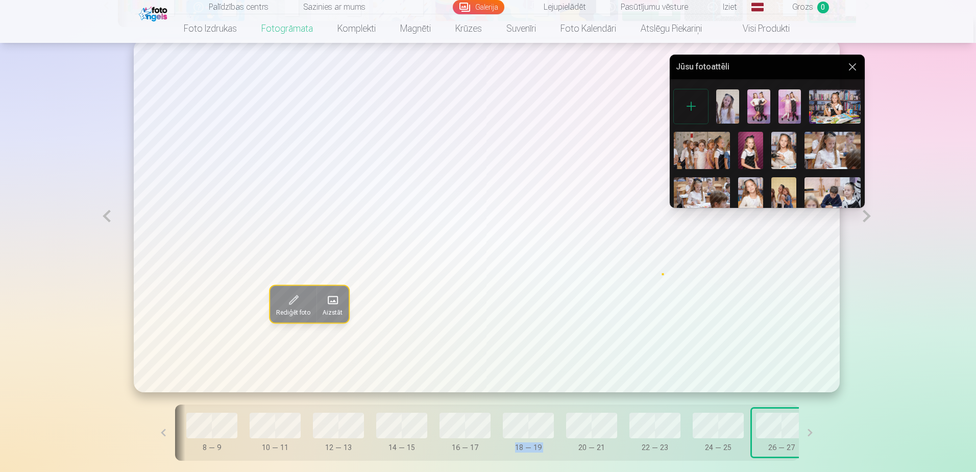
click at [730, 132] on img at bounding box center [702, 150] width 56 height 37
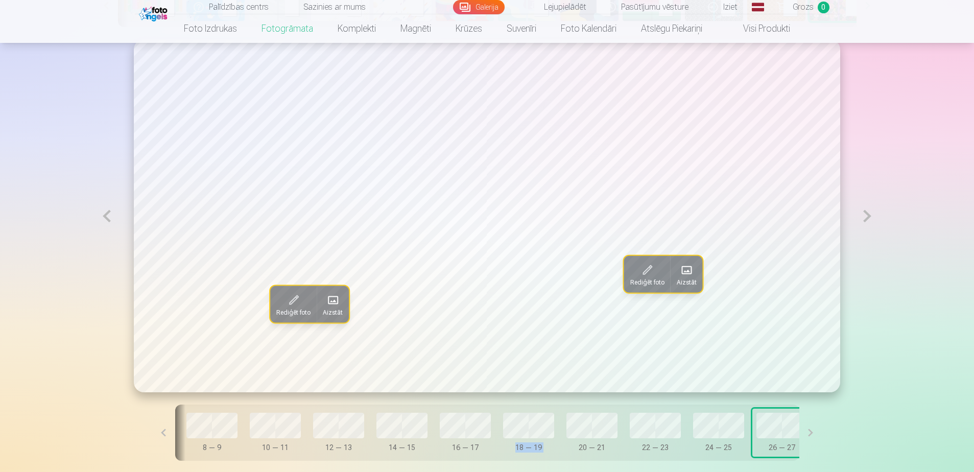
click at [683, 262] on span at bounding box center [687, 270] width 16 height 16
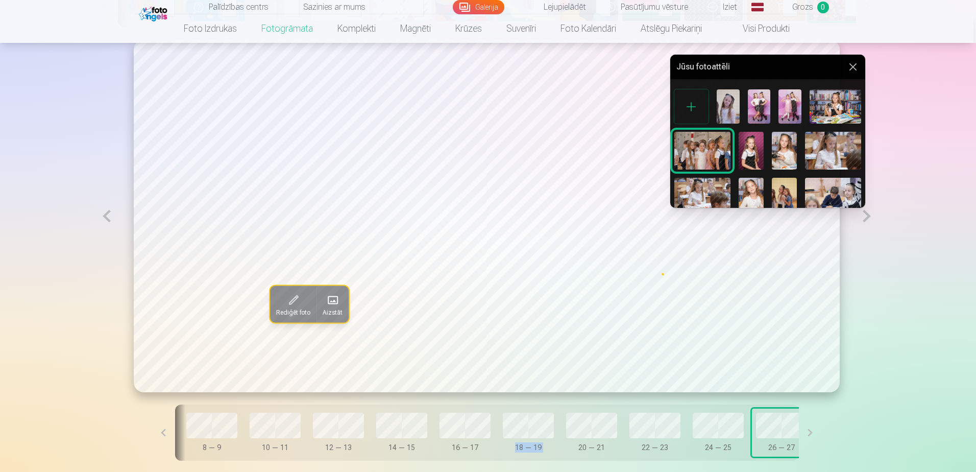
click at [805, 178] on img at bounding box center [833, 196] width 56 height 37
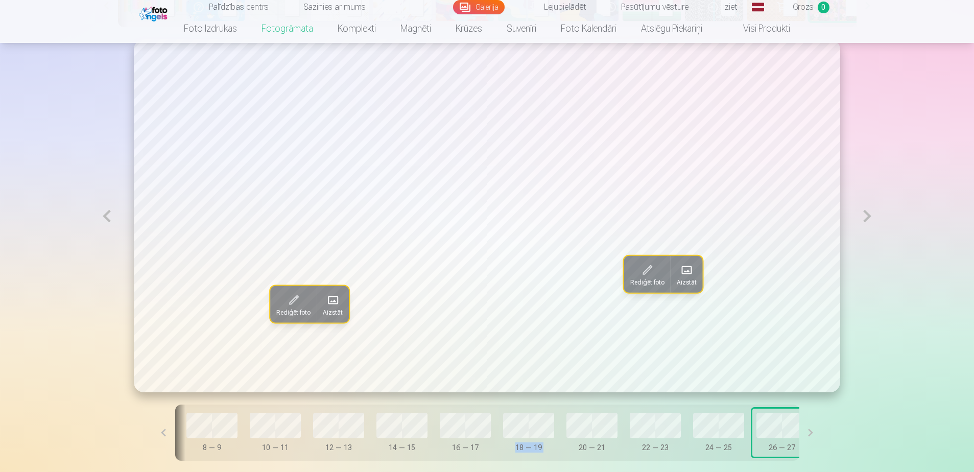
click at [679, 262] on span at bounding box center [687, 270] width 16 height 16
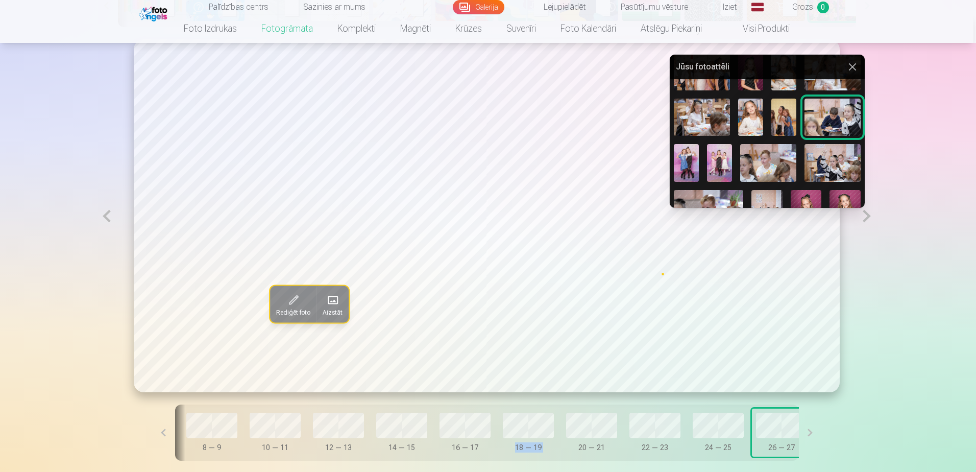
scroll to position [102, 0]
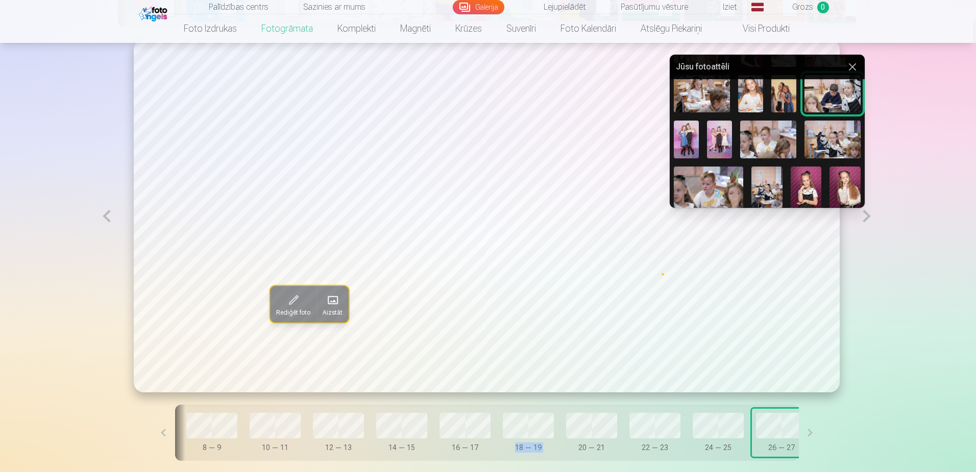
click at [752, 166] on img at bounding box center [767, 189] width 31 height 46
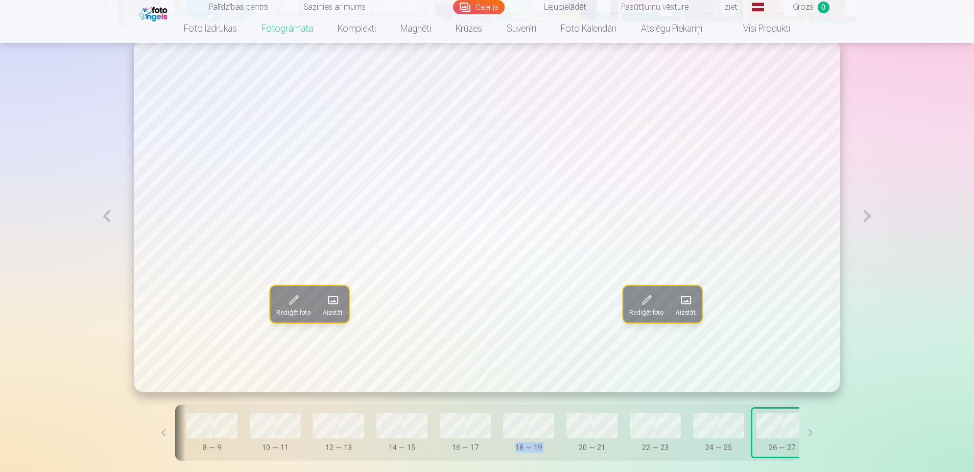
click at [681, 292] on span at bounding box center [685, 300] width 16 height 16
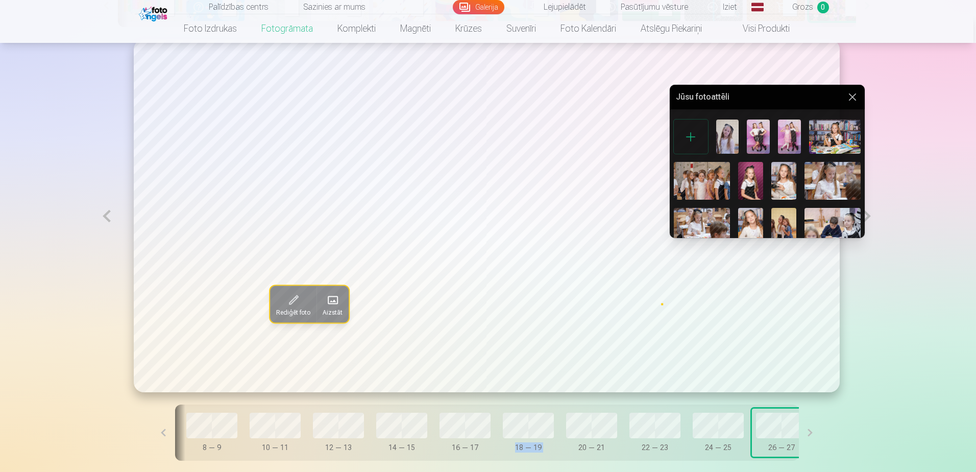
click at [840, 253] on img at bounding box center [833, 271] width 56 height 37
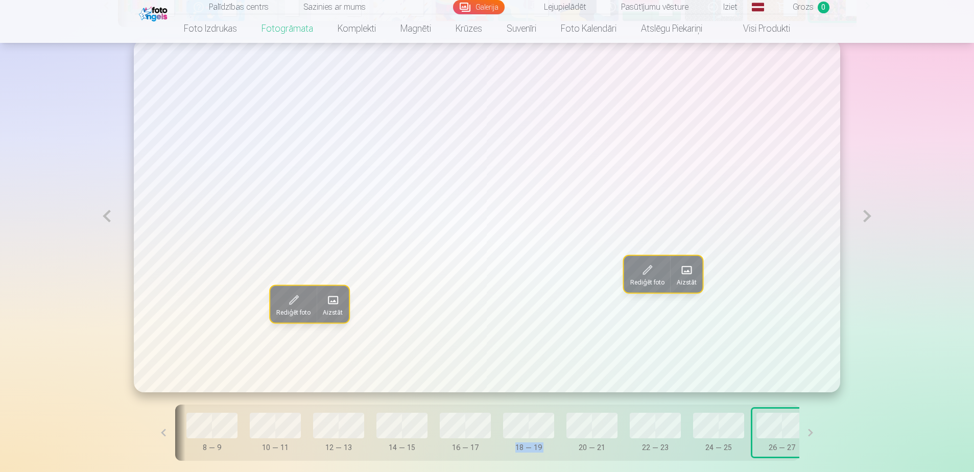
click at [683, 278] on span "Aizstāt" at bounding box center [686, 282] width 20 height 8
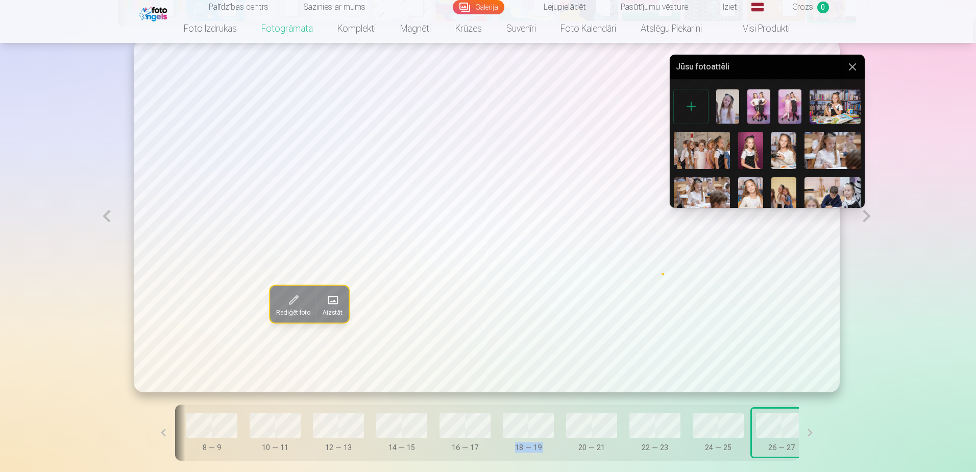
scroll to position [51, 0]
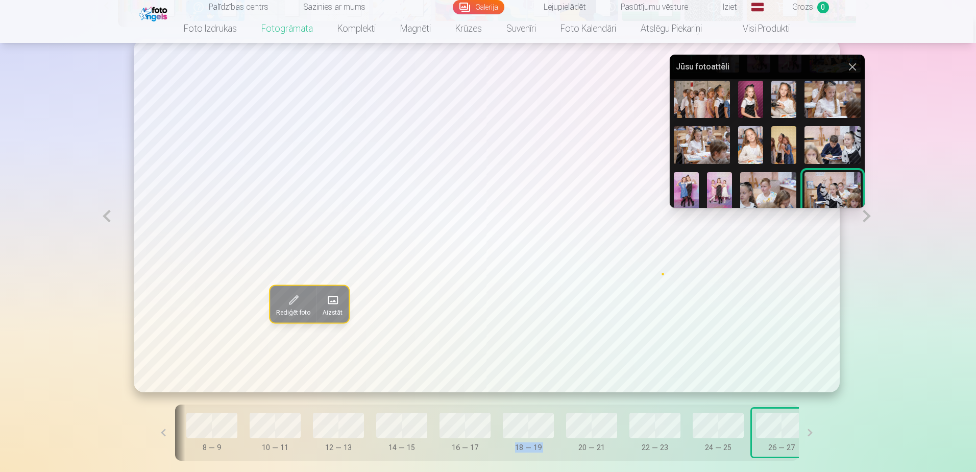
click at [752, 217] on img at bounding box center [767, 240] width 31 height 46
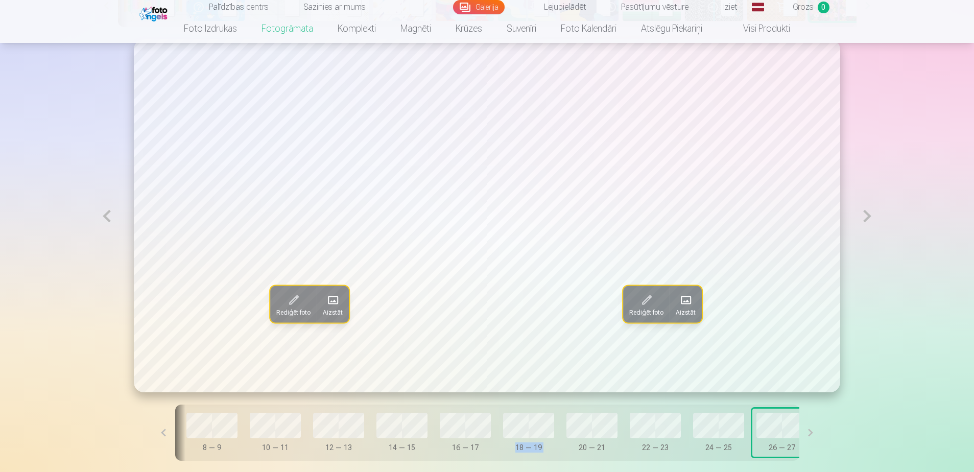
click at [684, 292] on span at bounding box center [685, 300] width 16 height 16
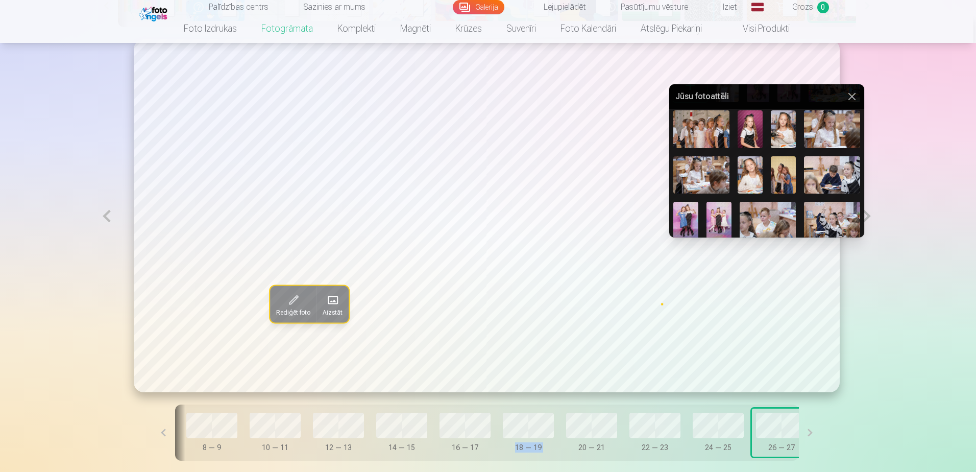
click at [829, 302] on img at bounding box center [844, 325] width 31 height 46
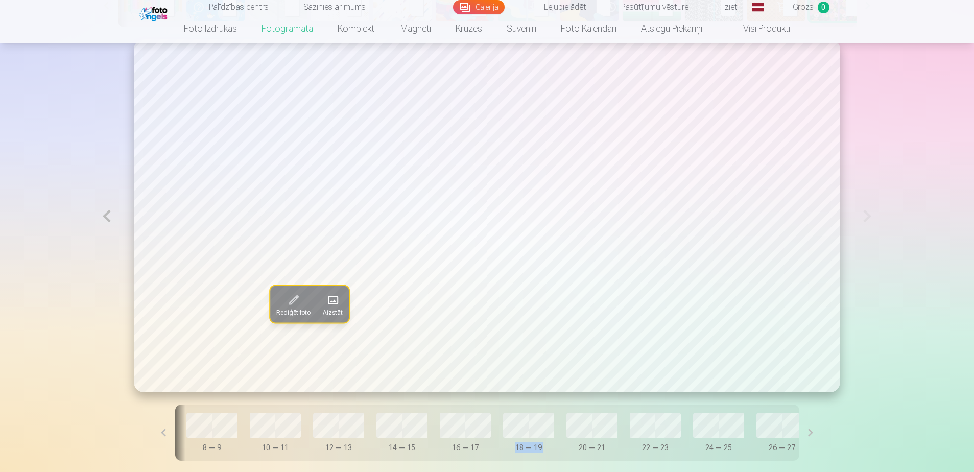
click at [328, 292] on span at bounding box center [333, 300] width 16 height 16
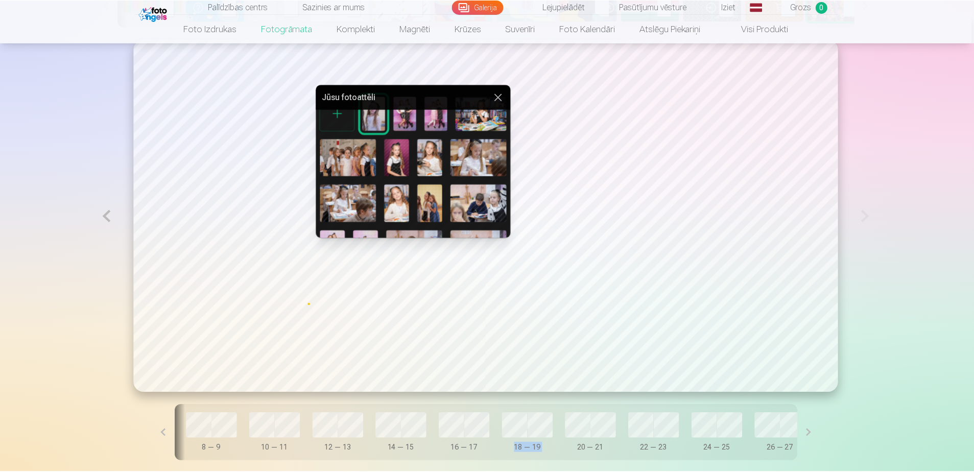
scroll to position [0, 0]
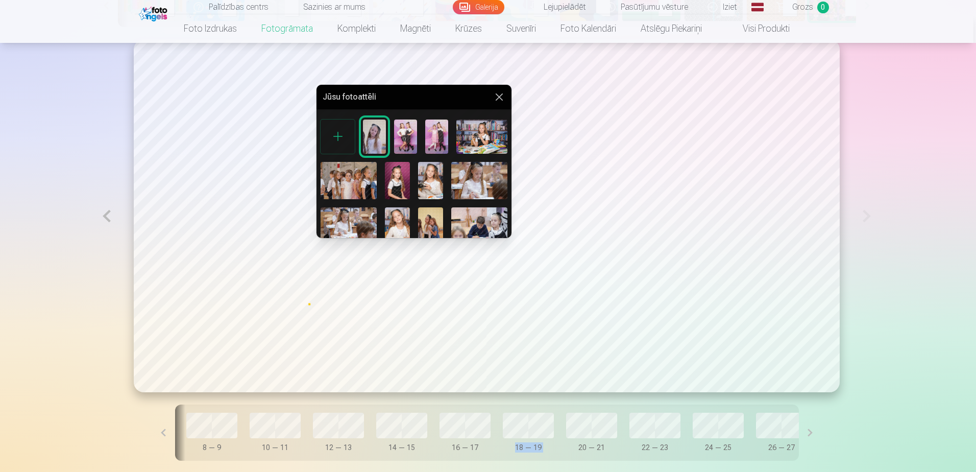
click at [394, 127] on img at bounding box center [405, 136] width 23 height 34
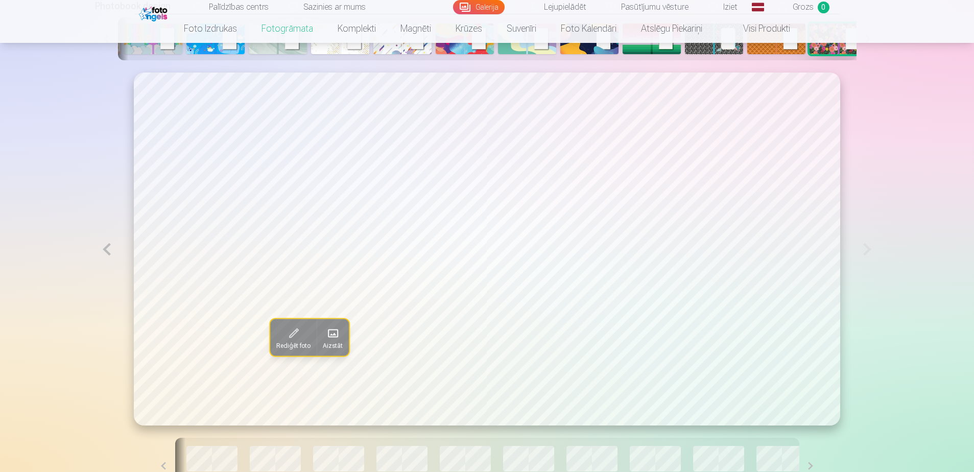
scroll to position [562, 0]
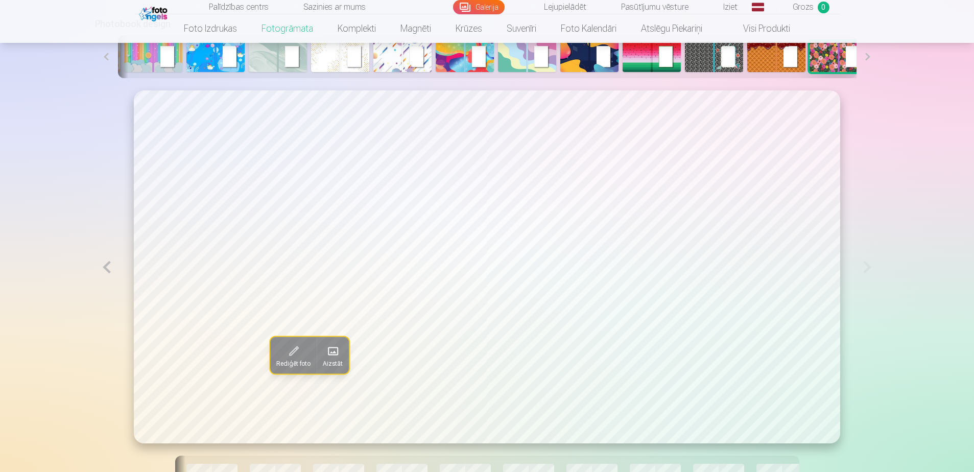
drag, startPoint x: 585, startPoint y: 452, endPoint x: 642, endPoint y: 454, distance: 57.2
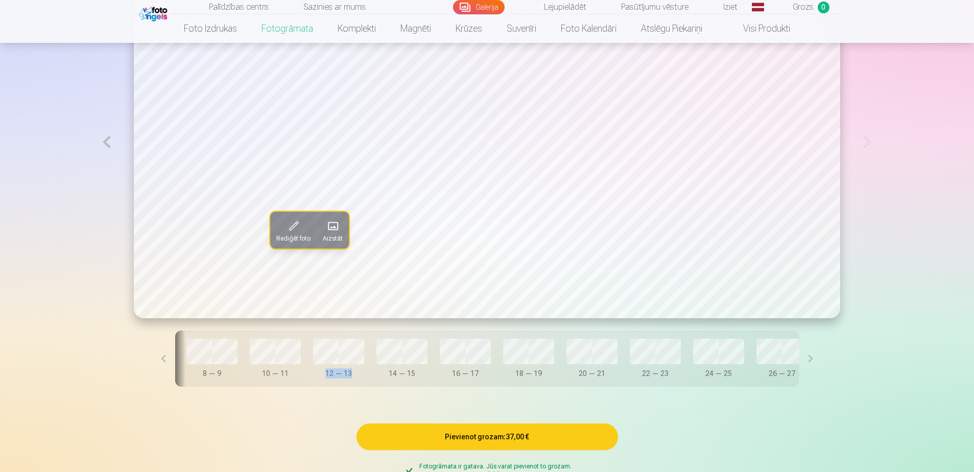
scroll to position [715, 0]
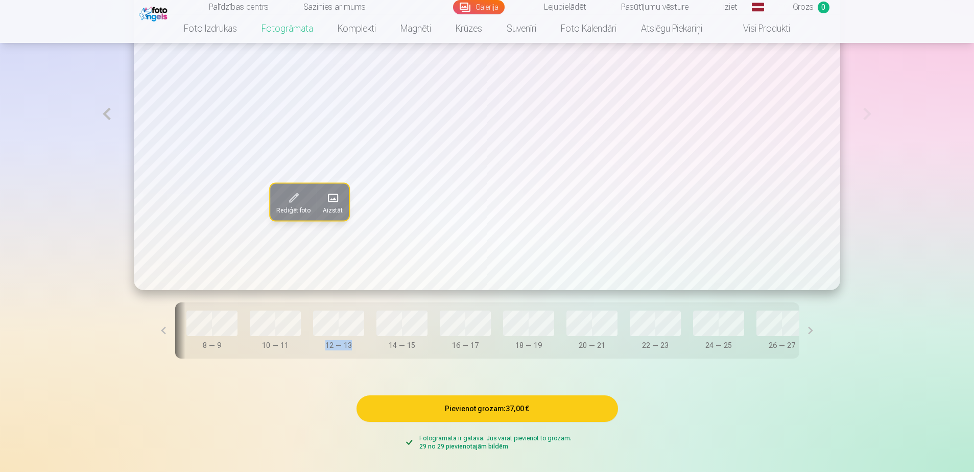
click at [530, 395] on button "Pievienot grozam : 37,00 €" at bounding box center [486, 408] width 261 height 27
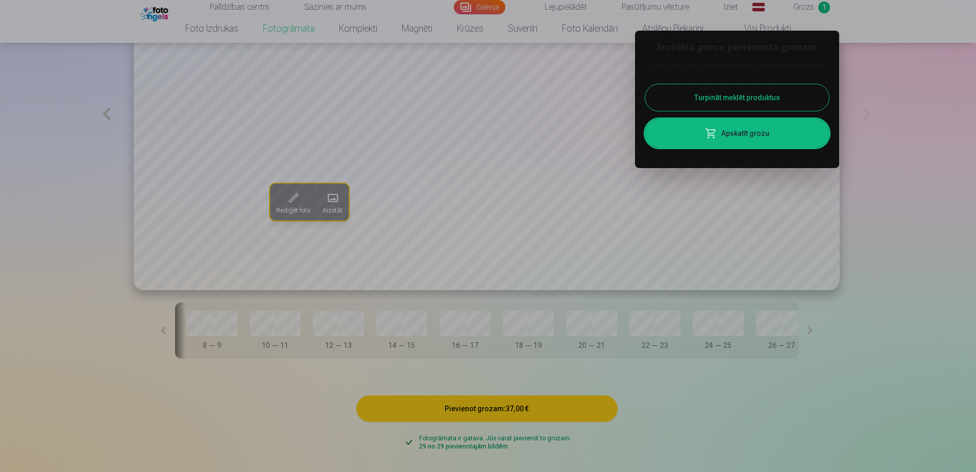
click at [769, 84] on button "Turpināt meklēt produktus" at bounding box center [737, 97] width 184 height 27
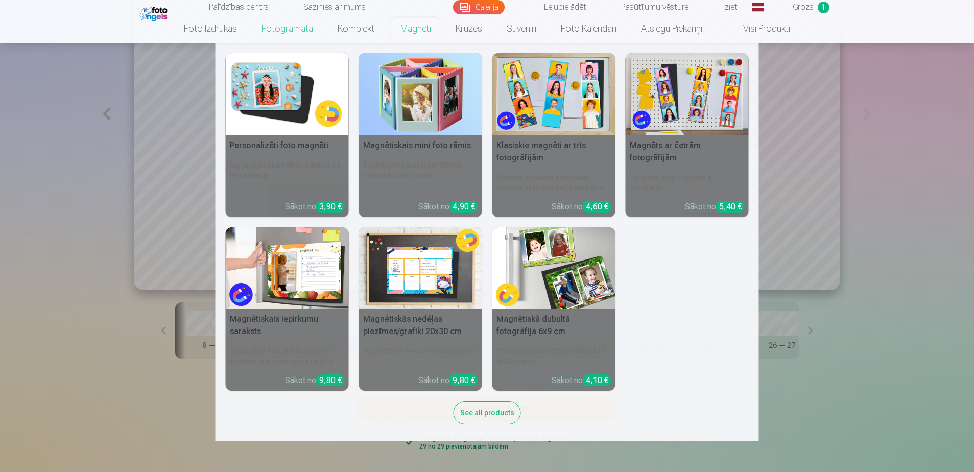
click at [434, 28] on link "Magnēti" at bounding box center [415, 28] width 55 height 29
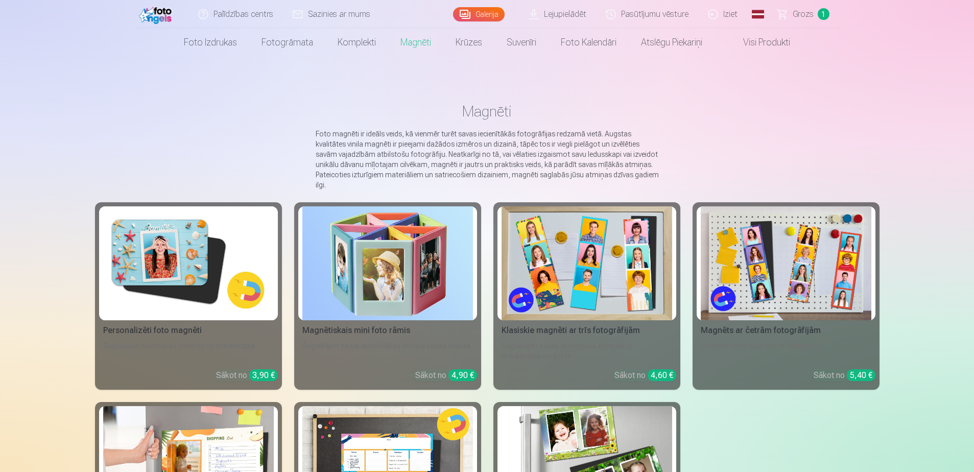
scroll to position [51, 0]
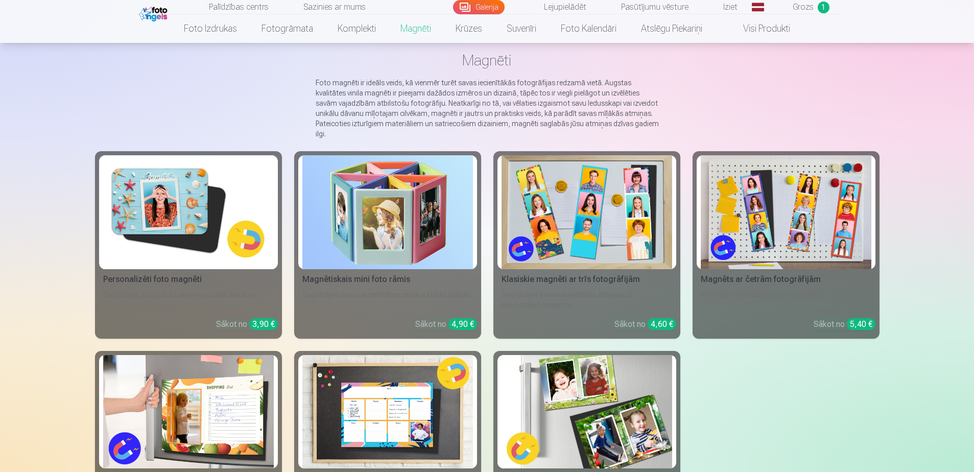
click at [187, 204] on img at bounding box center [188, 212] width 171 height 114
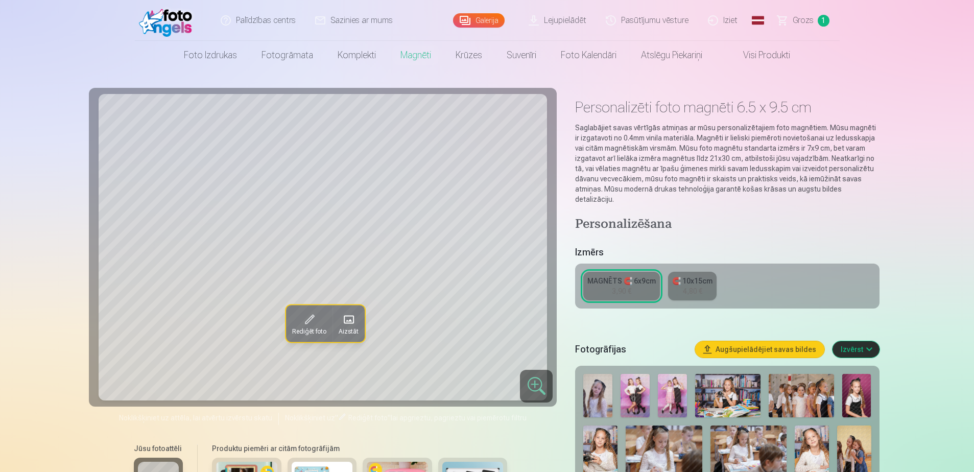
click at [620, 374] on img at bounding box center [634, 395] width 29 height 43
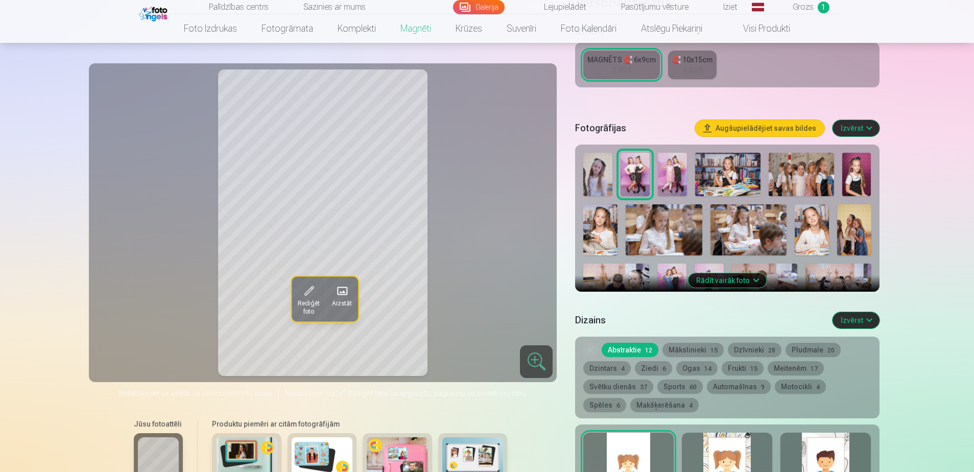
scroll to position [255, 0]
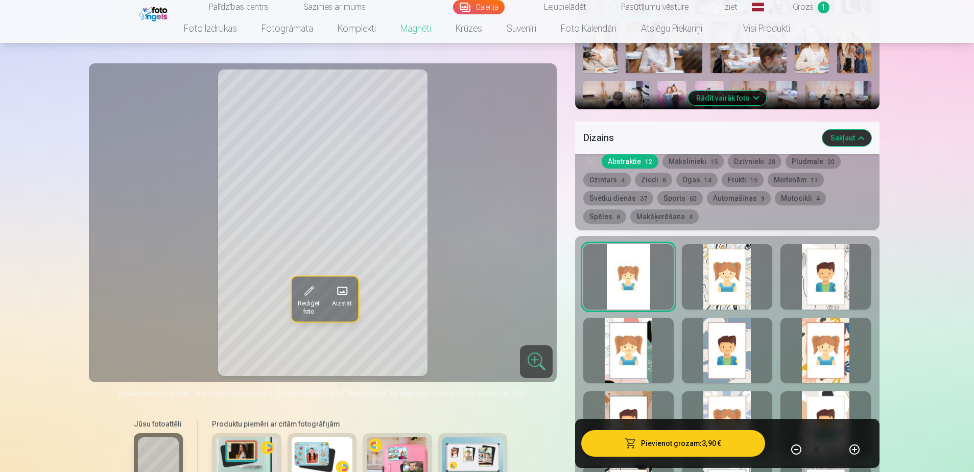
scroll to position [408, 0]
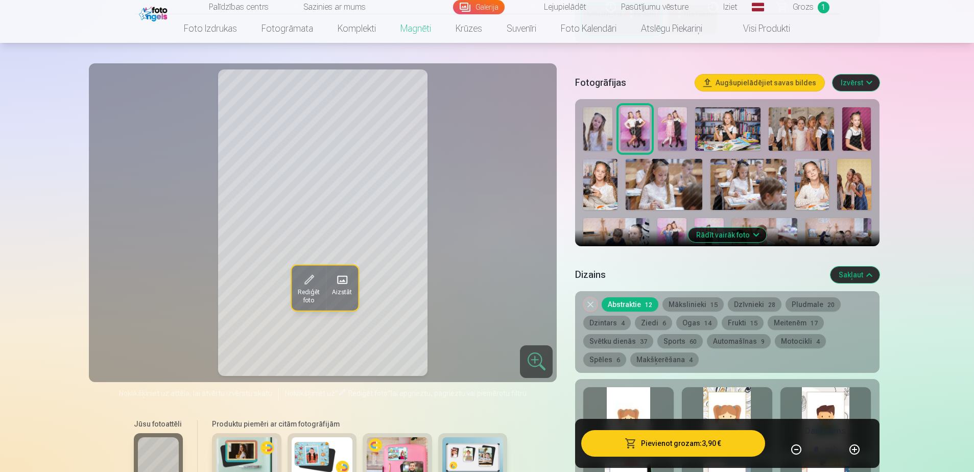
scroll to position [255, 0]
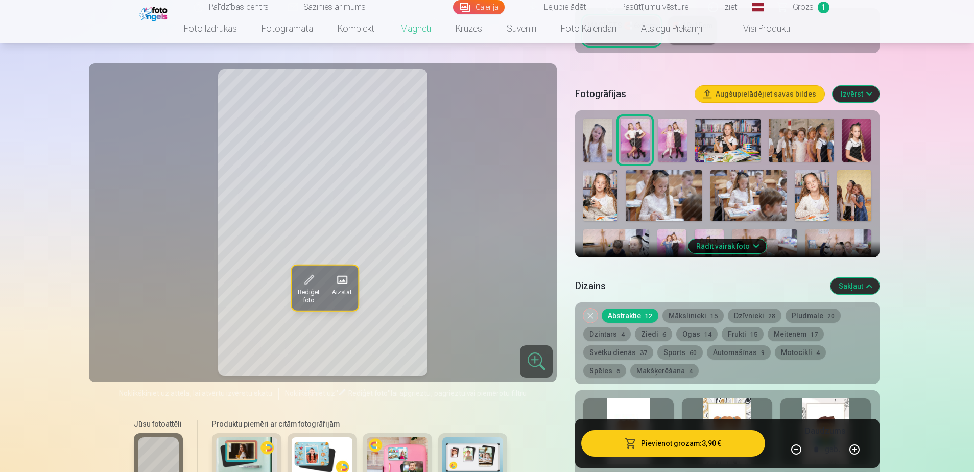
click at [733, 398] on div at bounding box center [727, 430] width 90 height 65
click at [850, 398] on div at bounding box center [825, 430] width 90 height 65
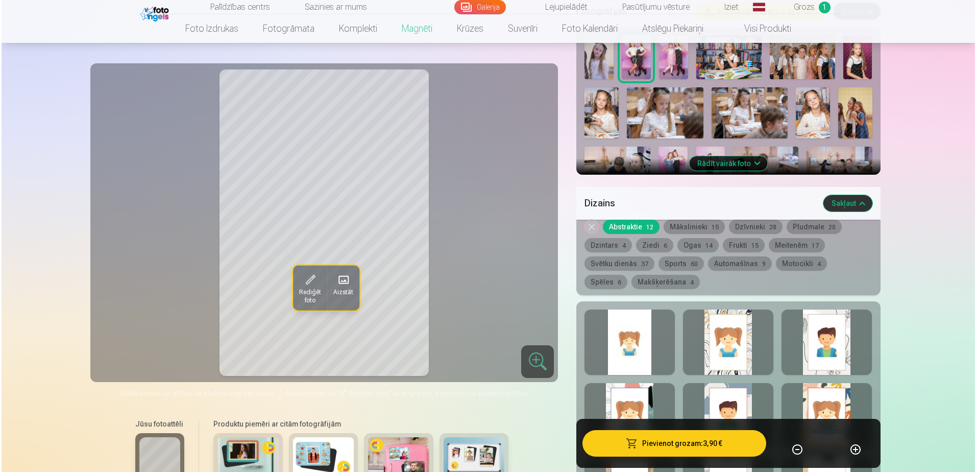
scroll to position [357, 0]
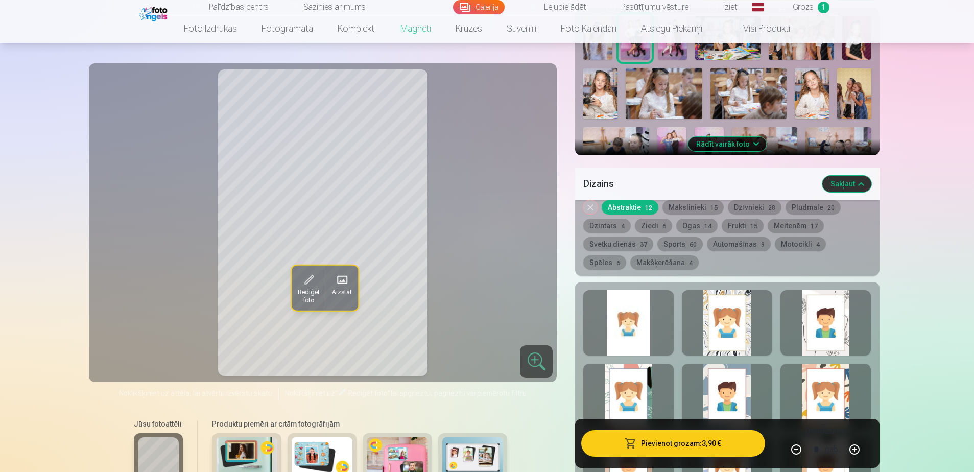
click at [848, 437] on button "button" at bounding box center [854, 449] width 25 height 25
type input "*"
click at [696, 430] on button "Pievienot grozam : 7,80 €" at bounding box center [672, 443] width 183 height 27
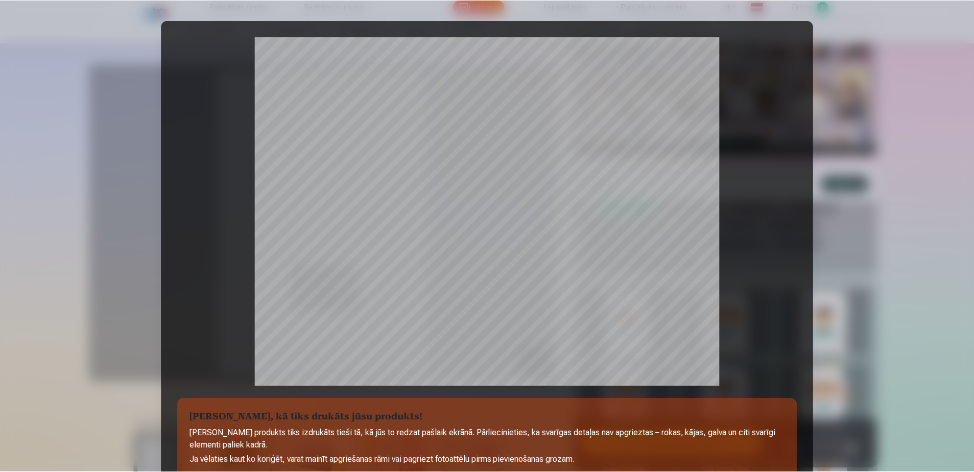
scroll to position [80, 0]
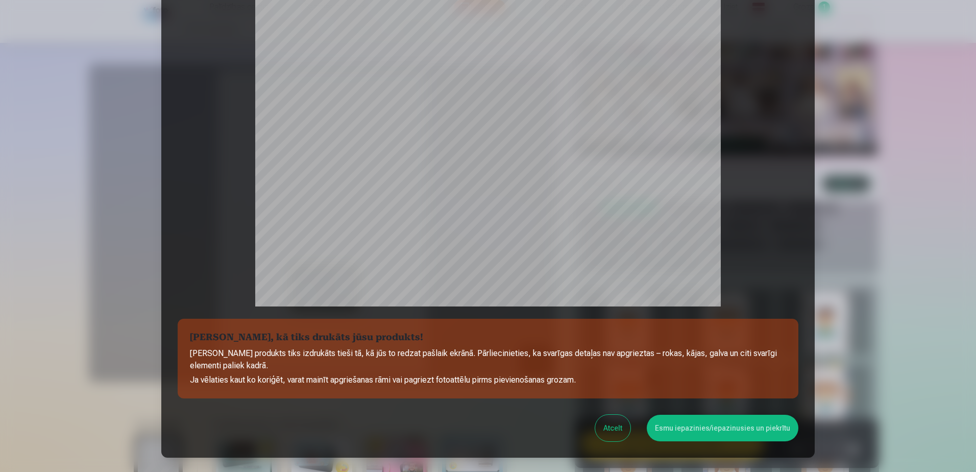
click at [662, 415] on button "Esmu iepazinies/iepazinusies un piekrītu" at bounding box center [723, 428] width 152 height 27
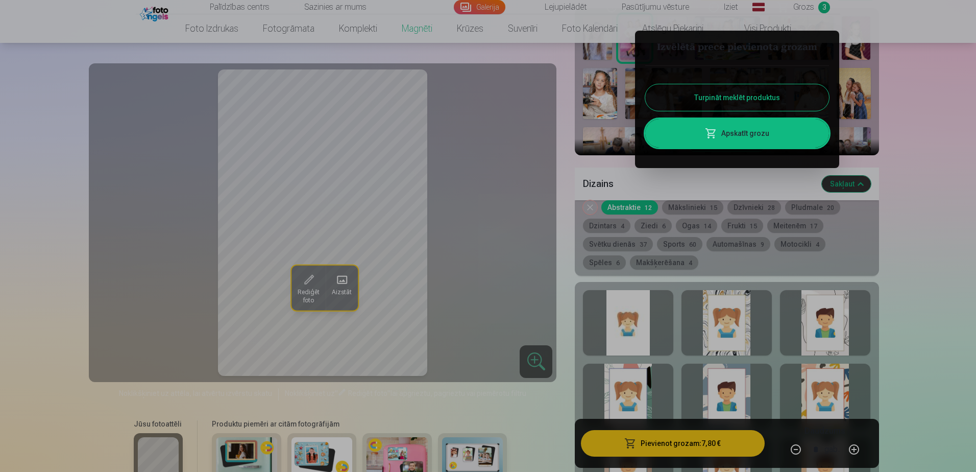
click at [732, 84] on button "Turpināt meklēt produktus" at bounding box center [737, 97] width 184 height 27
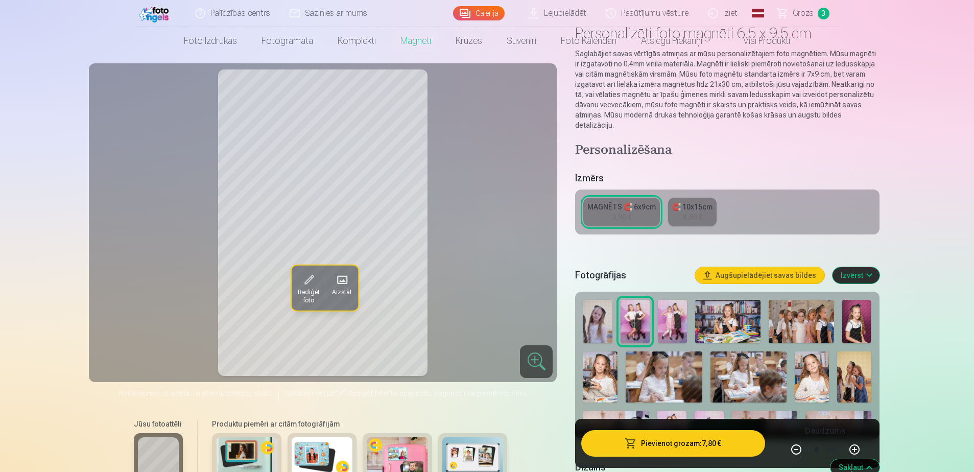
scroll to position [0, 0]
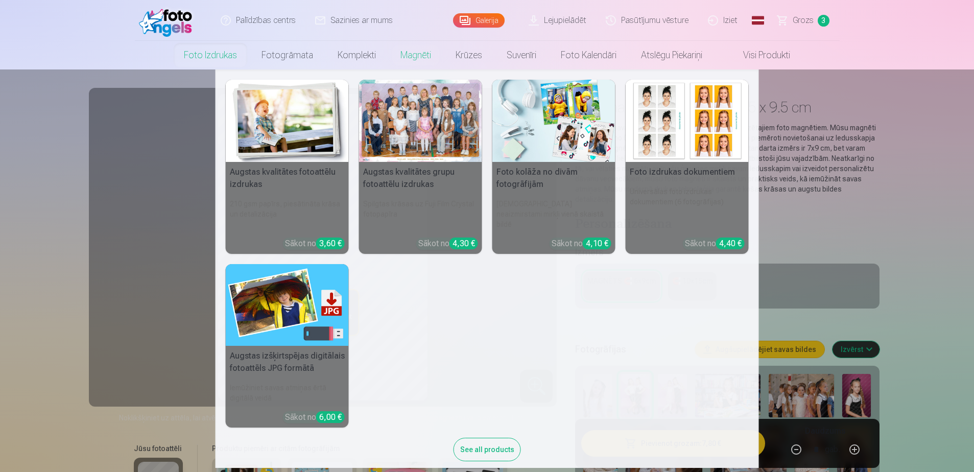
click at [249, 51] on link "Foto izdrukas" at bounding box center [211, 55] width 78 height 29
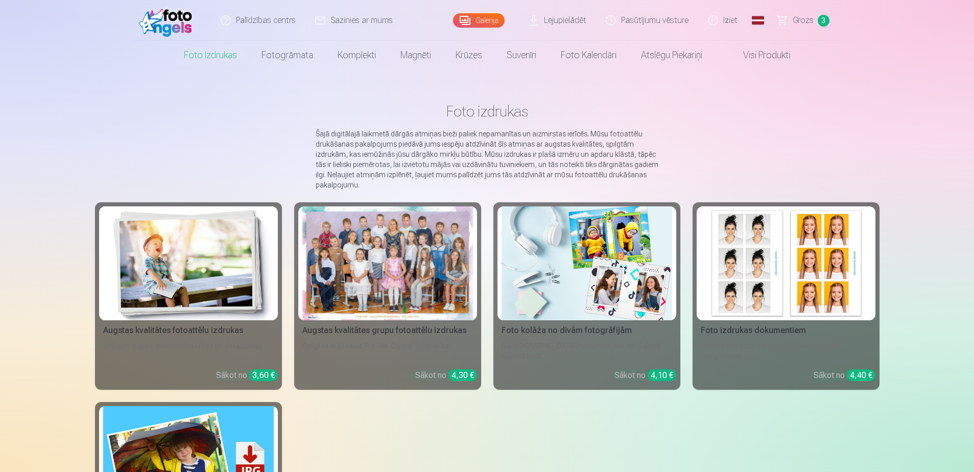
click at [419, 247] on div at bounding box center [387, 263] width 171 height 114
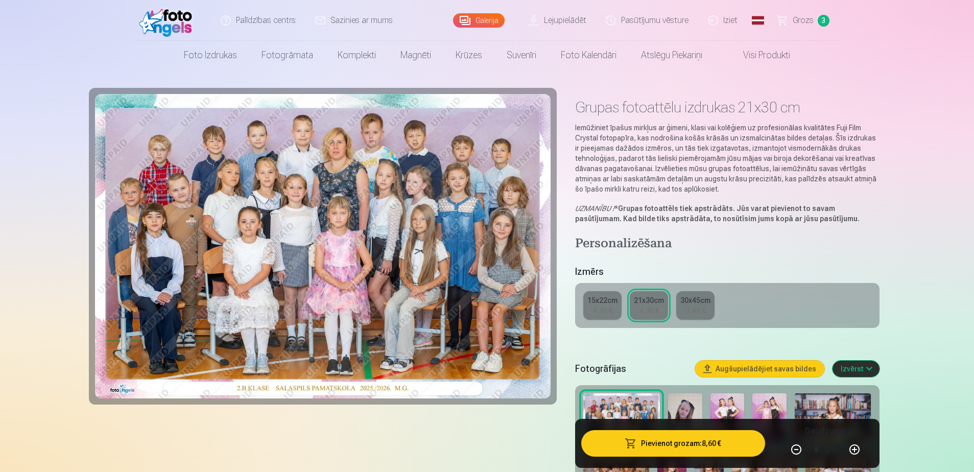
click at [588, 295] on div "15x22cm" at bounding box center [602, 300] width 30 height 10
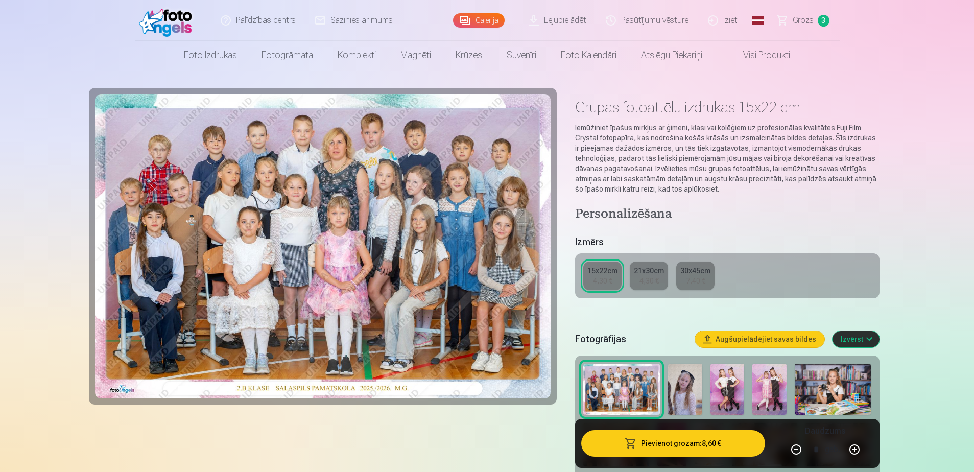
click at [805, 437] on button "button" at bounding box center [796, 449] width 25 height 25
type input "*"
click at [720, 430] on button "Pievienot grozam : 4,30 €" at bounding box center [672, 443] width 183 height 27
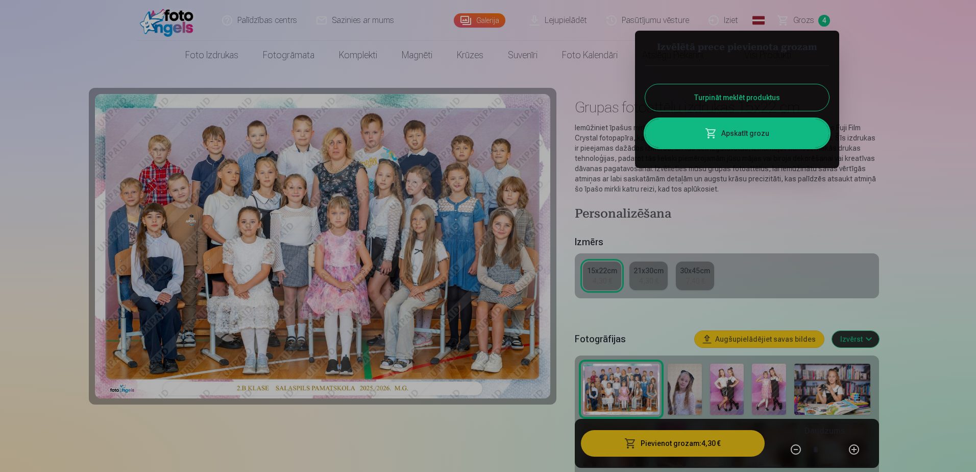
click at [738, 84] on button "Turpināt meklēt produktus" at bounding box center [737, 97] width 184 height 27
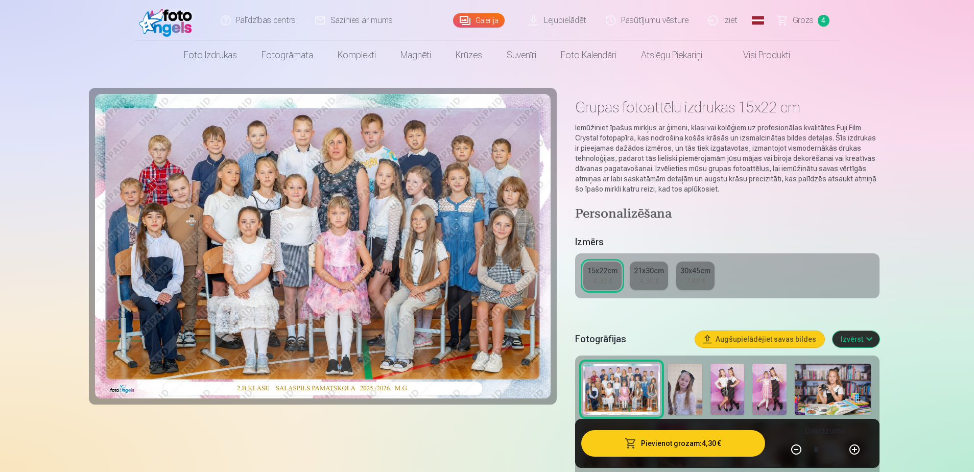
click at [710, 364] on img at bounding box center [727, 389] width 34 height 51
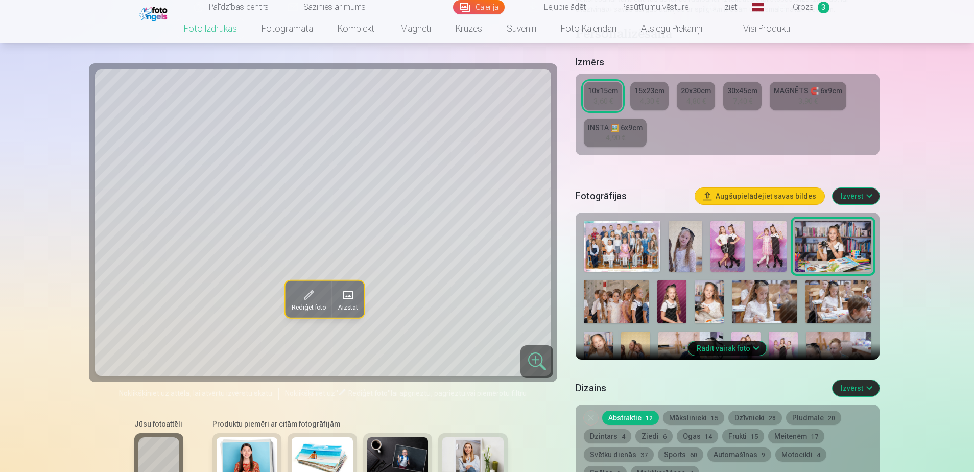
scroll to position [153, 0]
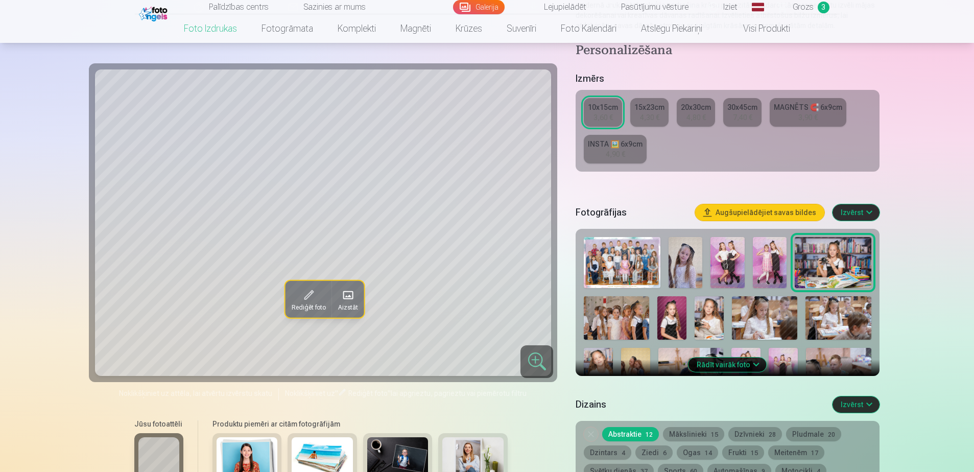
click at [710, 237] on img at bounding box center [727, 262] width 34 height 51
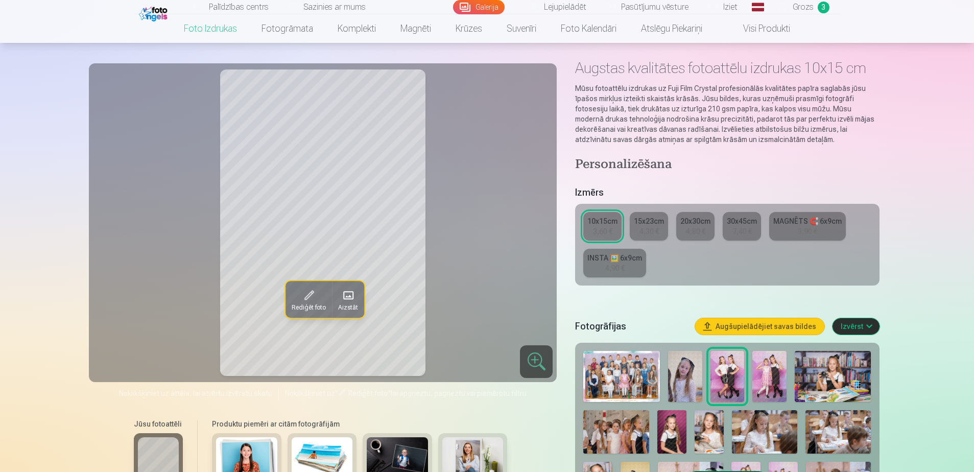
scroll to position [0, 0]
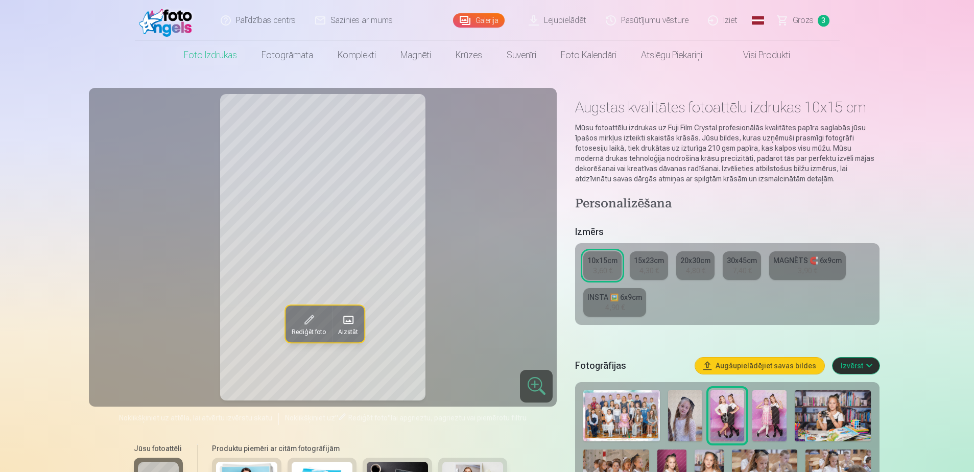
click at [624, 302] on div "4,90 €" at bounding box center [614, 307] width 19 height 10
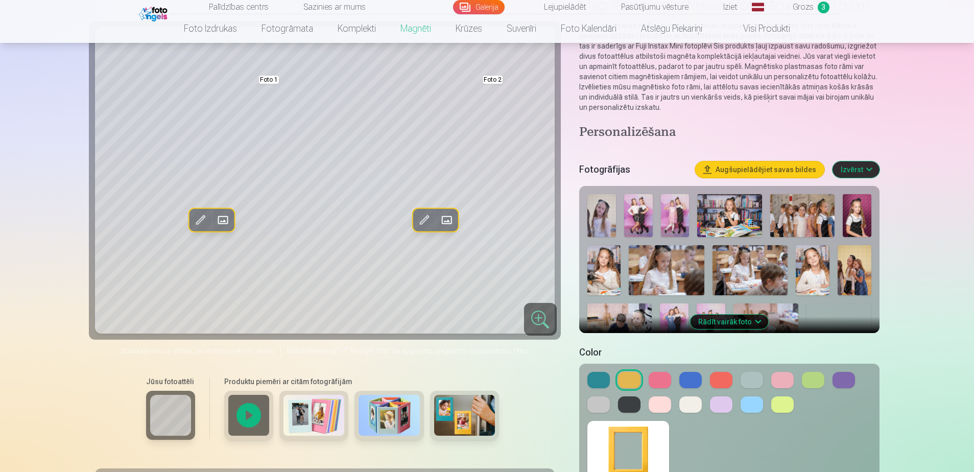
scroll to position [51, 0]
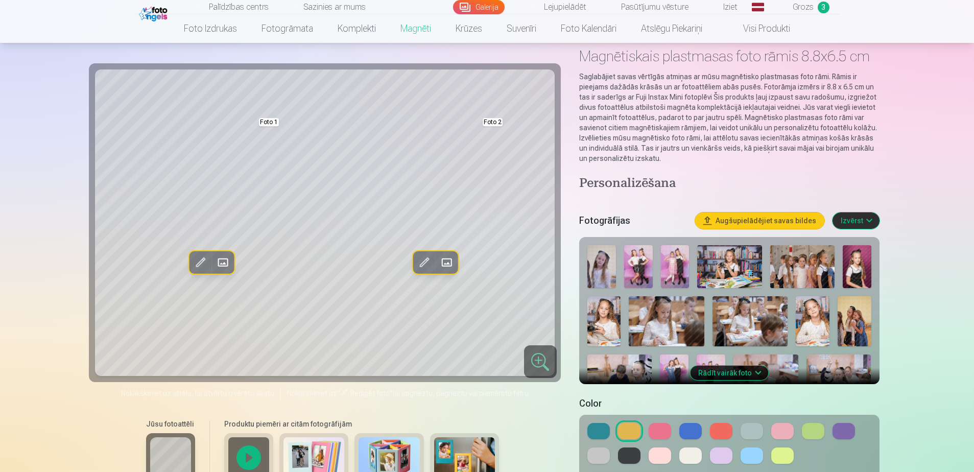
click at [624, 245] on img at bounding box center [638, 266] width 29 height 43
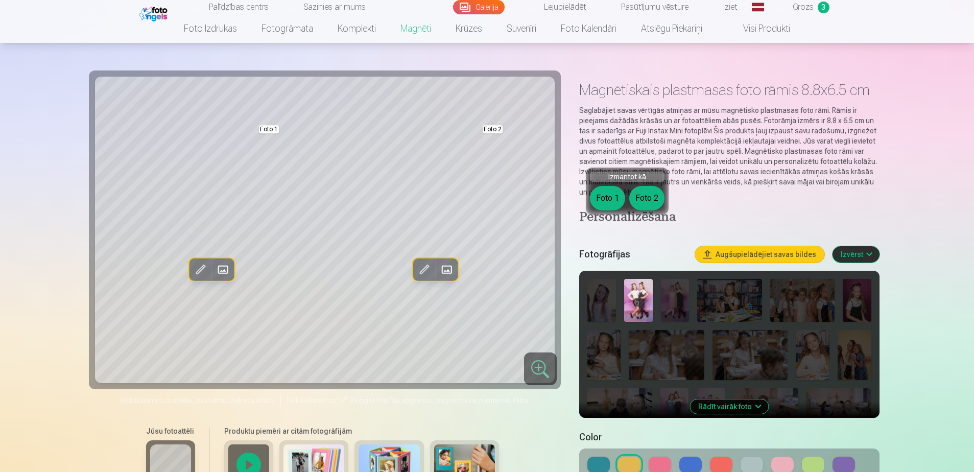
scroll to position [0, 0]
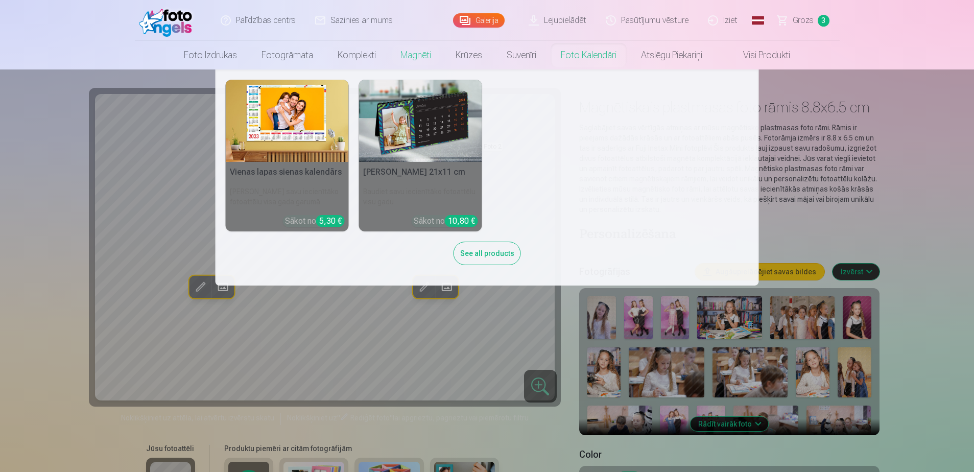
click at [576, 47] on link "Foto kalendāri" at bounding box center [588, 55] width 80 height 29
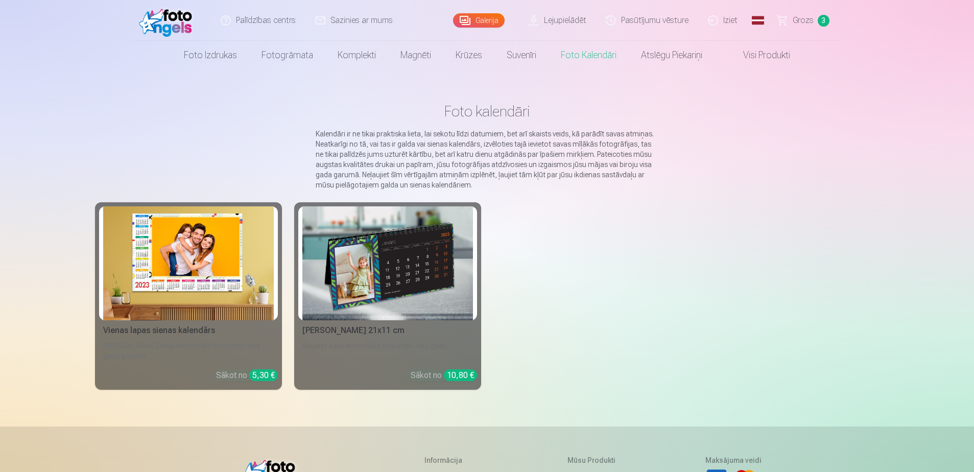
click at [183, 246] on img at bounding box center [188, 263] width 171 height 114
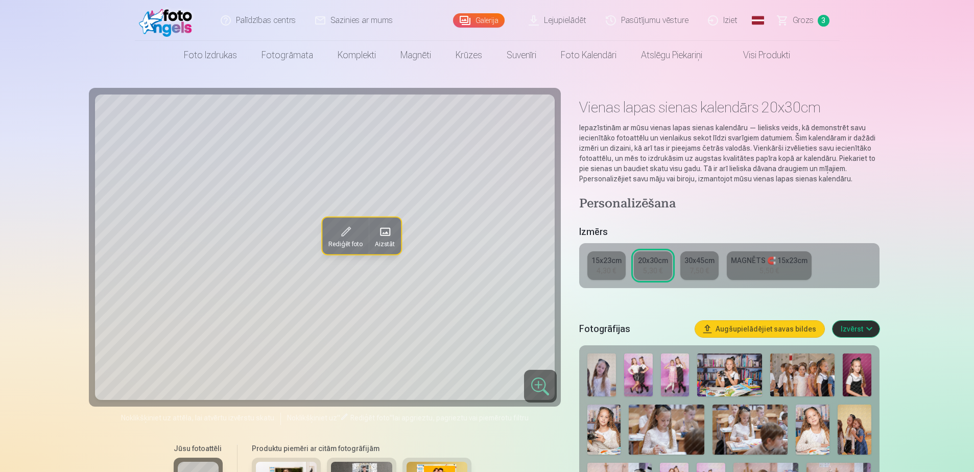
click at [587, 243] on div "15x23cm 4,30 € 20x30cm 5,30 € 30x45cm 7,50 € MAGNĒTS 🧲 15x23cm 5,50 €" at bounding box center [729, 265] width 300 height 45
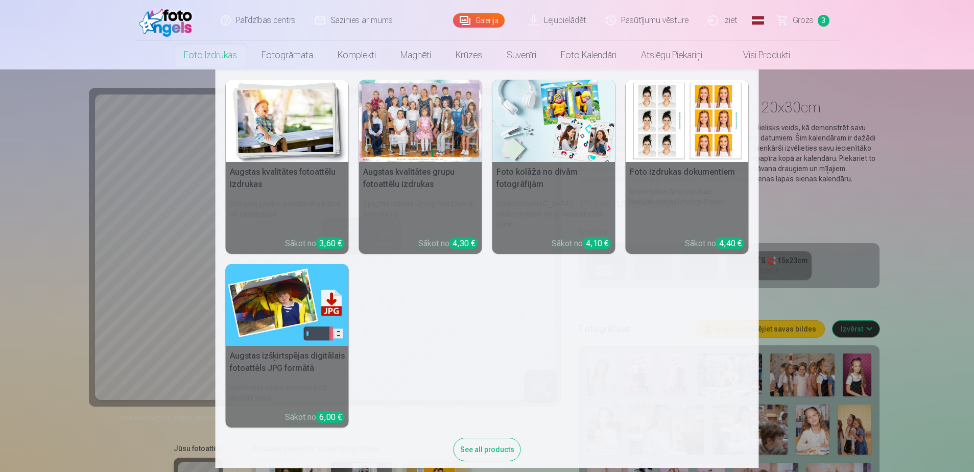
click at [249, 55] on link "Foto izdrukas" at bounding box center [211, 55] width 78 height 29
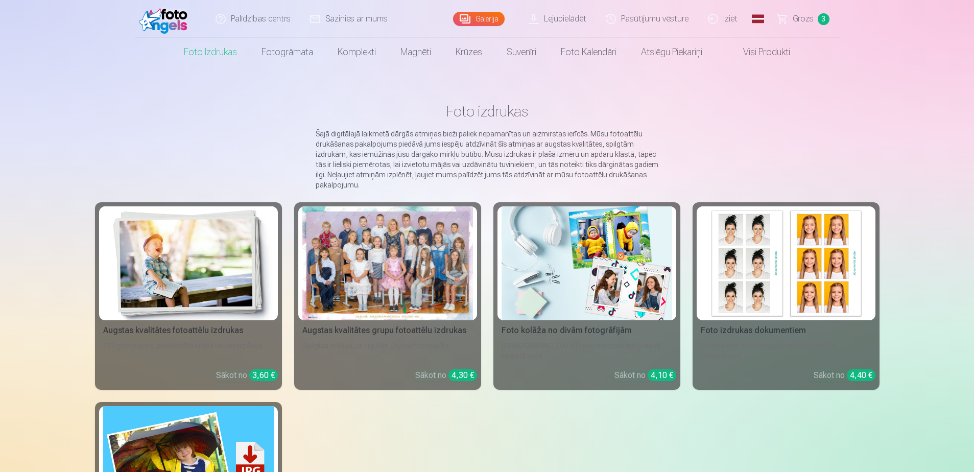
scroll to position [51, 0]
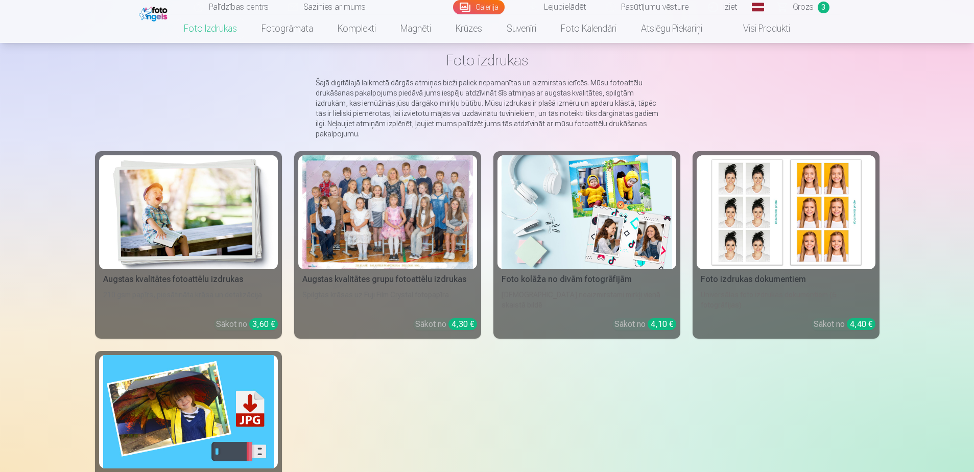
click at [246, 175] on img at bounding box center [188, 212] width 171 height 114
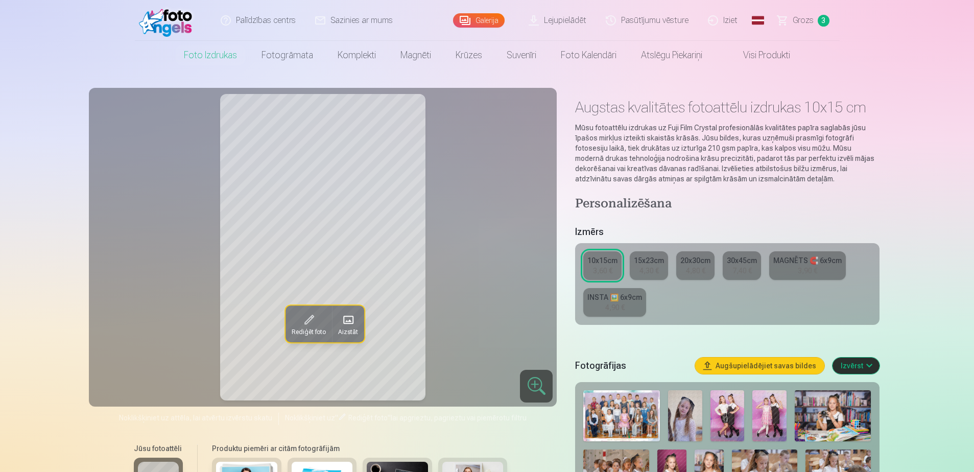
click at [710, 390] on img at bounding box center [727, 415] width 34 height 51
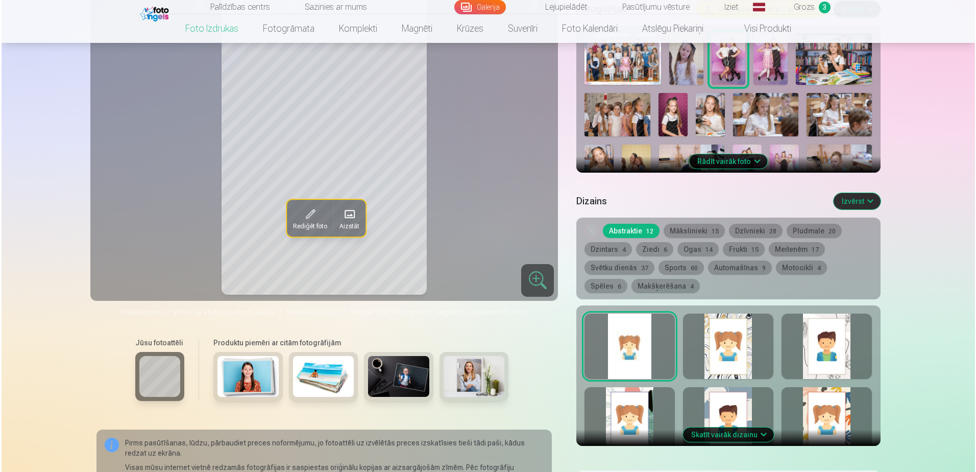
scroll to position [357, 0]
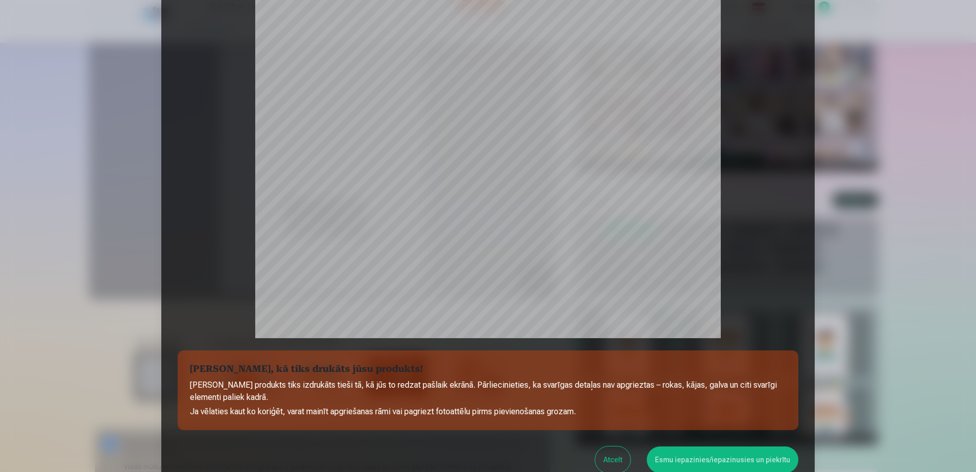
scroll to position [80, 0]
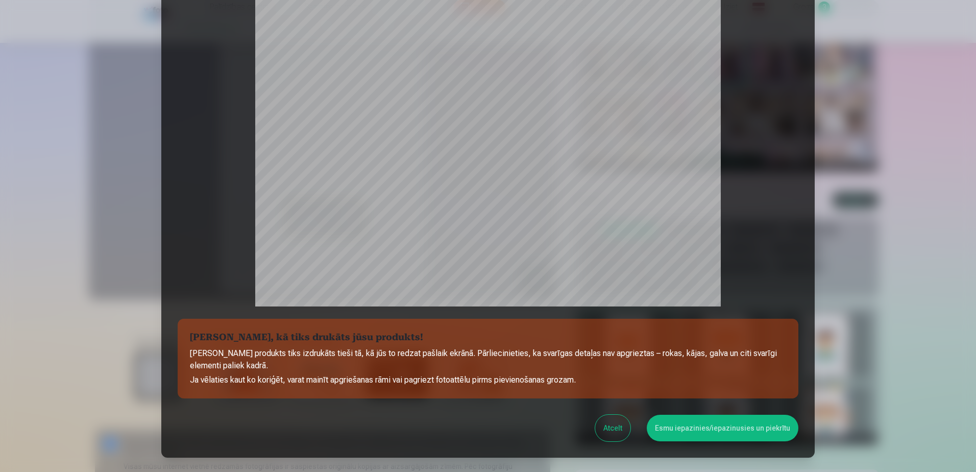
click at [666, 415] on button "Esmu iepazinies/iepazinusies un piekrītu" at bounding box center [723, 428] width 152 height 27
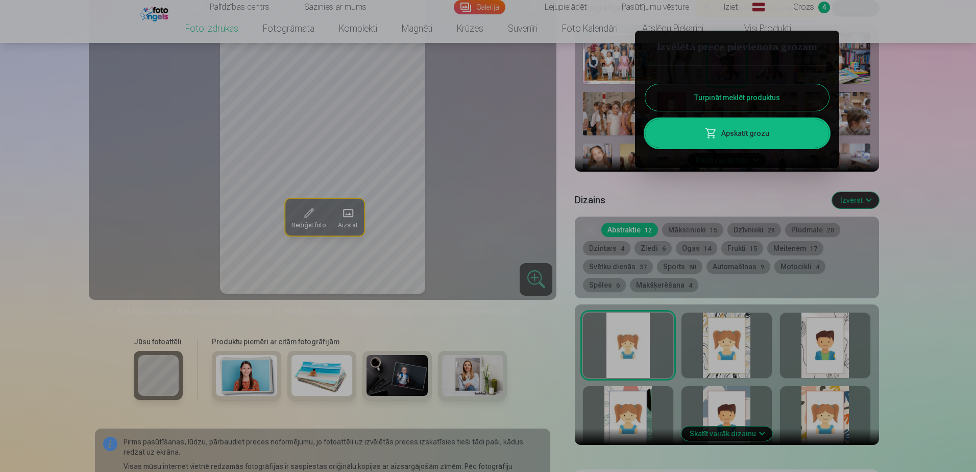
click at [771, 119] on link "Apskatīt grozu" at bounding box center [737, 133] width 184 height 29
click at [771, 304] on div "Skatīt vairāk dizainu" at bounding box center [727, 374] width 304 height 140
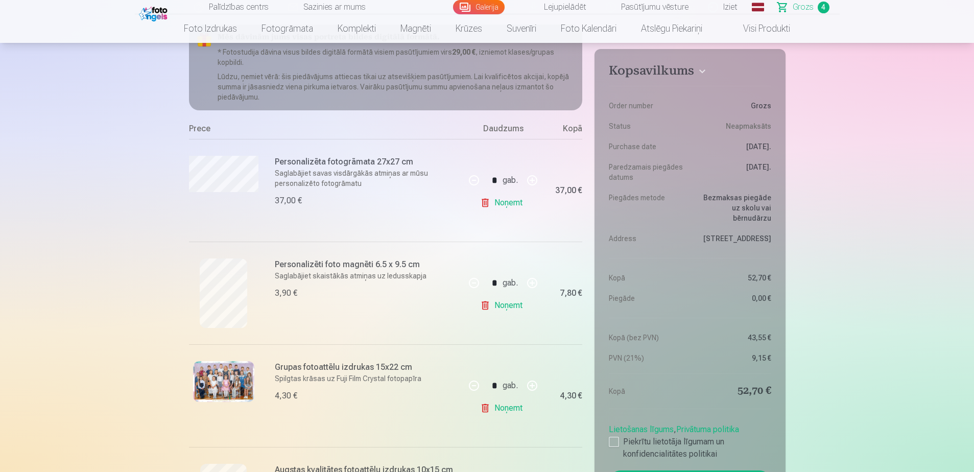
scroll to position [51, 0]
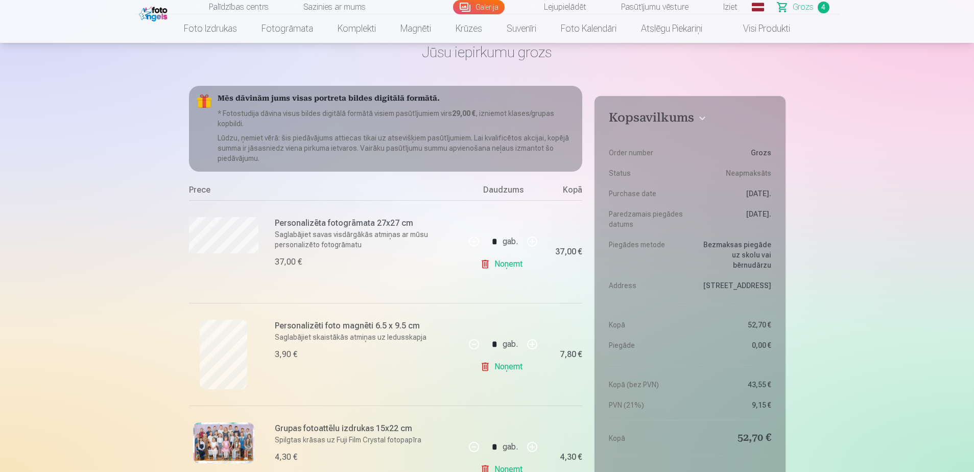
click at [527, 332] on button "button" at bounding box center [532, 344] width 25 height 25
type input "*"
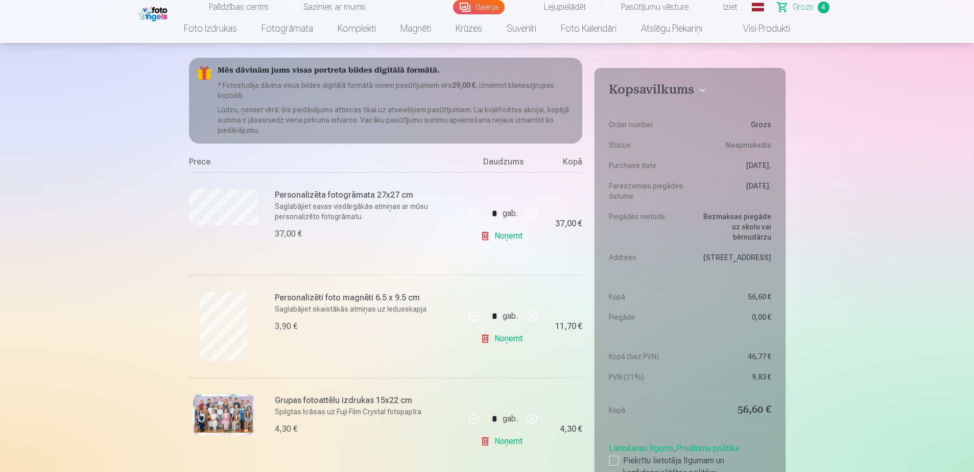
scroll to position [102, 0]
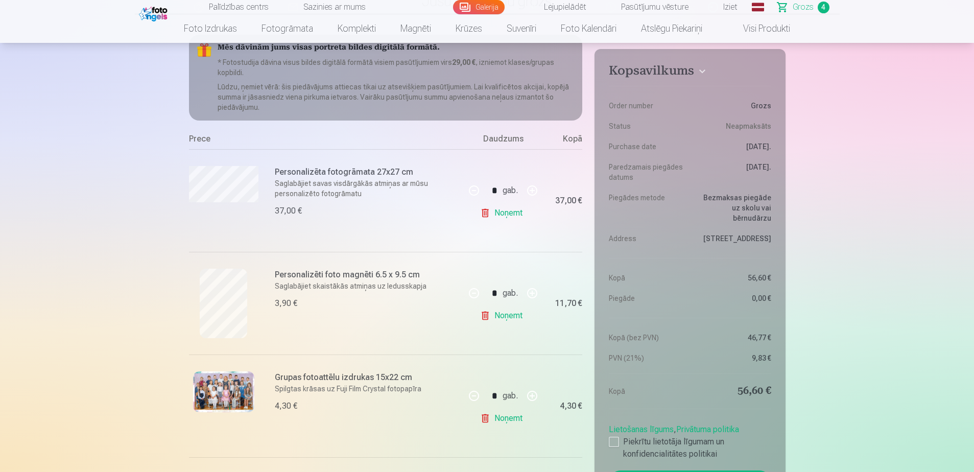
click at [609, 437] on div at bounding box center [614, 442] width 10 height 10
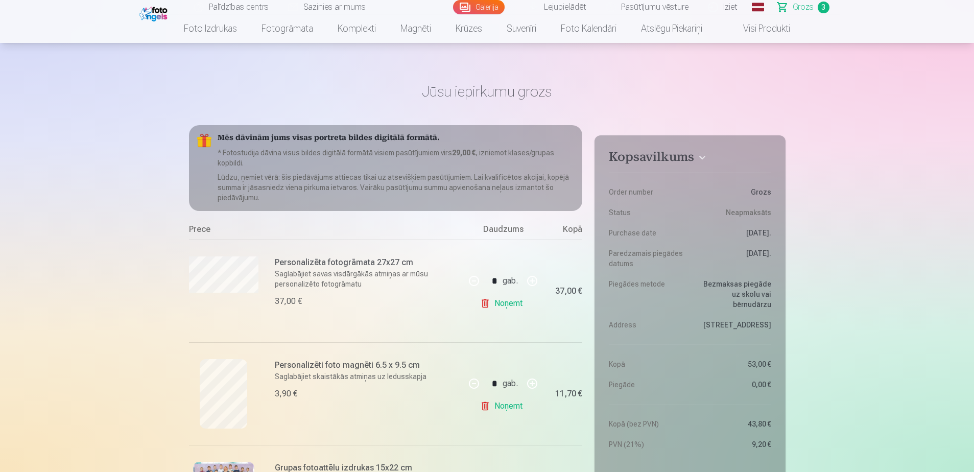
scroll to position [0, 0]
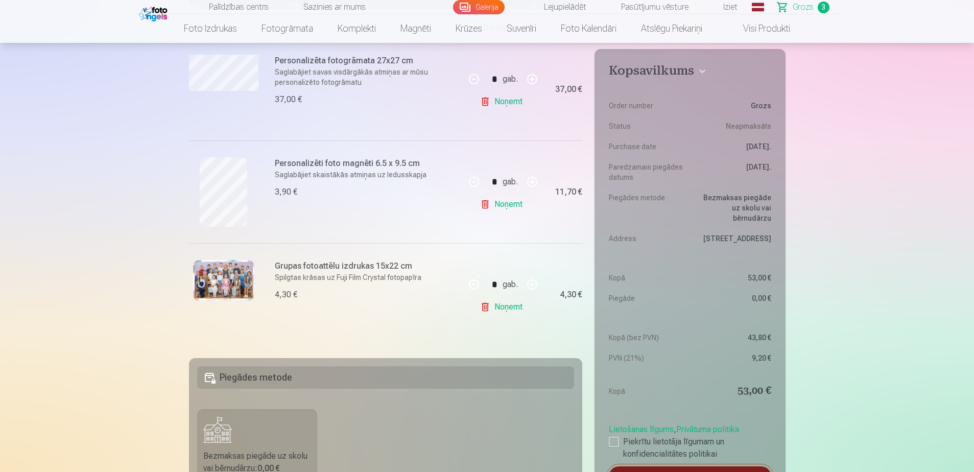
scroll to position [255, 0]
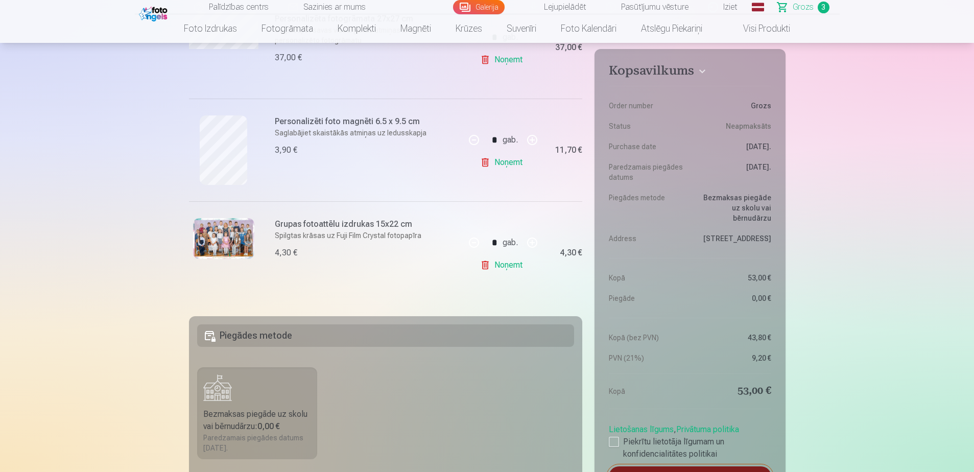
type input "*****"
type input "**********"
click at [438, 317] on fieldset "**********" at bounding box center [386, 437] width 394 height 243
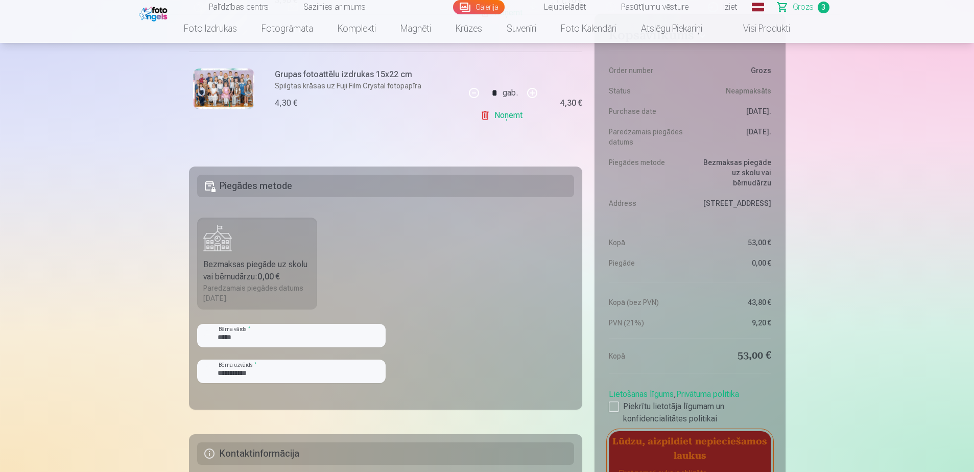
scroll to position [408, 0]
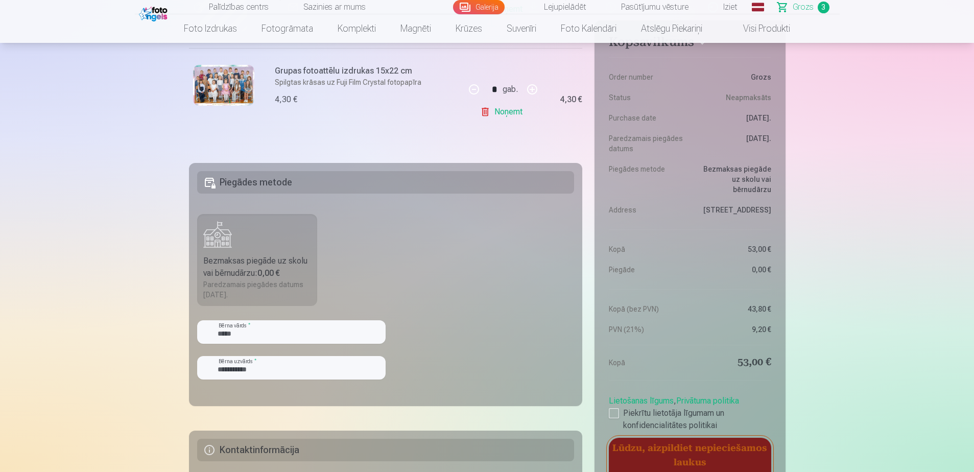
type input "******"
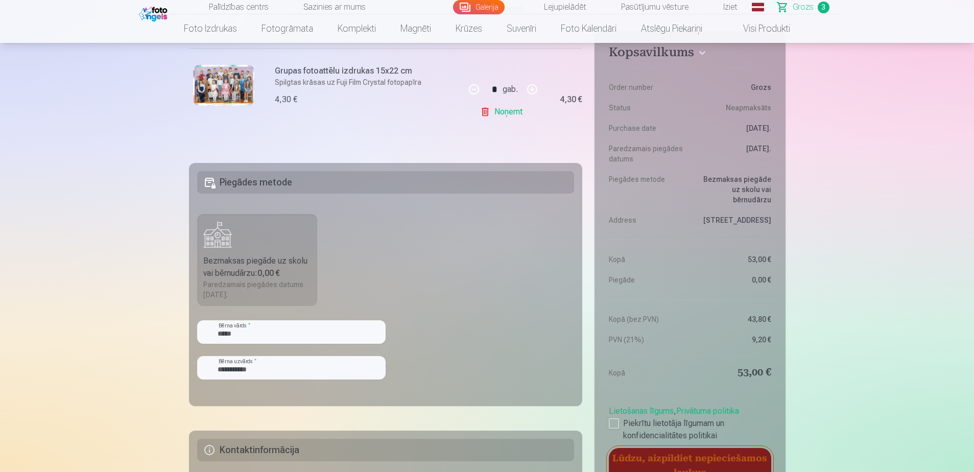
type input "**********"
click at [235, 408] on main "Jūsu iepirkumu grozs Kopsavilkums Order number Grozs Status Neapmaksāts Purchas…" at bounding box center [487, 151] width 596 height 980
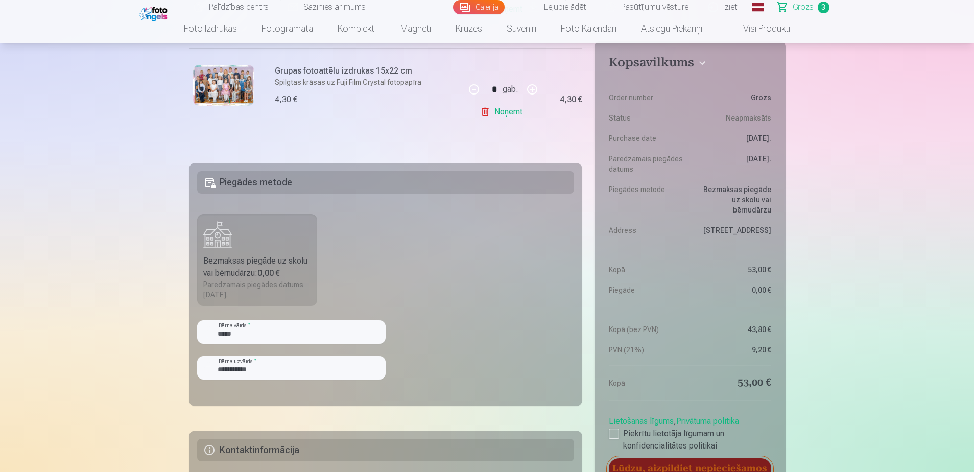
type input "*********"
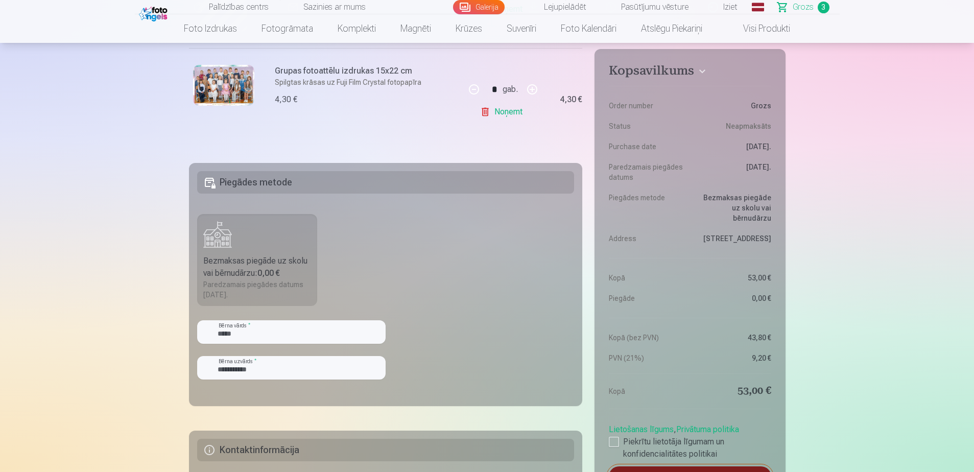
type input "**********"
click at [311, 414] on main "Jūsu iepirkumu grozs Kopsavilkums Order number Grozs Status Neapmaksāts Purchas…" at bounding box center [487, 151] width 596 height 980
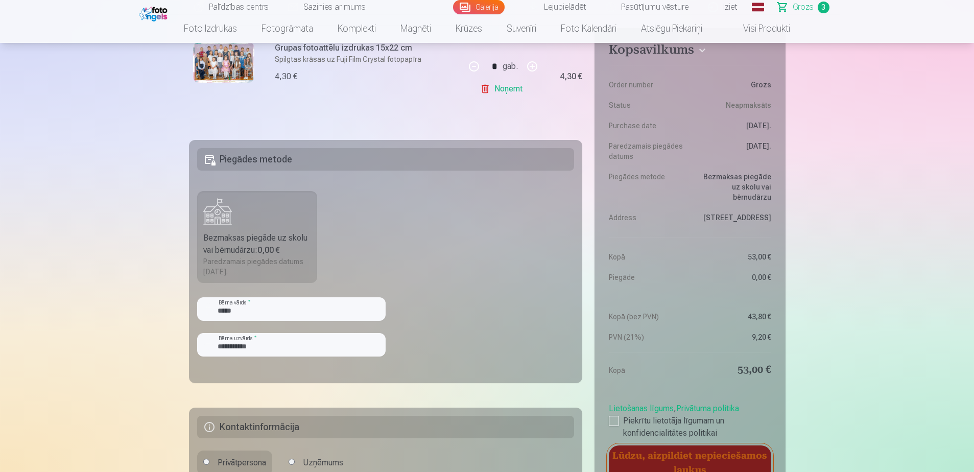
scroll to position [459, 0]
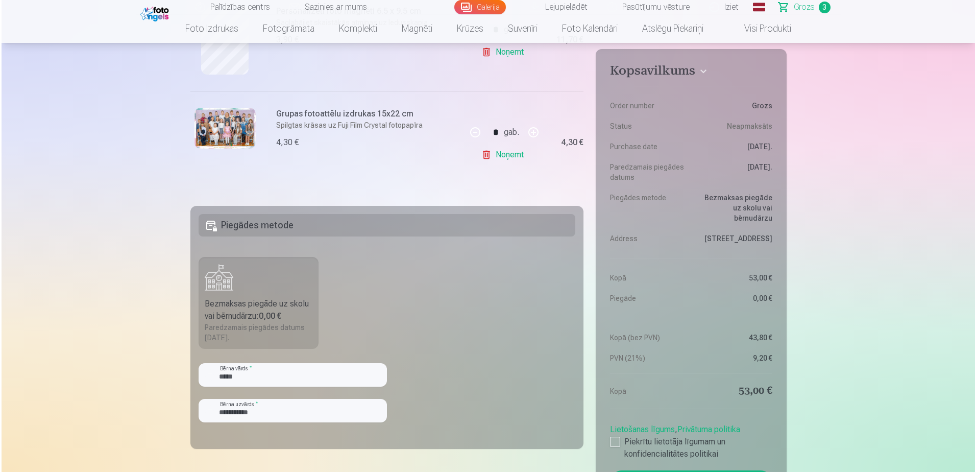
scroll to position [357, 0]
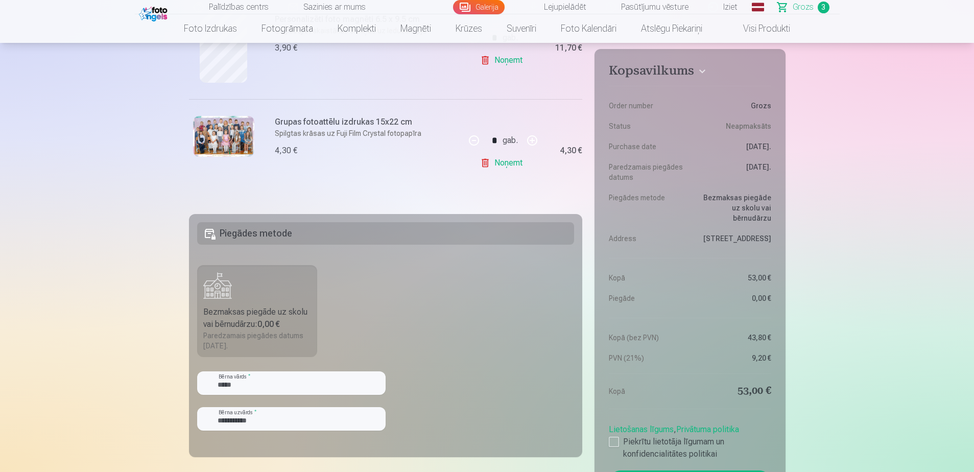
type input "********"
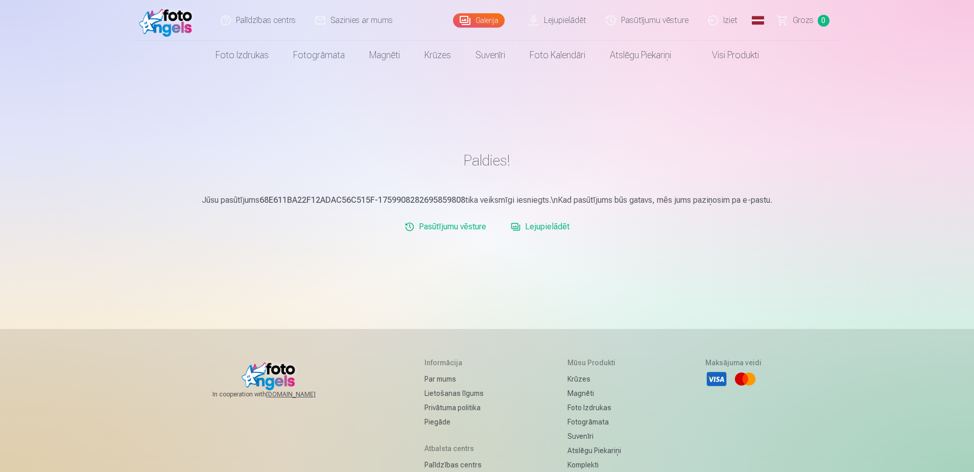
click at [515, 216] on link "Lejupielādēt" at bounding box center [539, 226] width 67 height 20
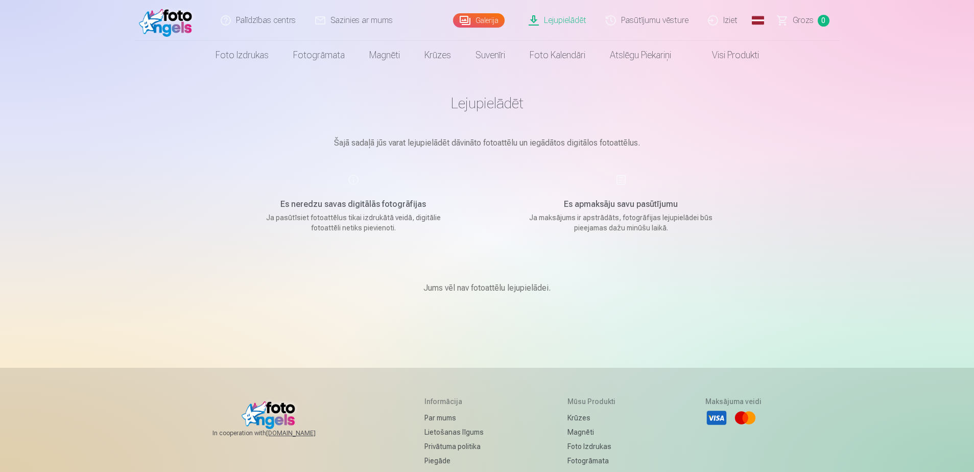
click at [596, 18] on link "Lejupielādēt" at bounding box center [557, 20] width 77 height 41
click at [360, 198] on h5 "Es neredzu savas digitālās fotogrāfijas" at bounding box center [353, 204] width 194 height 12
click at [352, 174] on div "Es neredzu savas digitālās fotogrāfijas Ja pasūtīsiet fotoattēlus tikai izdrukā…" at bounding box center [353, 203] width 243 height 59
click at [356, 174] on div "Es neredzu savas digitālās fotogrāfijas Ja pasūtīsiet fotoattēlus tikai izdrukā…" at bounding box center [353, 203] width 243 height 59
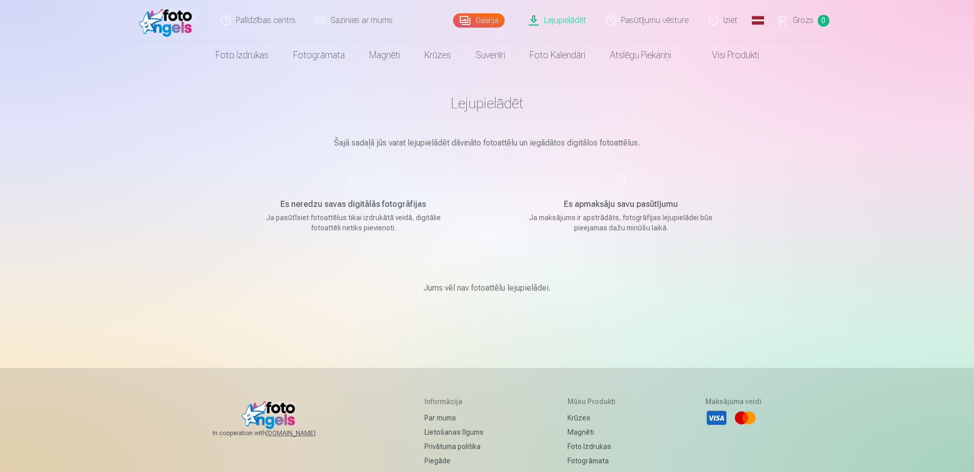
click at [366, 198] on h5 "Es neredzu savas digitālās fotogrāfijas" at bounding box center [353, 204] width 194 height 12
click at [356, 174] on div "Es neredzu savas digitālās fotogrāfijas Ja pasūtīsiet fotoattēlus tikai izdrukā…" at bounding box center [353, 203] width 243 height 59
click at [364, 198] on h5 "Es neredzu savas digitālās fotogrāfijas" at bounding box center [353, 204] width 194 height 12
click at [504, 21] on link "Galerija" at bounding box center [479, 20] width 52 height 14
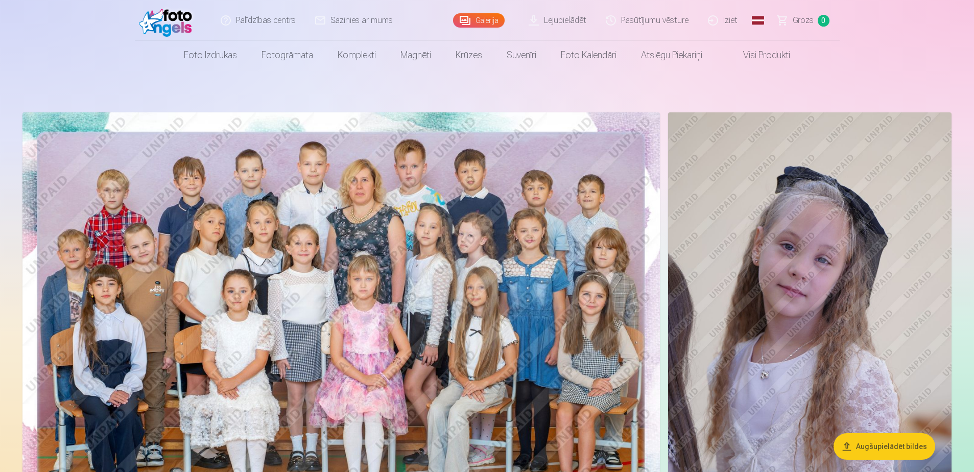
click at [596, 26] on link "Lejupielādēt" at bounding box center [557, 20] width 77 height 41
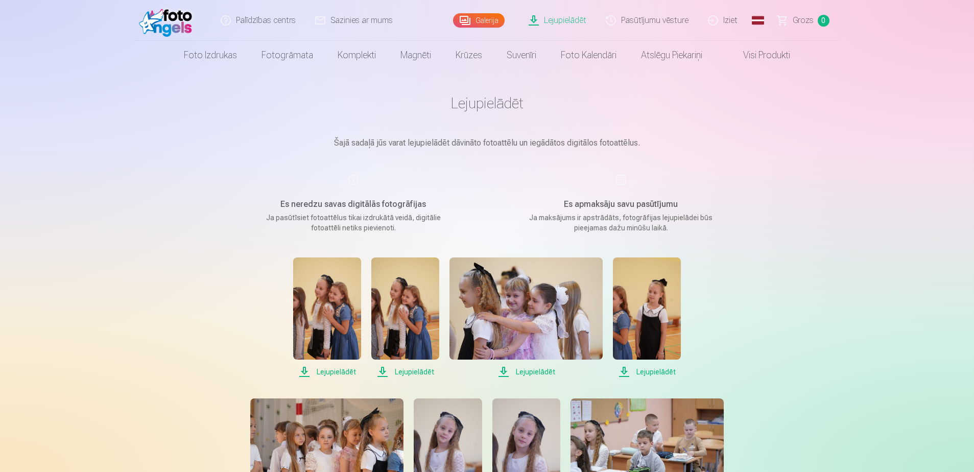
click at [335, 366] on span "Lejupielādēt" at bounding box center [327, 372] width 68 height 12
click at [408, 366] on span "Lejupielādēt" at bounding box center [405, 372] width 68 height 12
click at [534, 366] on span "Lejupielādēt" at bounding box center [525, 372] width 153 height 12
click at [648, 366] on span "Lejupielādēt" at bounding box center [647, 372] width 68 height 12
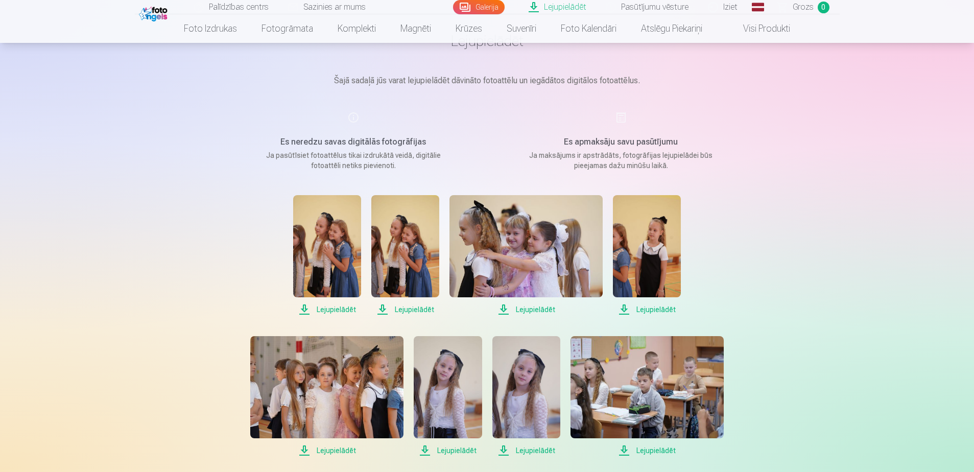
scroll to position [102, 0]
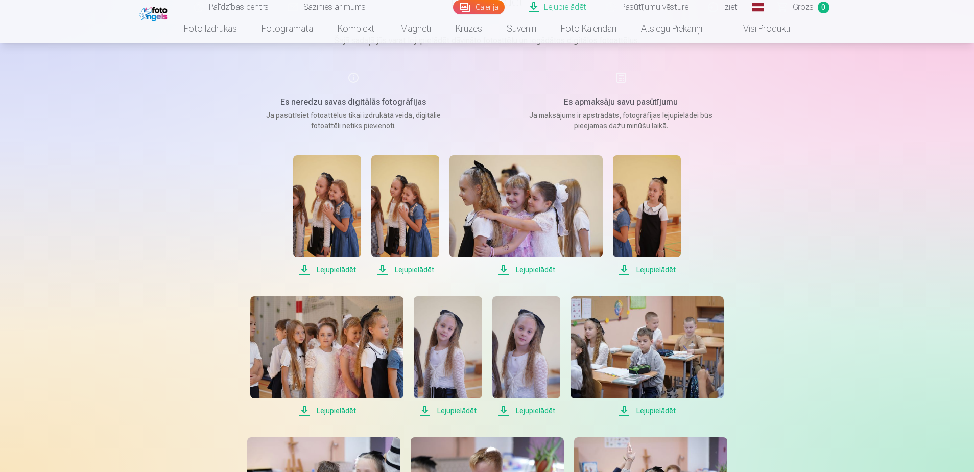
click at [341, 404] on span "Lejupielādēt" at bounding box center [326, 410] width 153 height 12
click at [456, 404] on span "Lejupielādēt" at bounding box center [448, 410] width 68 height 12
click at [535, 404] on span "Lejupielādēt" at bounding box center [526, 410] width 68 height 12
click at [653, 404] on span "Lejupielādēt" at bounding box center [646, 410] width 153 height 12
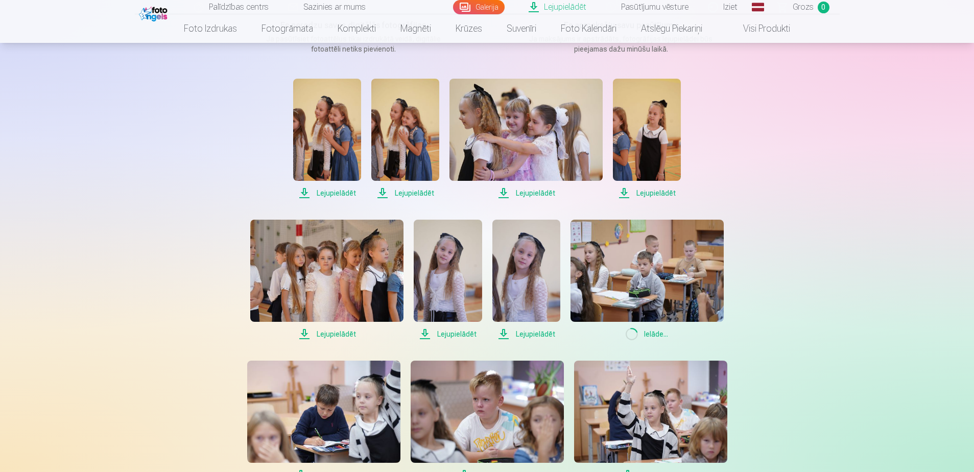
scroll to position [204, 0]
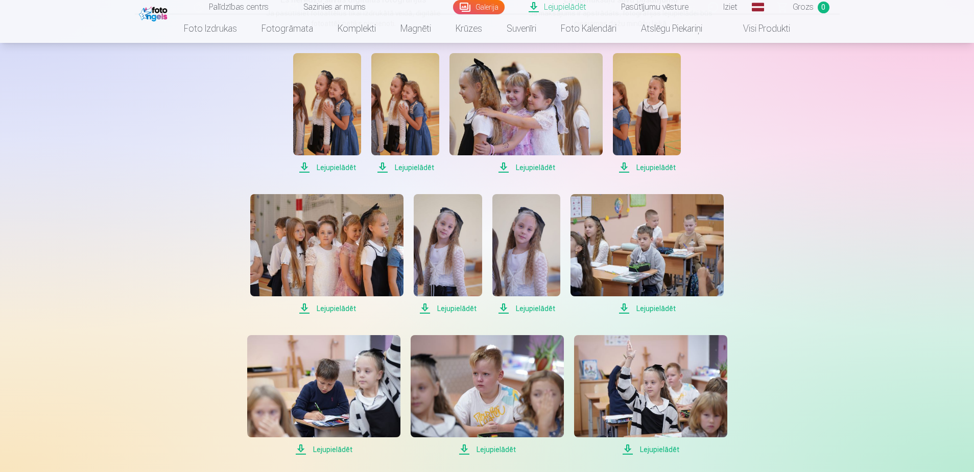
click at [333, 443] on span "Lejupielādēt" at bounding box center [323, 449] width 153 height 12
click at [639, 443] on span "Lejupielādēt" at bounding box center [650, 449] width 153 height 12
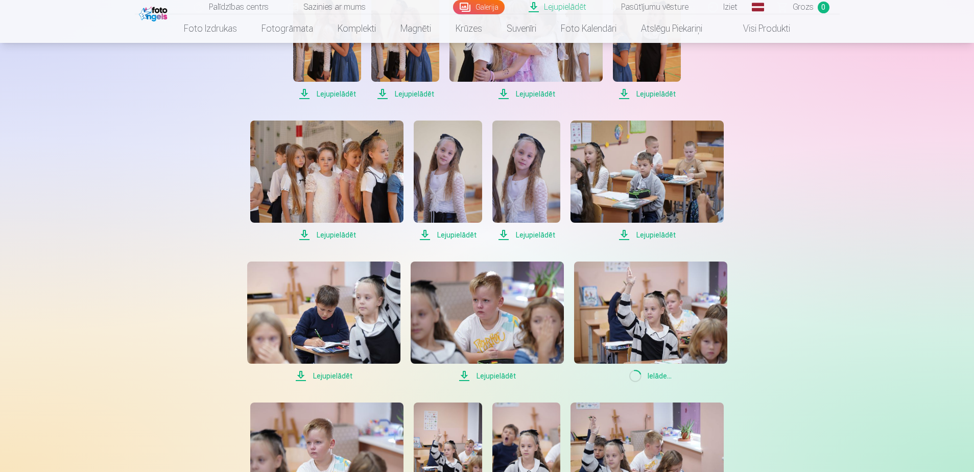
scroll to position [306, 0]
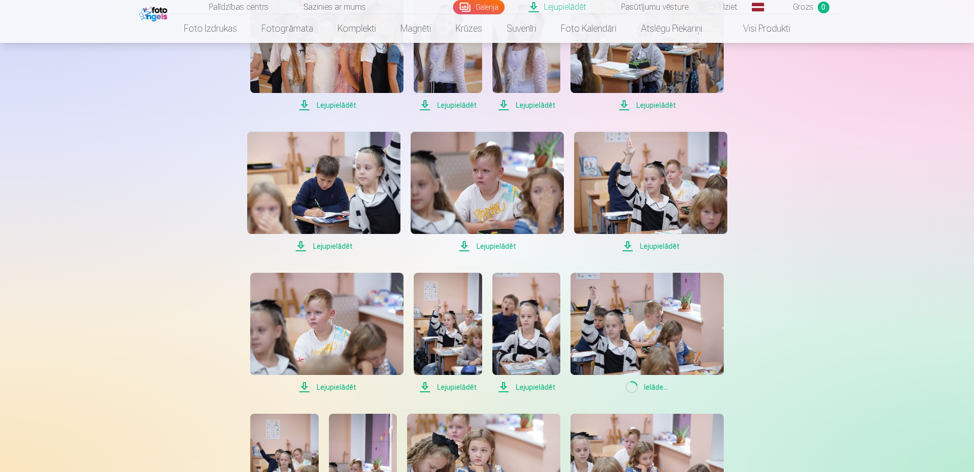
scroll to position [408, 0]
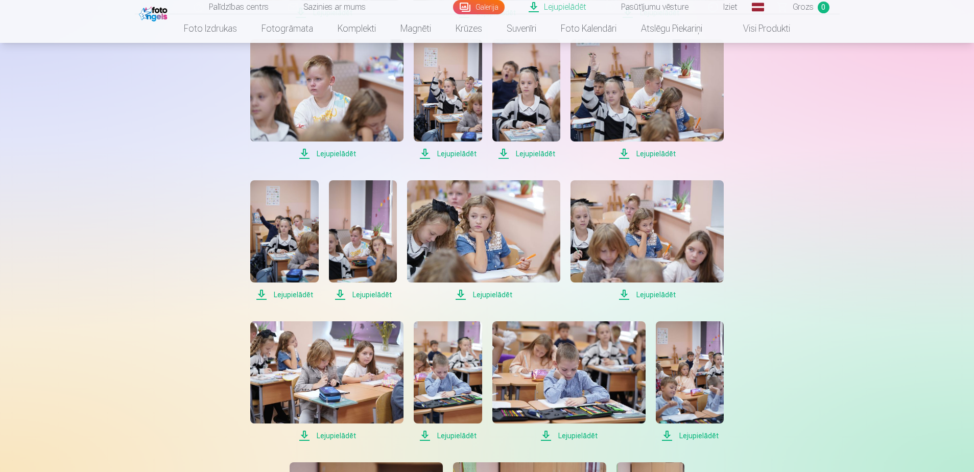
scroll to position [715, 0]
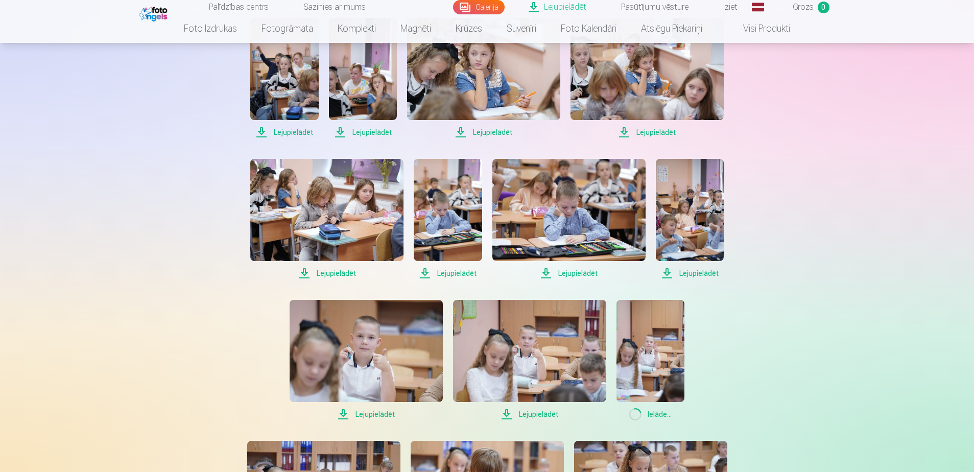
scroll to position [817, 0]
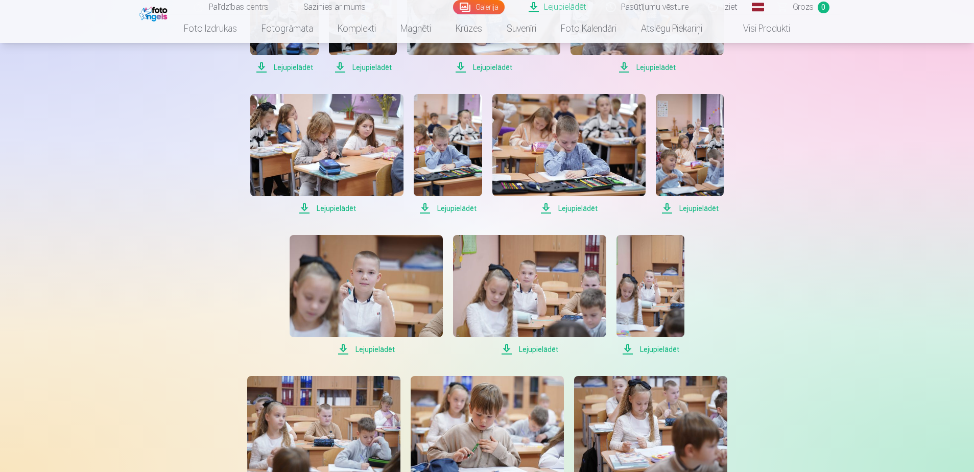
scroll to position [1021, 0]
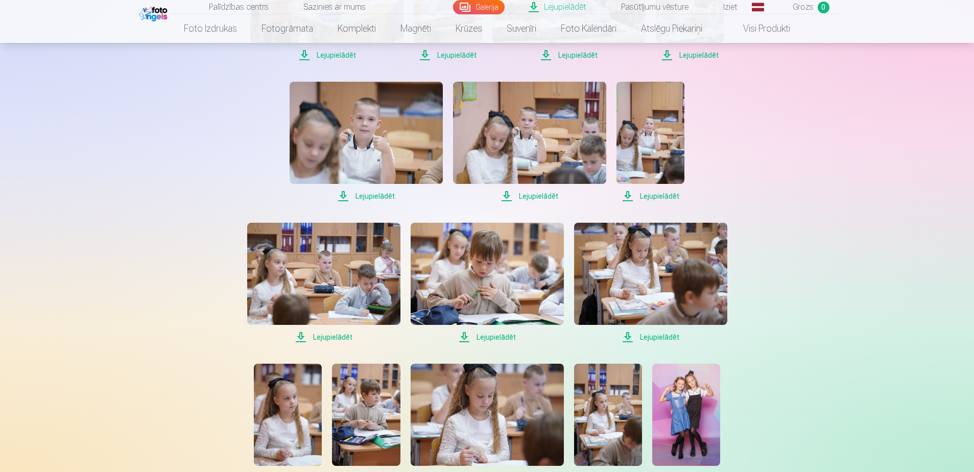
click at [301, 471] on span "Lejupielādēt" at bounding box center [288, 478] width 68 height 12
click at [486, 471] on span "Lejupielādēt" at bounding box center [486, 478] width 153 height 12
click at [616, 471] on span "Lejupielādēt" at bounding box center [608, 478] width 68 height 12
click at [687, 471] on span "Lejupielādēt" at bounding box center [686, 478] width 68 height 12
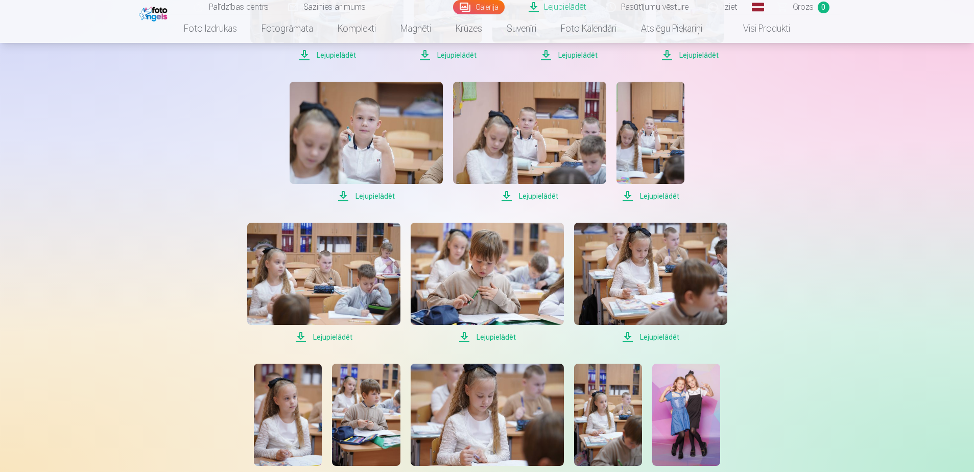
click at [687, 471] on span "Lejupielādēt" at bounding box center [686, 478] width 68 height 12
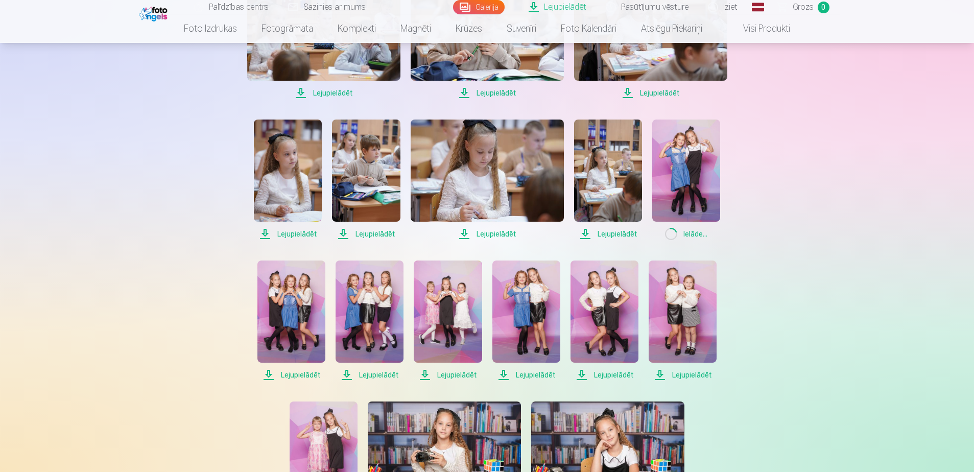
scroll to position [1276, 0]
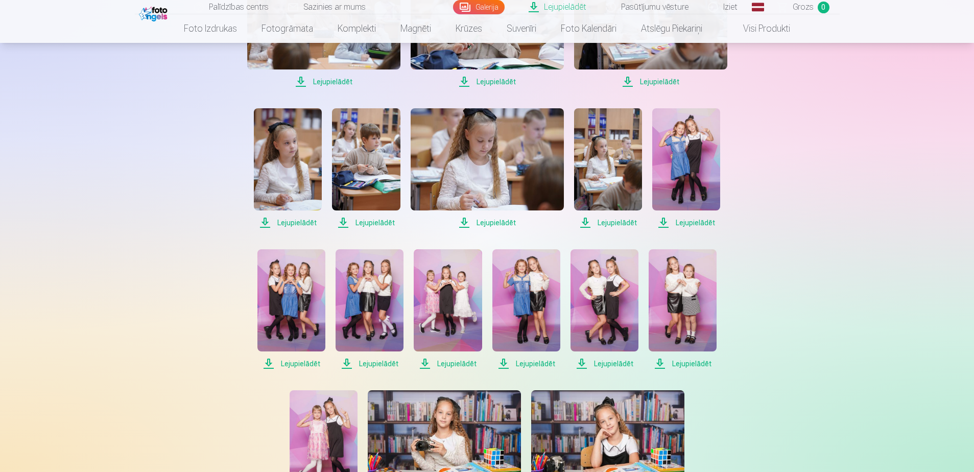
click at [304, 357] on span "Lejupielādēt" at bounding box center [291, 363] width 68 height 12
click at [389, 357] on span "Lejupielādēt" at bounding box center [369, 363] width 68 height 12
click at [451, 357] on span "Lejupielādēt" at bounding box center [448, 363] width 68 height 12
click at [541, 357] on span "Lejupielādēt" at bounding box center [526, 363] width 68 height 12
click at [614, 357] on span "Lejupielādēt" at bounding box center [604, 363] width 68 height 12
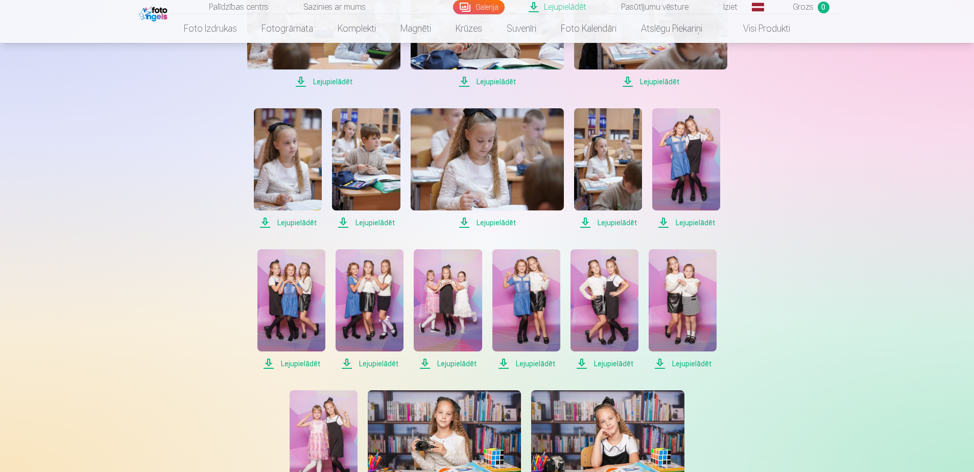
click at [676, 357] on span "Lejupielādēt" at bounding box center [682, 363] width 68 height 12
click at [676, 357] on span "Loading... Ielāde ..." at bounding box center [682, 363] width 68 height 12
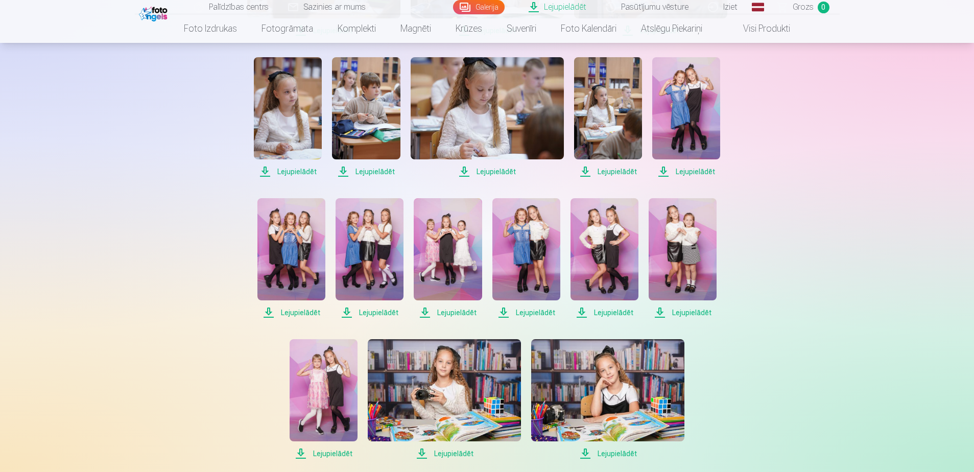
click at [453, 447] on span "Lejupielādēt" at bounding box center [444, 453] width 153 height 12
click at [608, 447] on span "Lejupielādēt" at bounding box center [607, 453] width 153 height 12
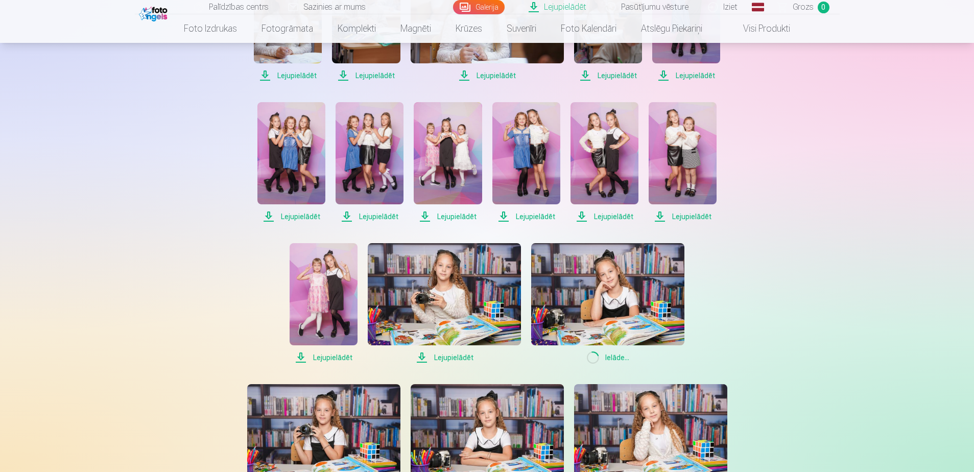
scroll to position [1430, 0]
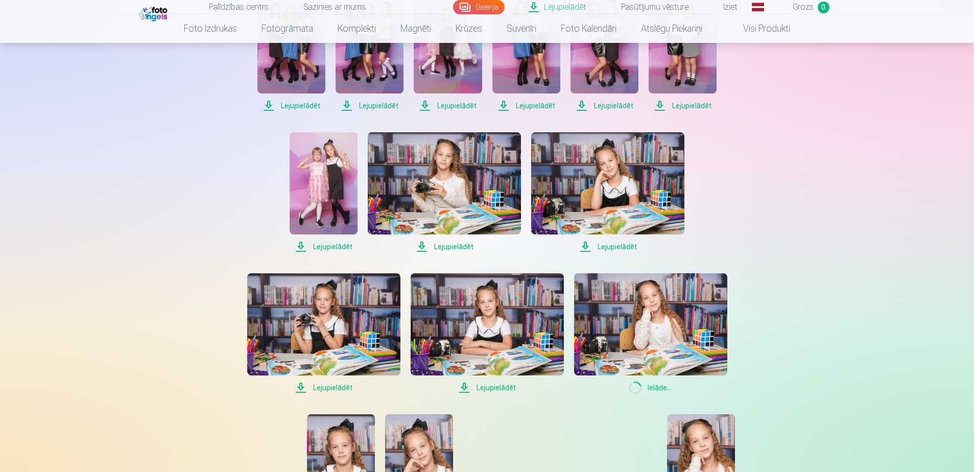
scroll to position [1583, 0]
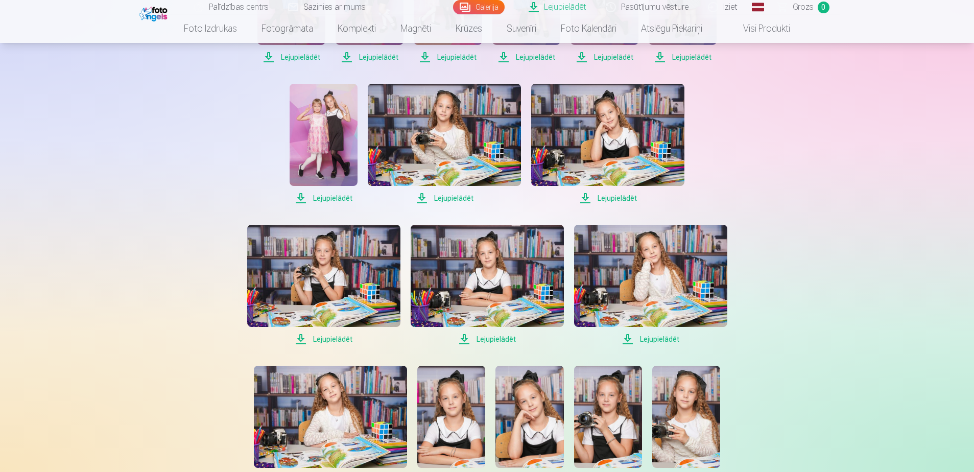
click at [348, 471] on span "Lejupielādēt" at bounding box center [330, 480] width 153 height 12
click at [464, 471] on span "Lejupielādēt" at bounding box center [451, 480] width 68 height 12
click at [525, 471] on span "Lejupielādēt" at bounding box center [529, 480] width 68 height 12
click at [615, 471] on span "Lejupielādēt" at bounding box center [608, 480] width 68 height 12
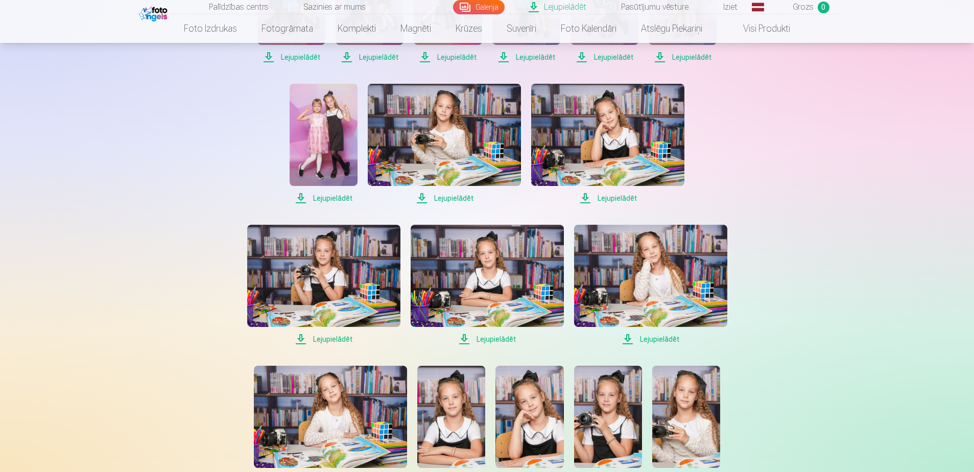
click at [684, 471] on span "Lejupielādēt" at bounding box center [686, 480] width 68 height 12
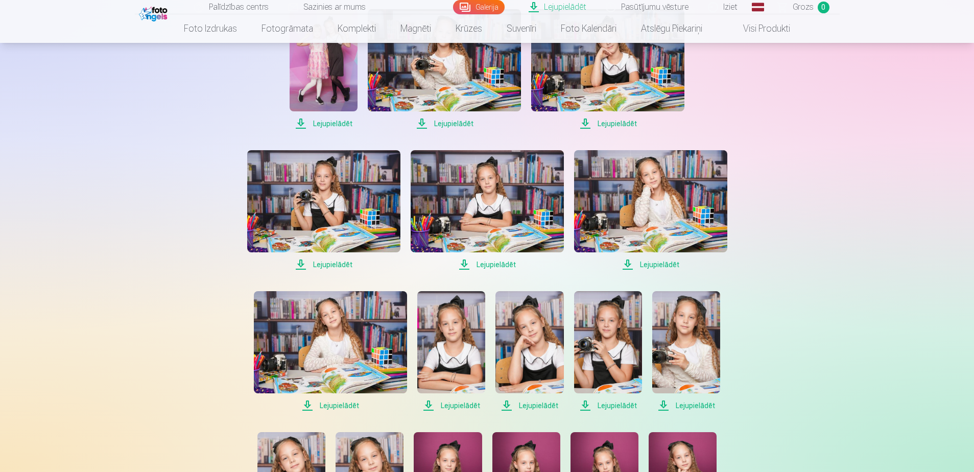
scroll to position [1685, 0]
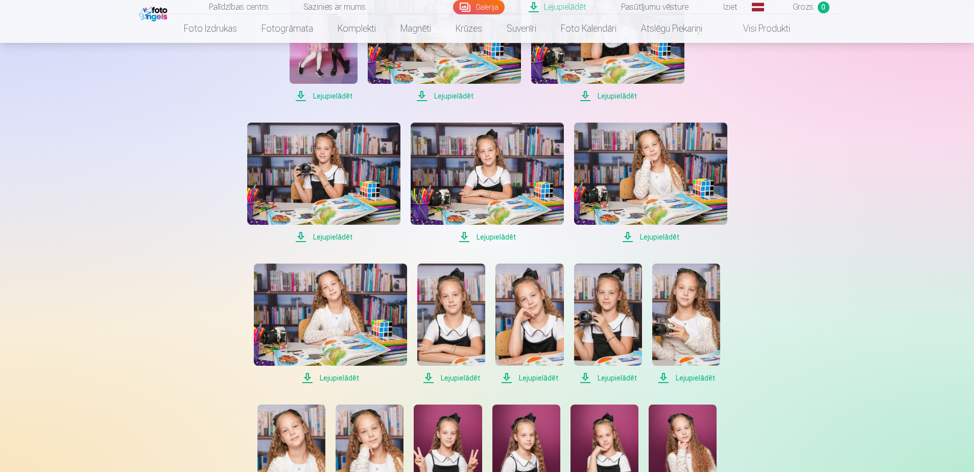
drag, startPoint x: 604, startPoint y: 341, endPoint x: 616, endPoint y: 342, distance: 11.8
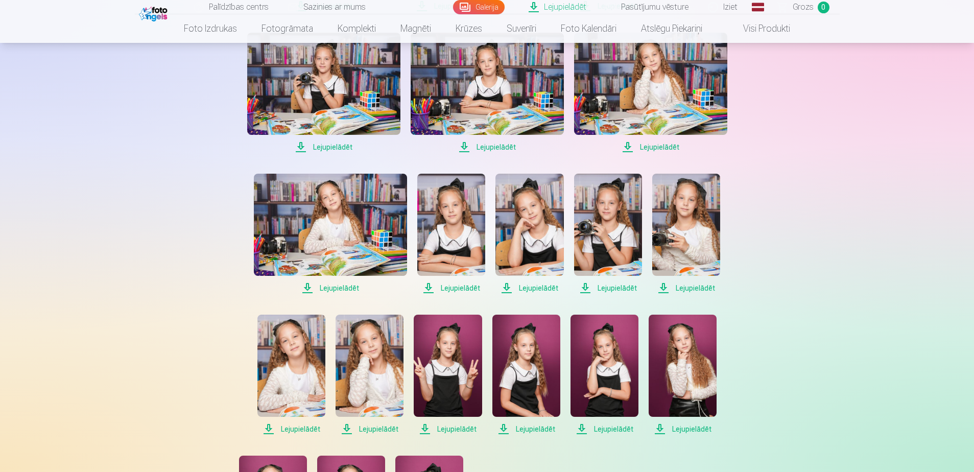
scroll to position [1787, 0]
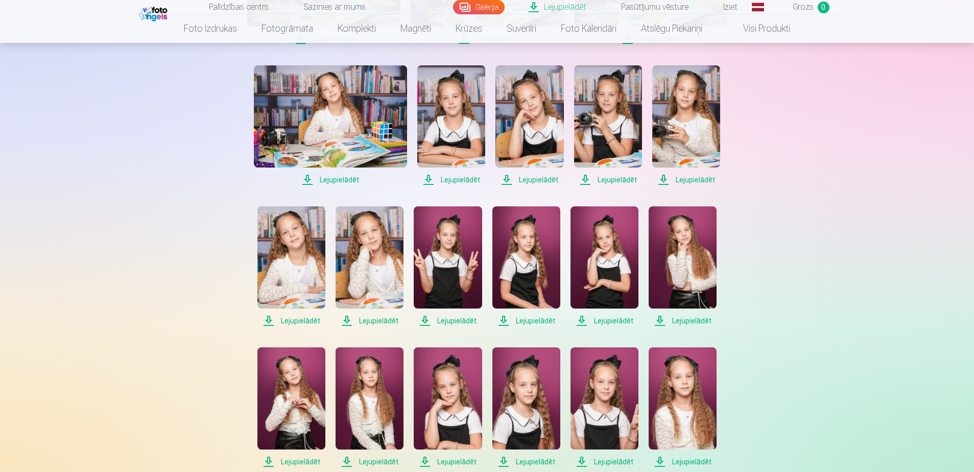
scroll to position [1889, 0]
